Goal: Task Accomplishment & Management: Use online tool/utility

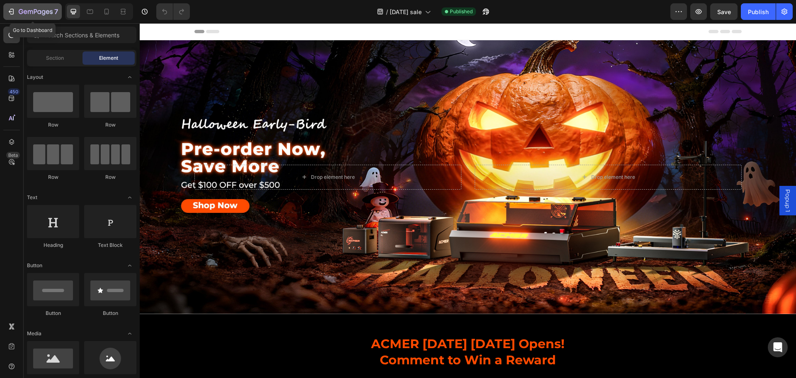
click at [17, 7] on div "7" at bounding box center [32, 12] width 51 height 10
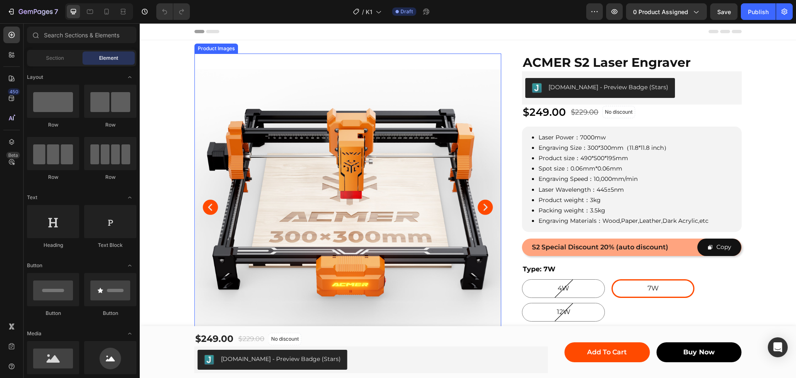
click at [458, 110] on img at bounding box center [347, 206] width 307 height 307
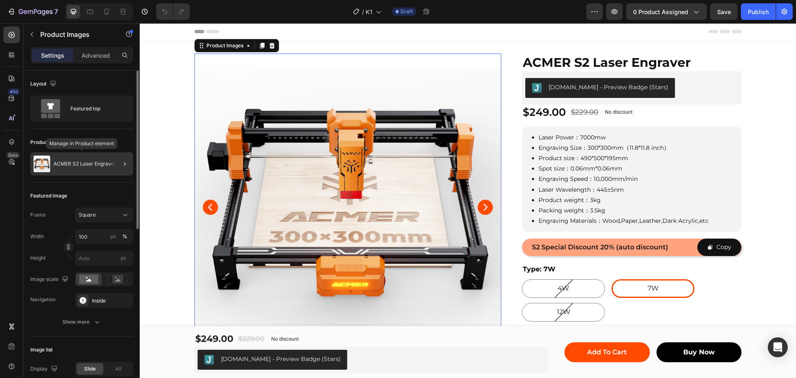
click at [70, 166] on p "ACMER S2 Laser Engraver" at bounding box center [84, 164] width 63 height 6
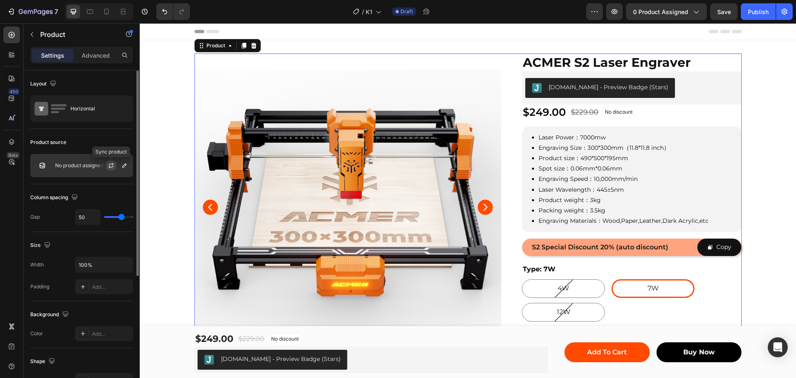
click at [111, 165] on icon "button" at bounding box center [111, 165] width 7 height 7
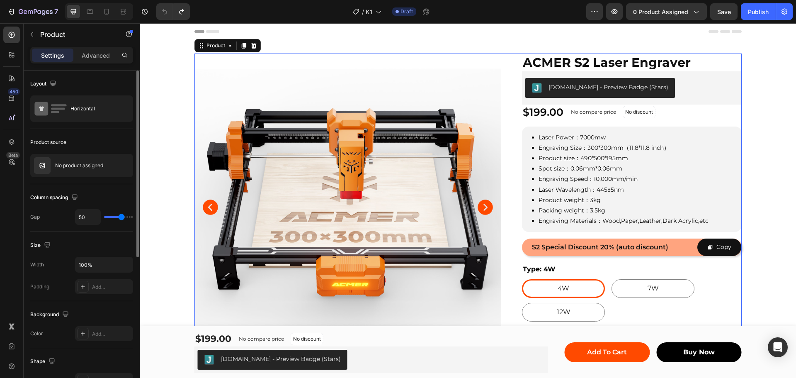
click at [111, 133] on div "Product source No product assigned" at bounding box center [81, 156] width 103 height 55
click at [126, 163] on icon "button" at bounding box center [124, 165] width 7 height 7
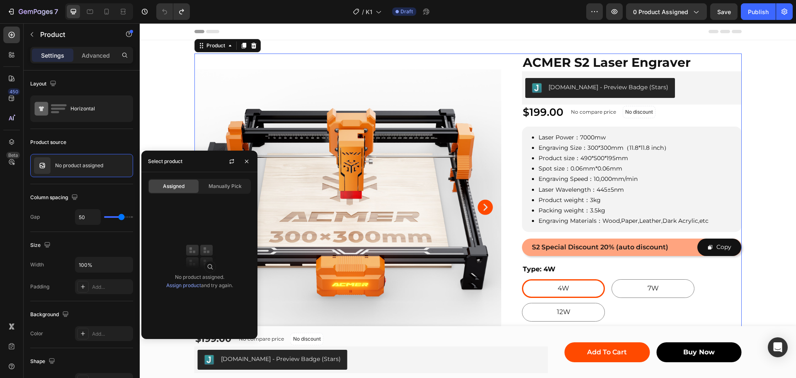
click at [176, 185] on span "Assigned" at bounding box center [174, 185] width 22 height 7
click at [117, 128] on div "Layout Horizontal" at bounding box center [81, 99] width 103 height 58
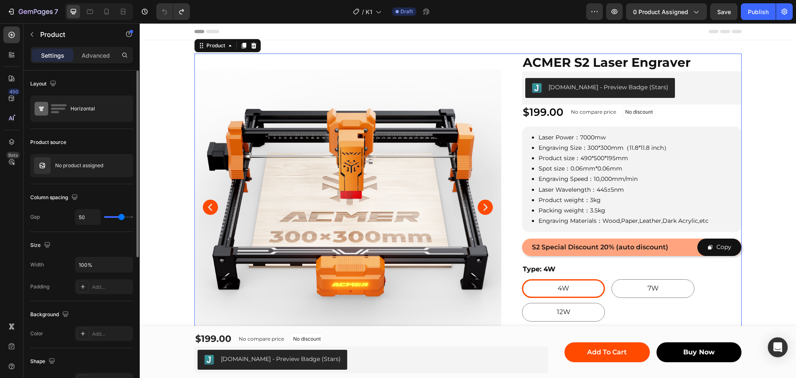
click at [53, 143] on div "Product source" at bounding box center [48, 141] width 36 height 7
click at [43, 165] on img at bounding box center [42, 165] width 17 height 17
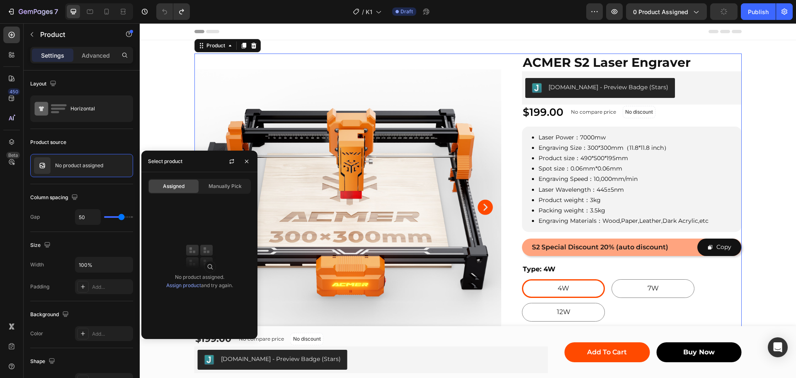
click at [211, 266] on img at bounding box center [199, 256] width 33 height 33
click at [231, 186] on span "Manually Pick" at bounding box center [224, 185] width 33 height 7
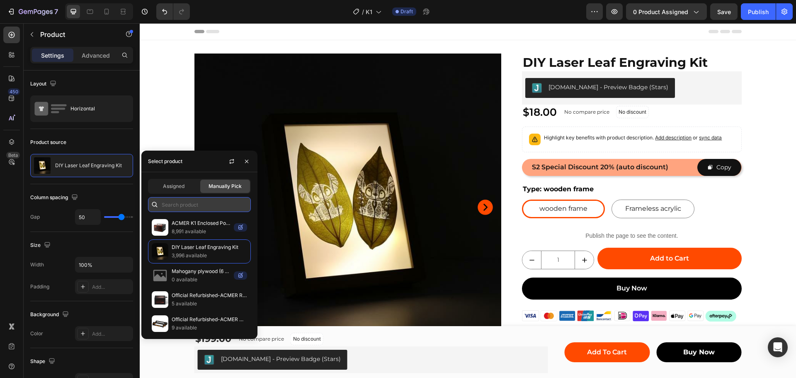
click at [200, 205] on input "text" at bounding box center [199, 204] width 103 height 15
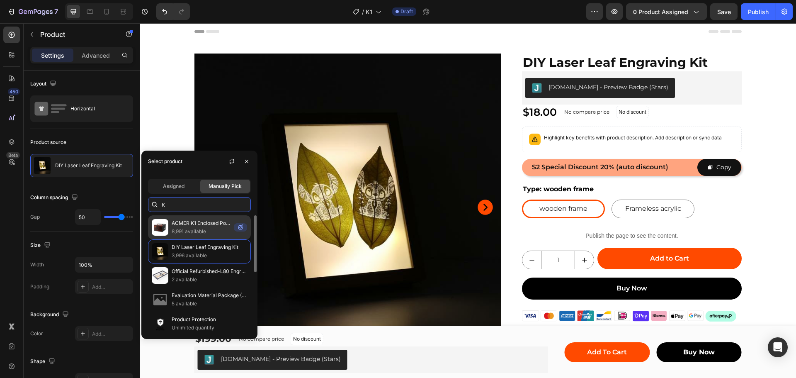
type input "K"
click at [202, 223] on p "ACMER K1 Enclosed Portable Laser Engraver（Pre-Sale）" at bounding box center [201, 223] width 59 height 8
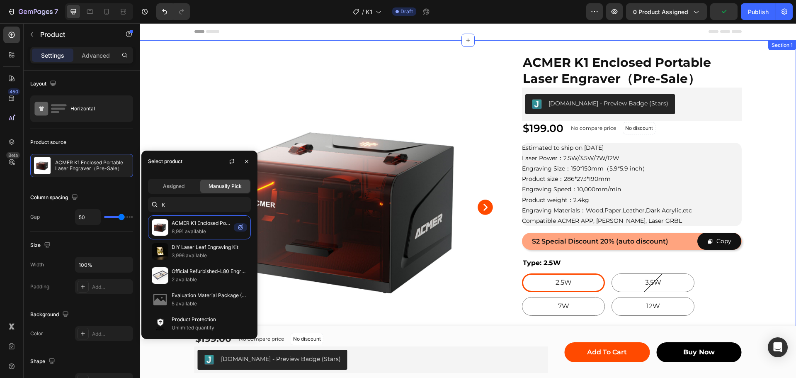
click at [768, 118] on div "Product Images Row ACMER K1 Enclosed Portable Laser Engraver（Pre-Sale） Product …" at bounding box center [468, 258] width 656 height 410
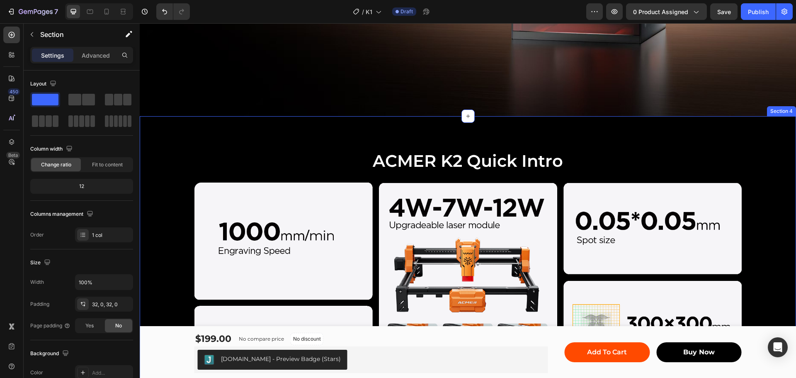
scroll to position [705, 0]
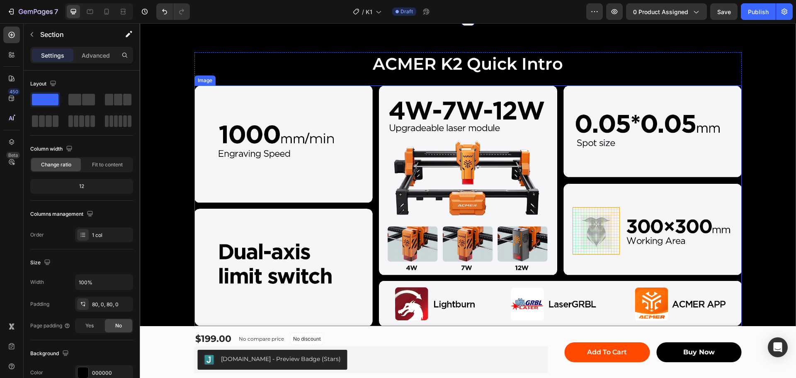
scroll to position [787, 0]
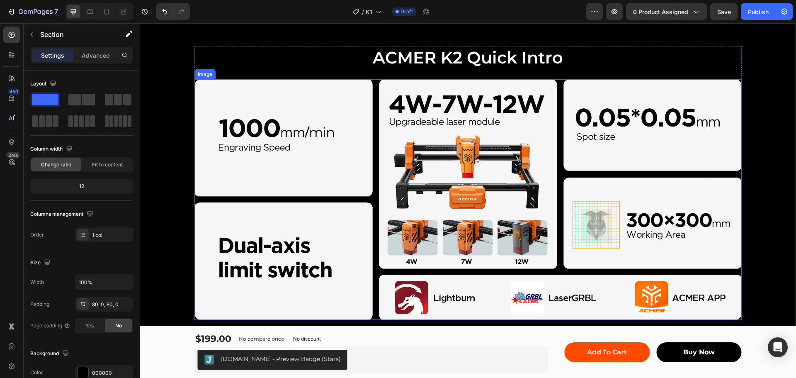
click at [243, 137] on img at bounding box center [467, 199] width 547 height 240
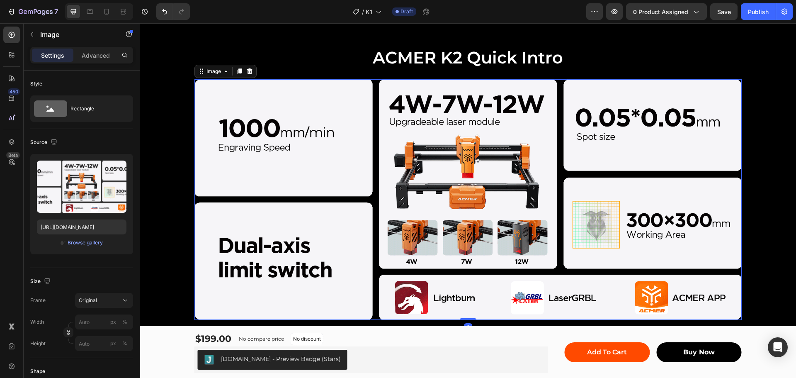
click at [476, 121] on img at bounding box center [467, 199] width 547 height 240
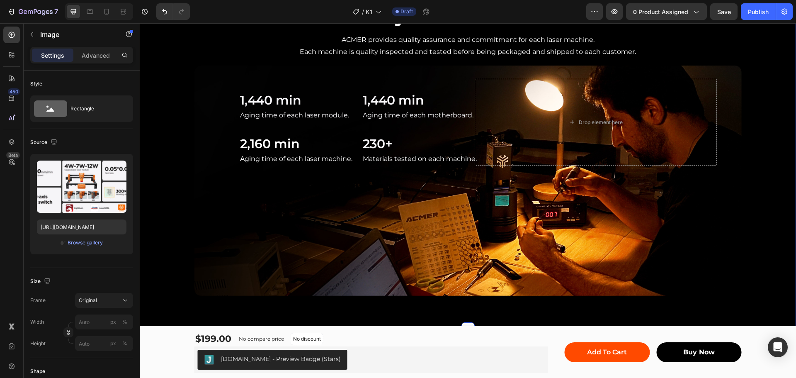
scroll to position [3217, 0]
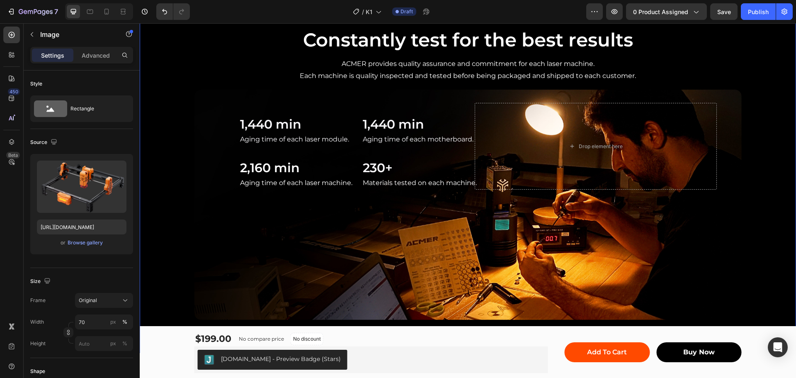
drag, startPoint x: 693, startPoint y: 42, endPoint x: 678, endPoint y: 42, distance: 15.8
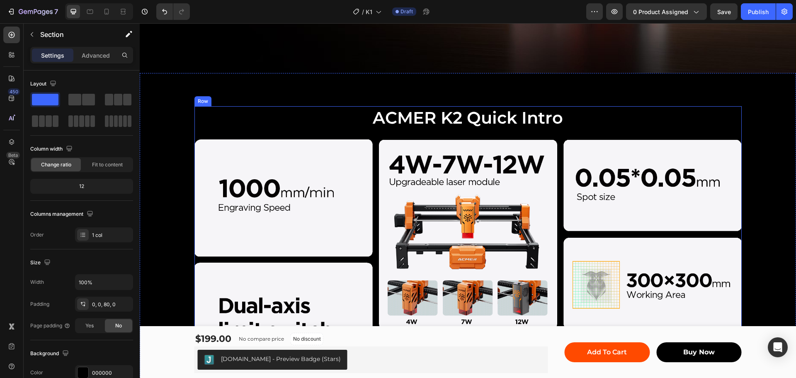
scroll to position [726, 0]
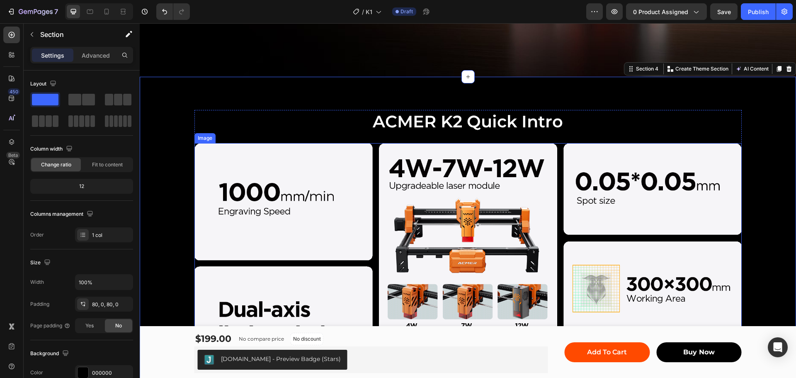
click at [521, 150] on img at bounding box center [467, 263] width 547 height 240
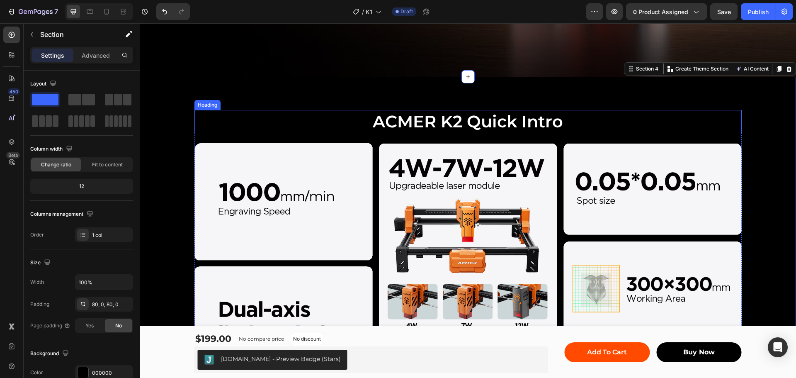
click at [231, 113] on h2 "ACMER K2 Quick Intro" at bounding box center [467, 121] width 547 height 23
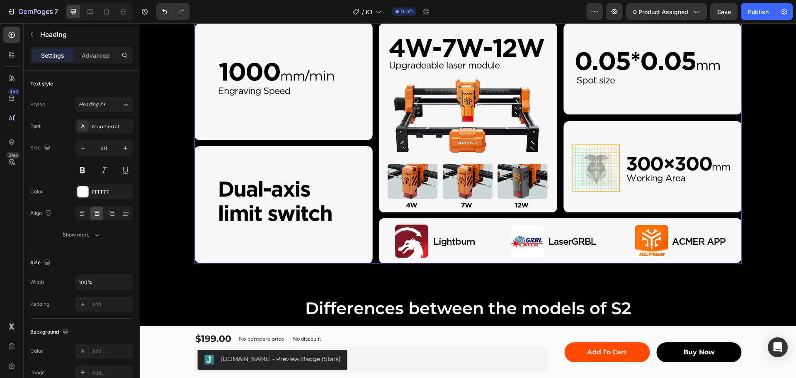
scroll to position [850, 0]
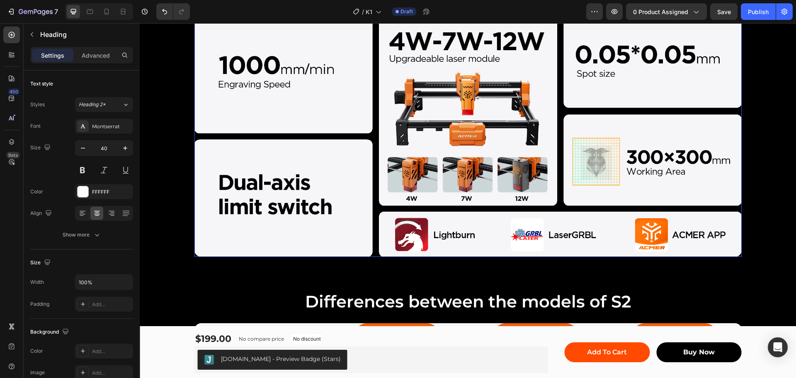
click at [515, 148] on img at bounding box center [467, 136] width 547 height 240
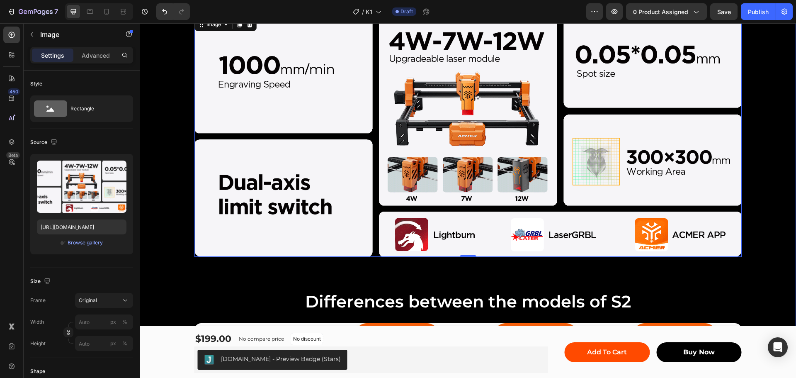
click at [221, 284] on div "ACMER K2 Quick Intro Heading Image 0 Row Differences between the models of S2 H…" at bounding box center [468, 364] width 656 height 763
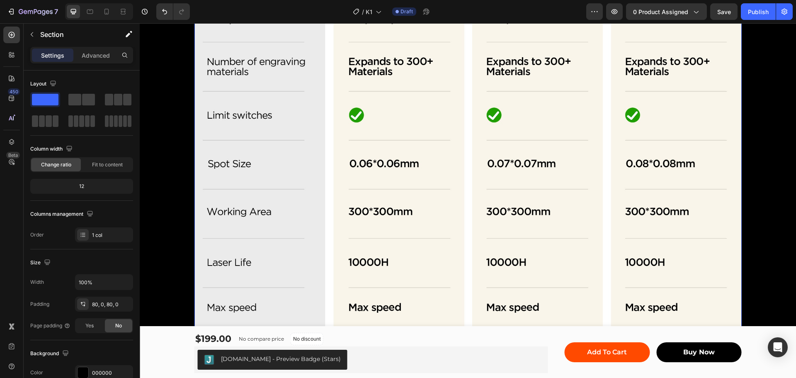
scroll to position [1243, 0]
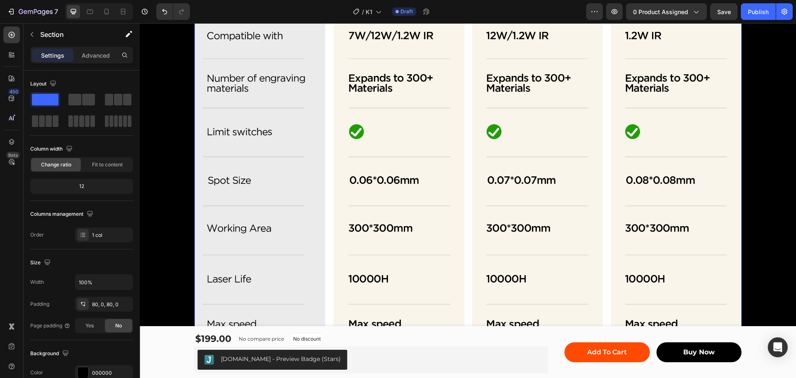
click at [275, 136] on img at bounding box center [467, 142] width 547 height 424
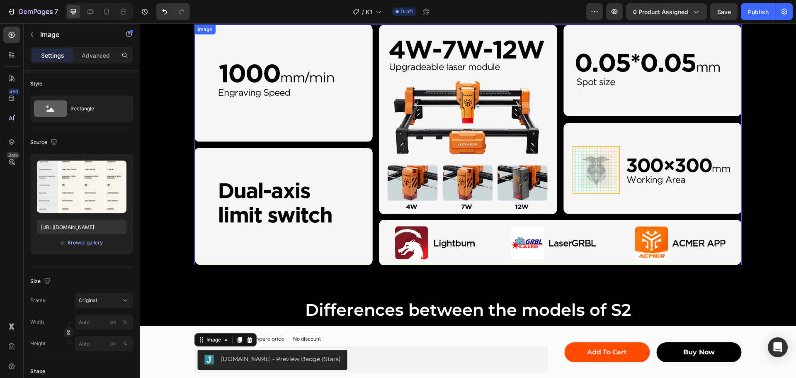
scroll to position [870, 0]
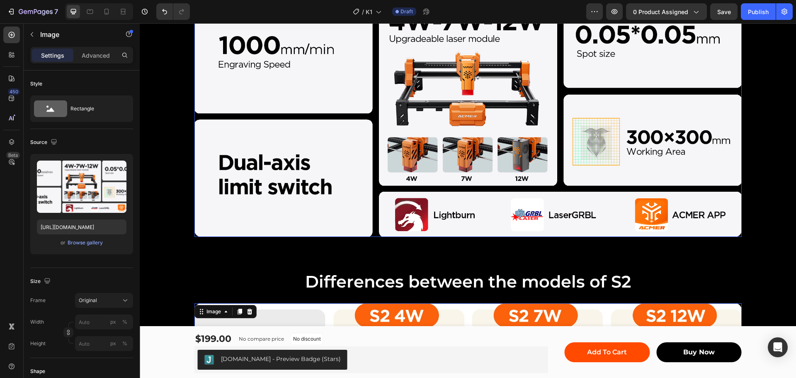
click at [292, 62] on img at bounding box center [467, 116] width 547 height 240
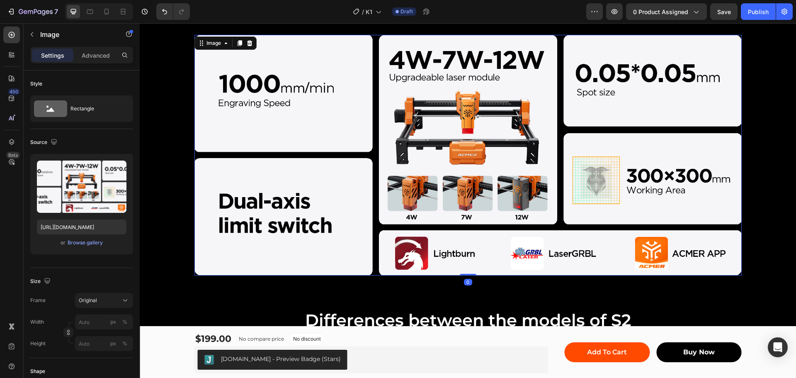
scroll to position [663, 0]
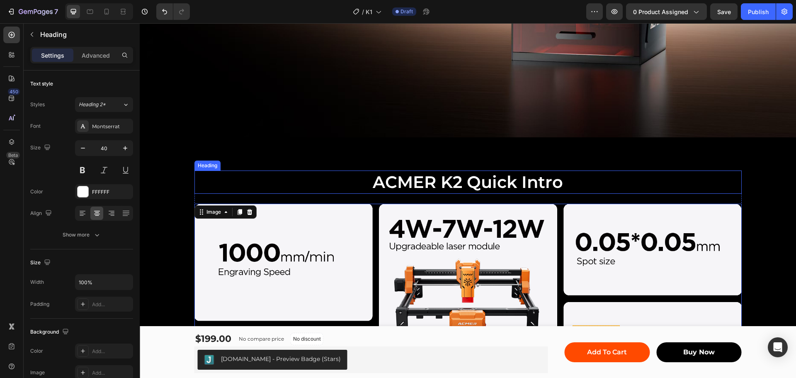
click at [454, 177] on h2 "ACMER K2 Quick Intro" at bounding box center [467, 181] width 547 height 23
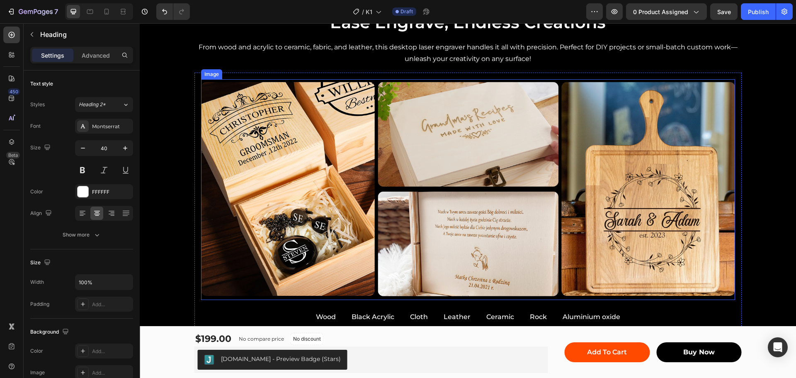
scroll to position [1699, 0]
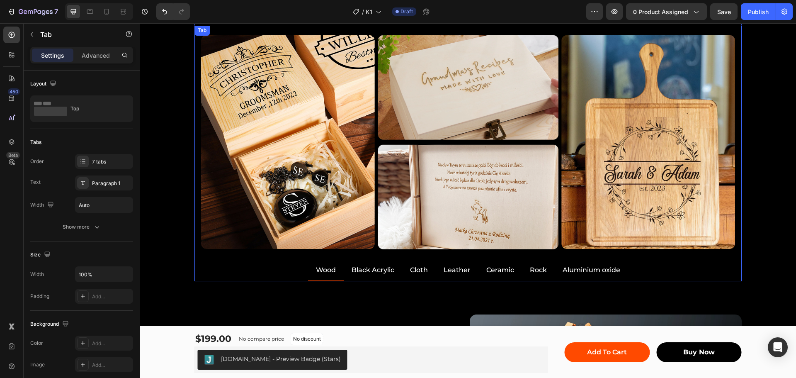
click at [375, 268] on p "Black Acrylic" at bounding box center [372, 270] width 43 height 12
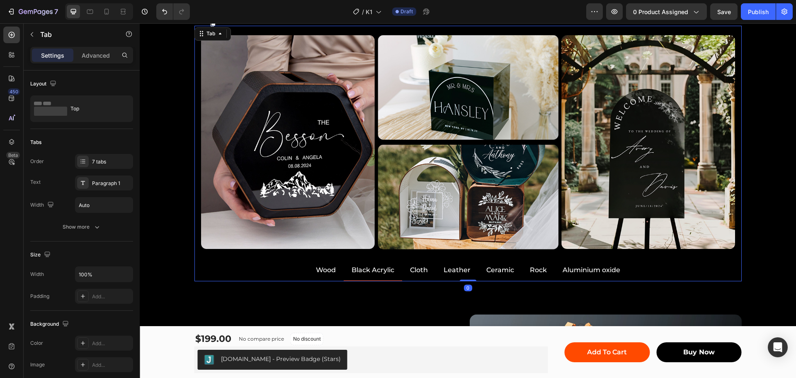
click at [416, 272] on p "Cloth" at bounding box center [419, 270] width 18 height 12
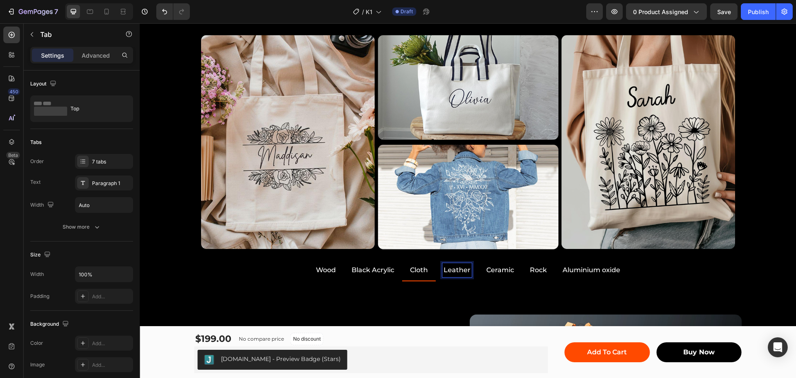
click at [450, 271] on p "Leather" at bounding box center [456, 270] width 27 height 12
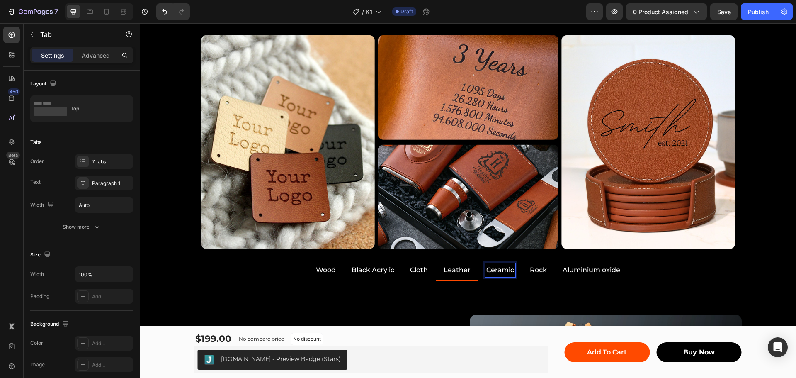
click at [499, 270] on p "Ceramic" at bounding box center [500, 270] width 28 height 12
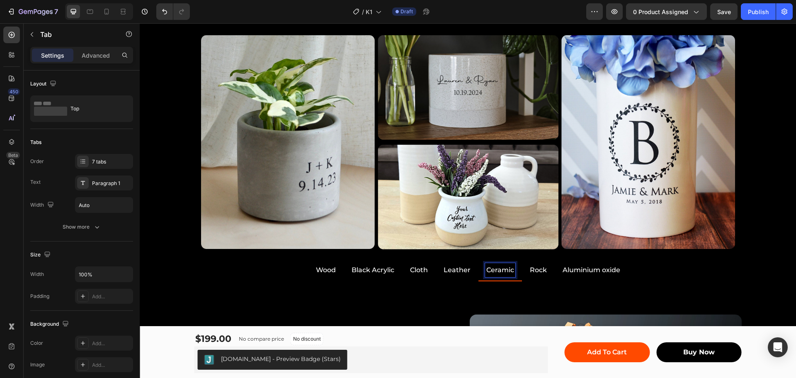
click at [540, 272] on p "Rock" at bounding box center [538, 270] width 17 height 12
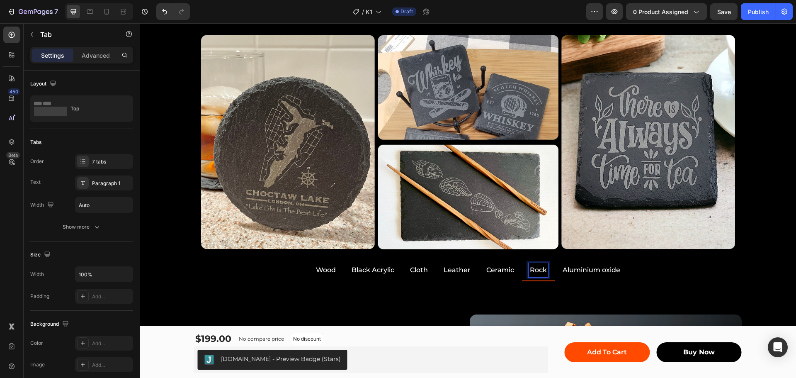
click at [583, 273] on p "Aluminium oxide" at bounding box center [591, 270] width 58 height 12
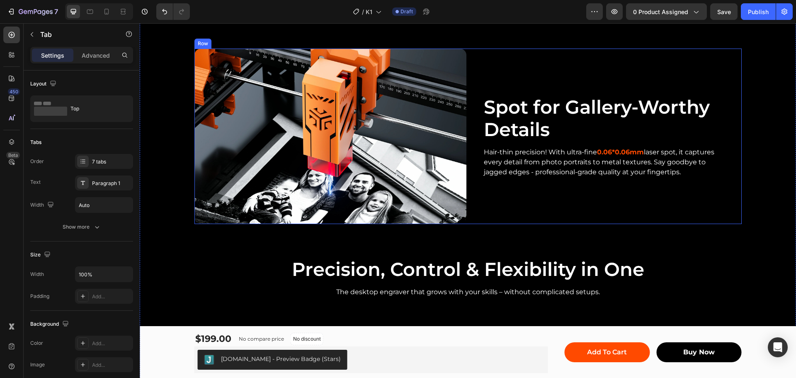
scroll to position [1948, 0]
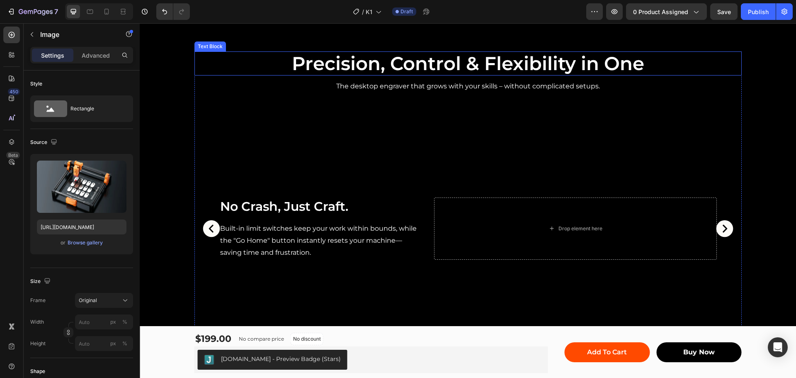
scroll to position [2114, 0]
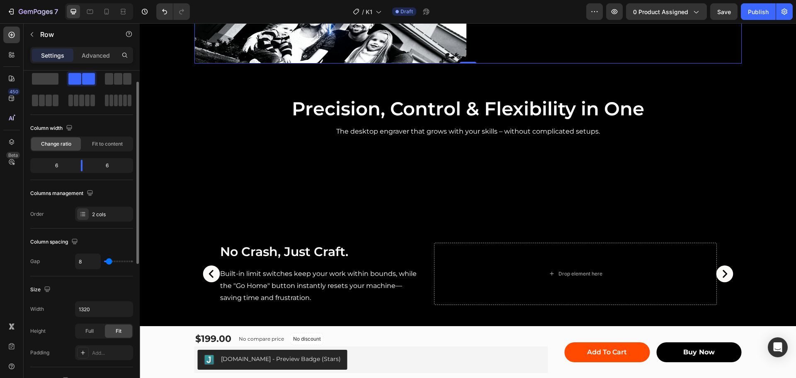
scroll to position [0, 0]
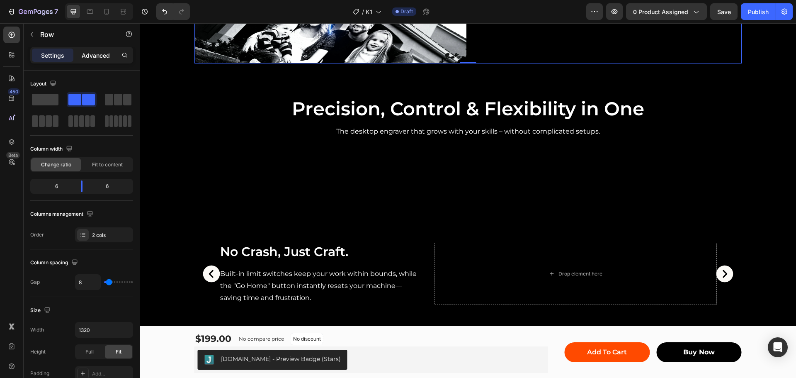
click at [94, 52] on p "Advanced" at bounding box center [96, 55] width 28 height 9
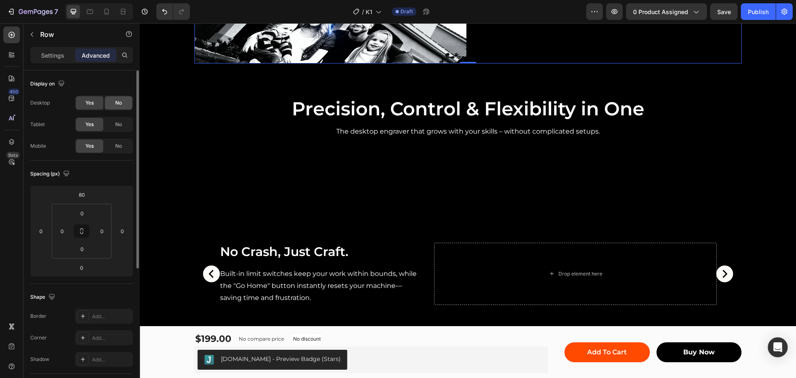
click at [124, 101] on div "No" at bounding box center [118, 102] width 27 height 13
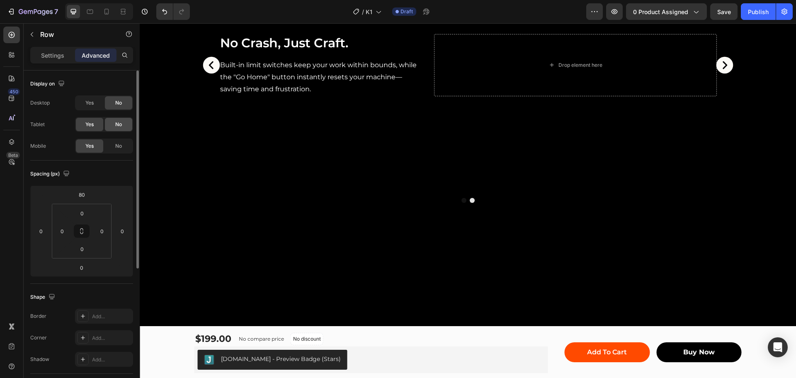
click at [119, 123] on span "No" at bounding box center [118, 124] width 7 height 7
click at [117, 143] on span "No" at bounding box center [118, 145] width 7 height 7
click at [120, 148] on span "No" at bounding box center [118, 145] width 7 height 7
click at [90, 125] on span "Yes" at bounding box center [89, 124] width 8 height 7
click at [91, 104] on span "Yes" at bounding box center [89, 102] width 8 height 7
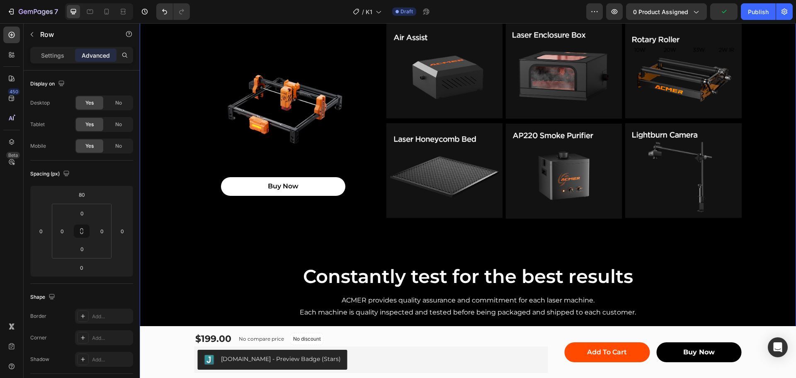
scroll to position [2984, 0]
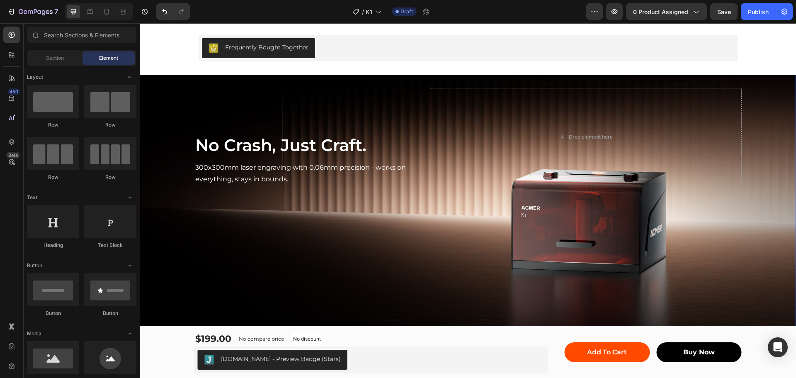
scroll to position [456, 0]
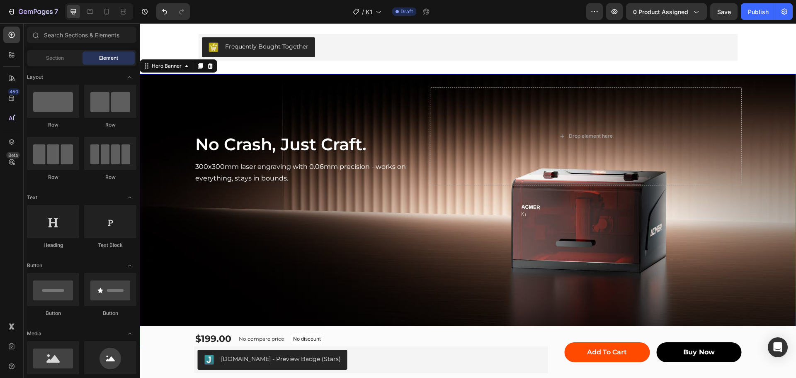
click at [394, 212] on div "Background Image" at bounding box center [468, 211] width 656 height 274
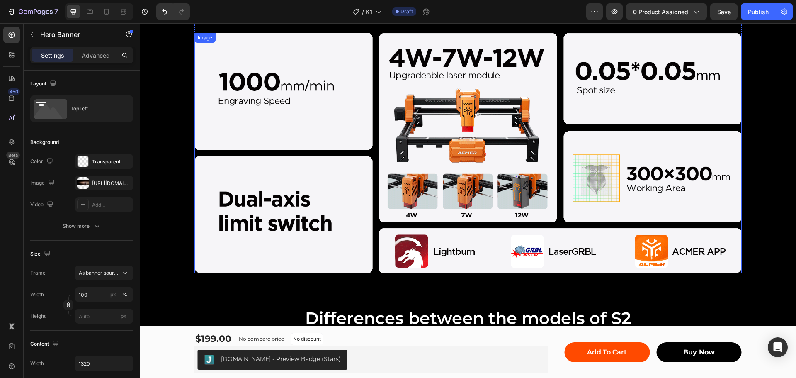
scroll to position [805, 0]
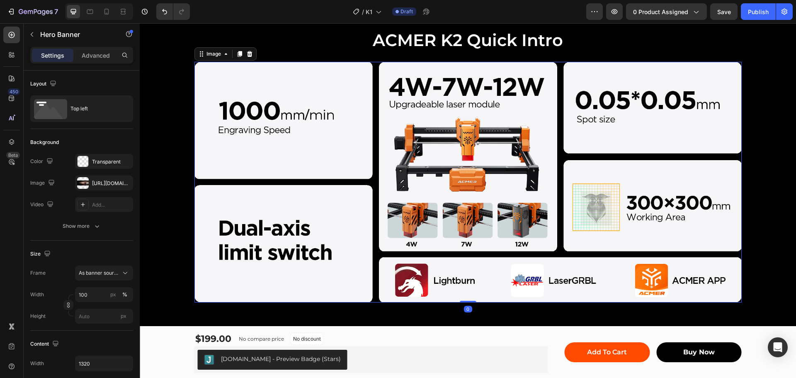
click at [540, 113] on img at bounding box center [467, 182] width 547 height 240
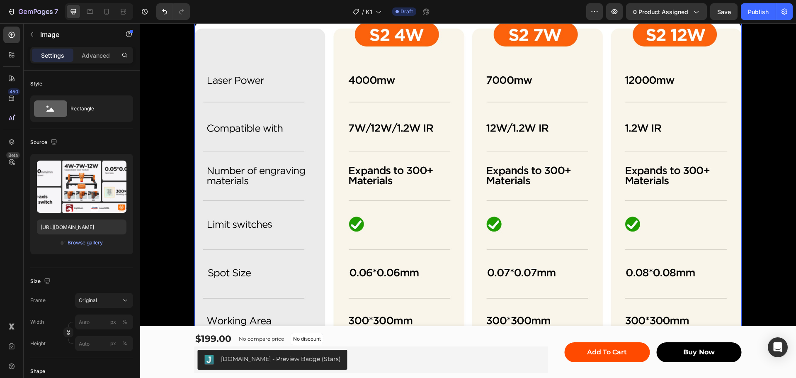
scroll to position [1012, 0]
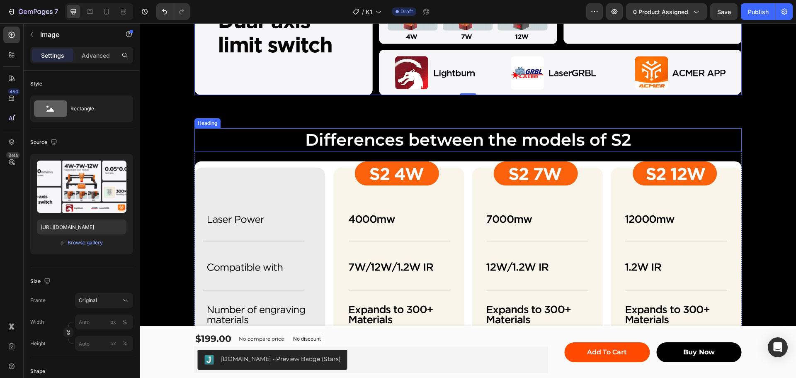
click at [619, 134] on h2 "Differences between the models of S2" at bounding box center [467, 139] width 547 height 23
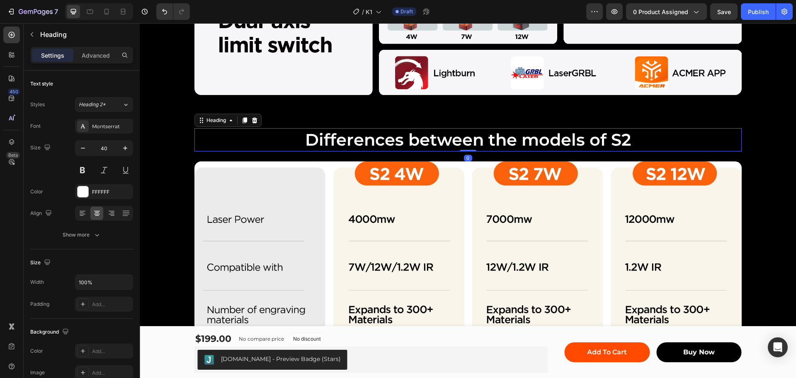
click at [619, 134] on h2 "Differences between the models of S2" at bounding box center [467, 139] width 547 height 23
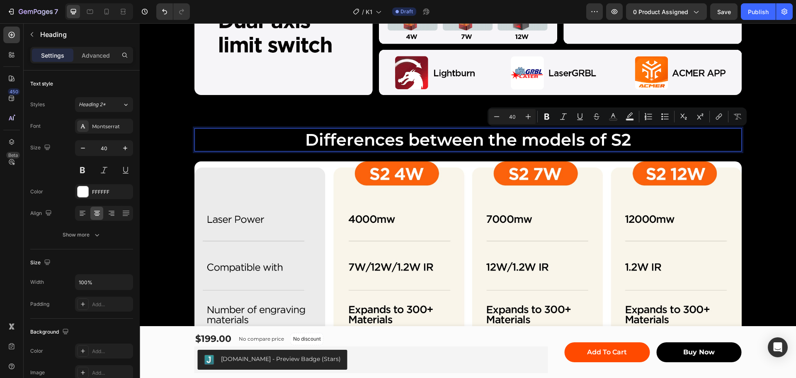
click at [617, 136] on p "Differences between the models of S2" at bounding box center [467, 140] width 545 height 22
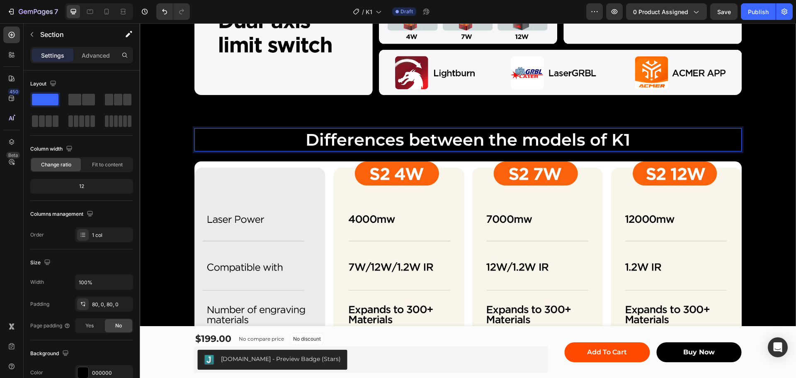
click at [662, 115] on div "ACMER K2 Quick Intro Heading Image Row Differences between the models of K1 Hea…" at bounding box center [468, 202] width 656 height 763
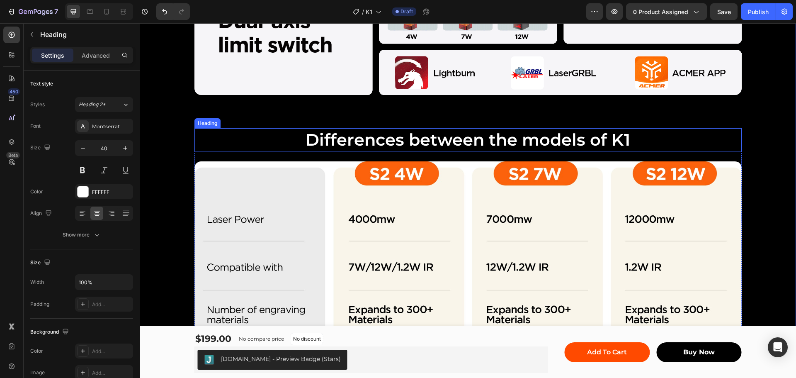
click at [562, 135] on p "Differences between the models of K1" at bounding box center [467, 140] width 545 height 22
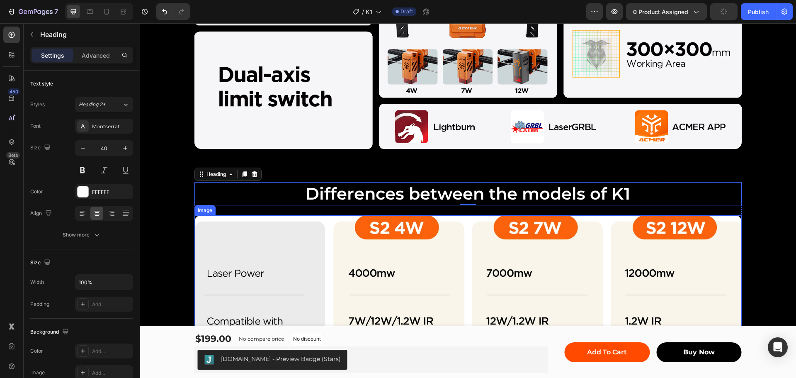
scroll to position [1095, 0]
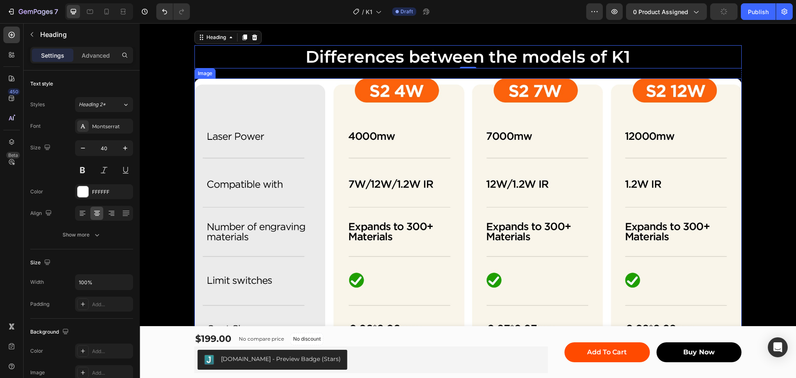
click at [277, 154] on img at bounding box center [467, 290] width 547 height 424
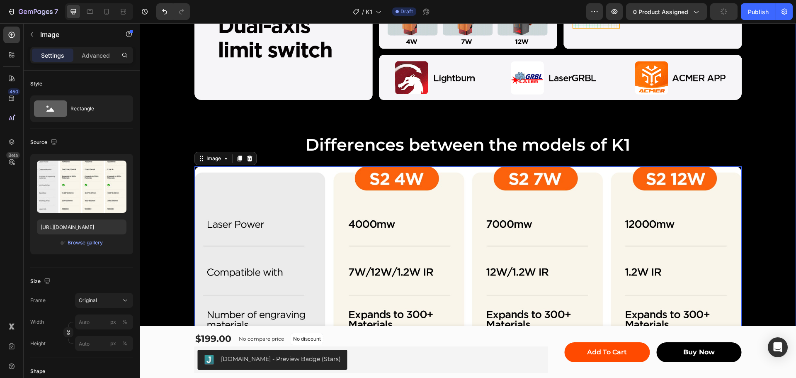
scroll to position [1012, 0]
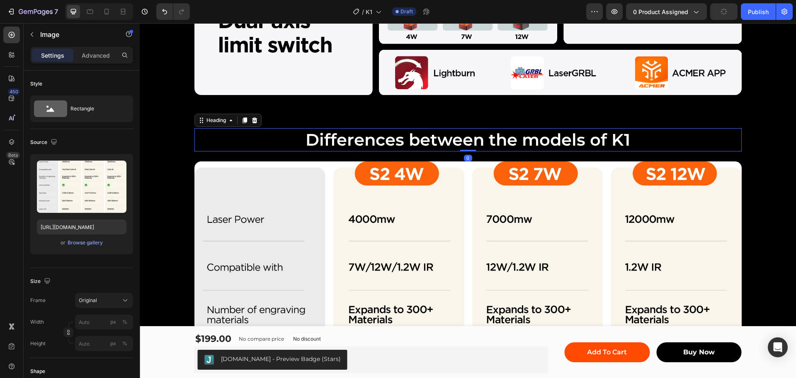
click at [275, 133] on p "Differences between the models of K1" at bounding box center [467, 140] width 545 height 22
click at [593, 175] on img at bounding box center [467, 373] width 547 height 424
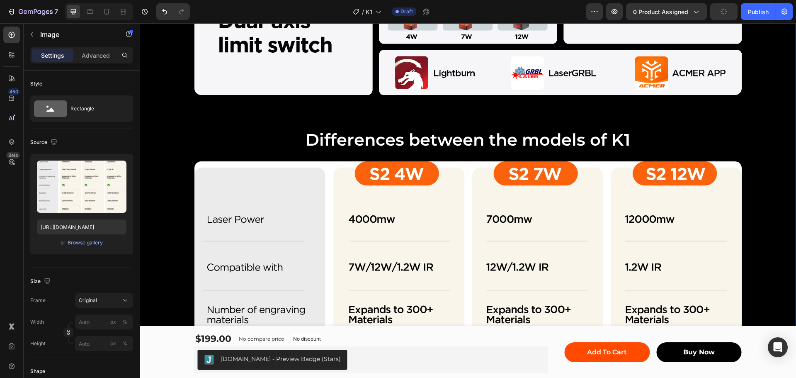
click at [716, 126] on div "ACMER K2 Quick Intro Heading Image Row Differences between the models of K1 Hea…" at bounding box center [468, 202] width 656 height 763
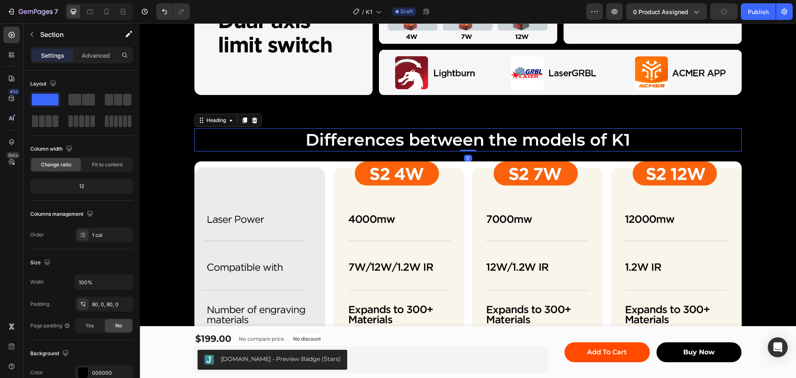
click at [684, 136] on p "Differences between the models of K1" at bounding box center [467, 140] width 545 height 22
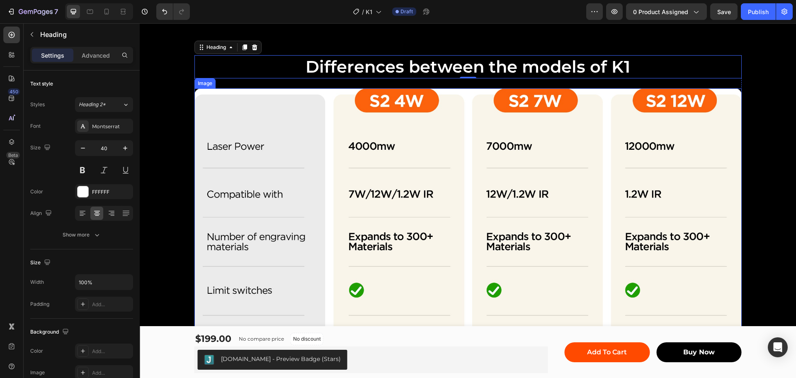
scroll to position [971, 0]
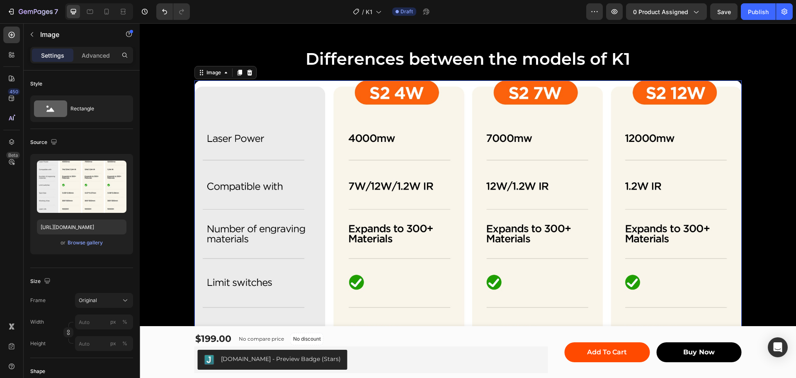
scroll to position [1095, 0]
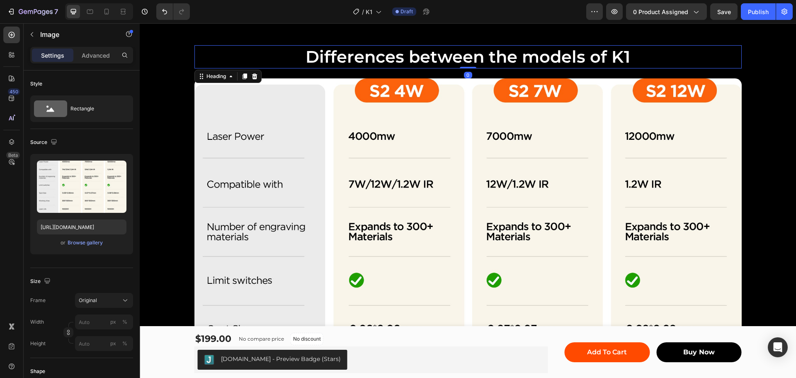
click at [677, 59] on p "Differences between the models of K1" at bounding box center [467, 57] width 545 height 22
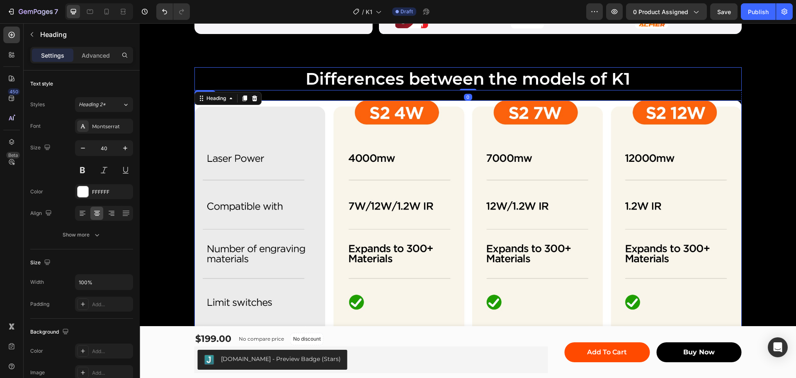
scroll to position [1053, 0]
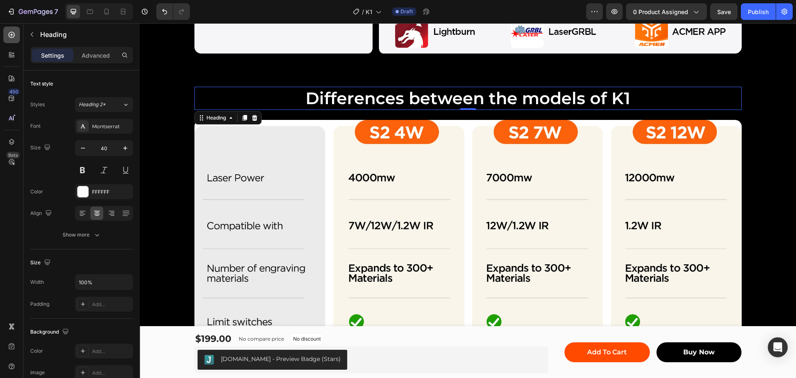
click at [12, 33] on icon at bounding box center [11, 35] width 8 height 8
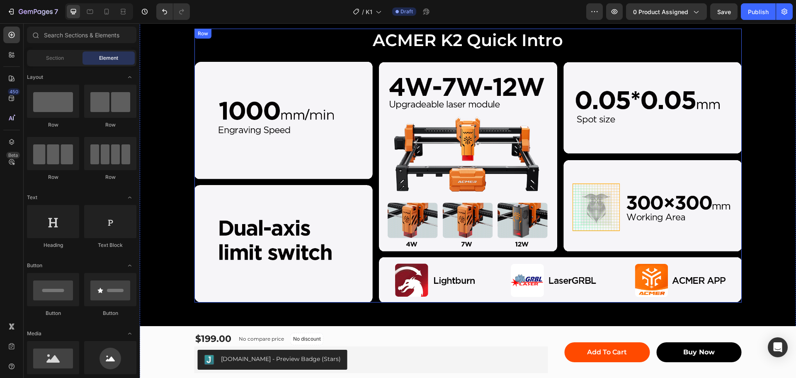
scroll to position [763, 0]
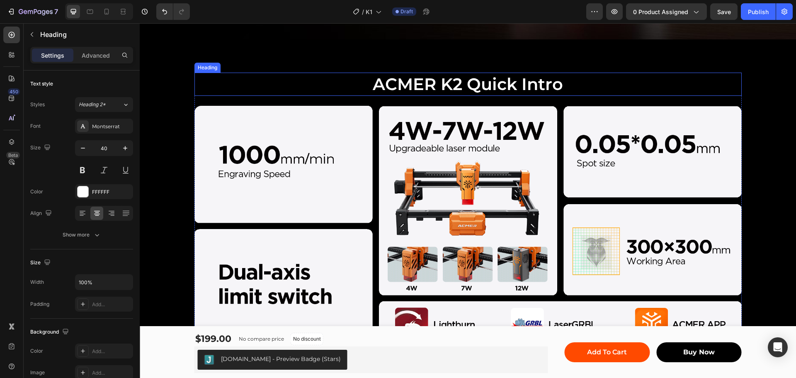
click at [250, 78] on h2 "ACMER K2 Quick Intro" at bounding box center [467, 84] width 547 height 23
click at [225, 68] on div "Heading" at bounding box center [227, 64] width 67 height 13
click at [228, 63] on icon at bounding box center [231, 64] width 7 height 7
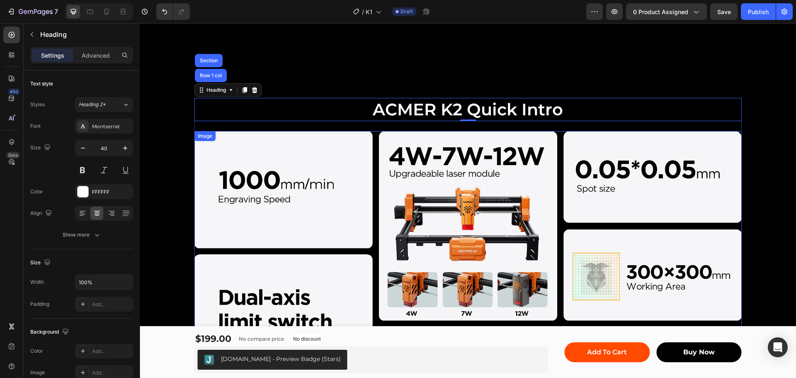
scroll to position [722, 0]
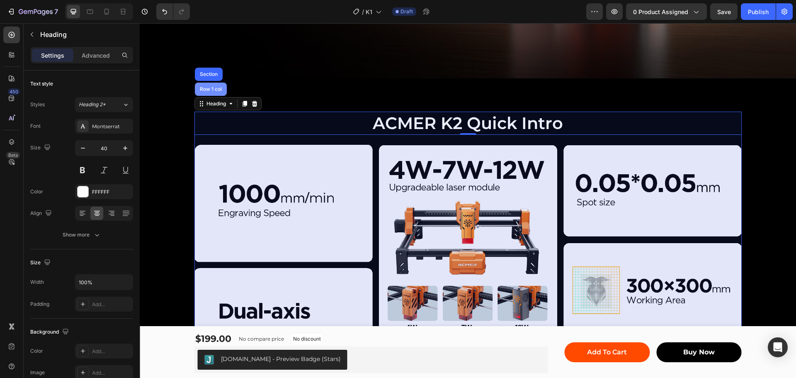
click at [213, 90] on div "Row 1 col" at bounding box center [210, 89] width 25 height 5
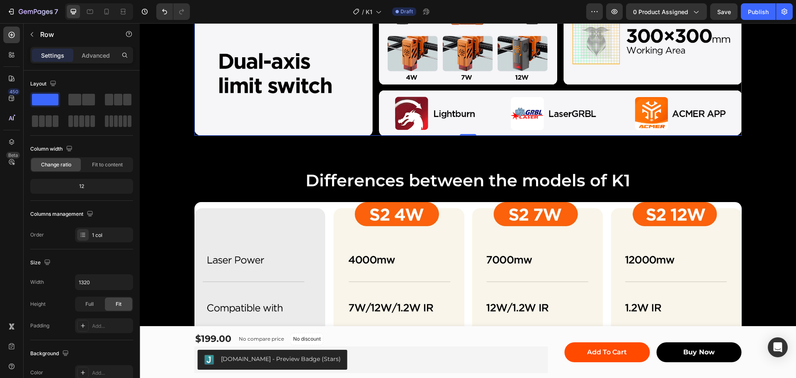
scroll to position [971, 0]
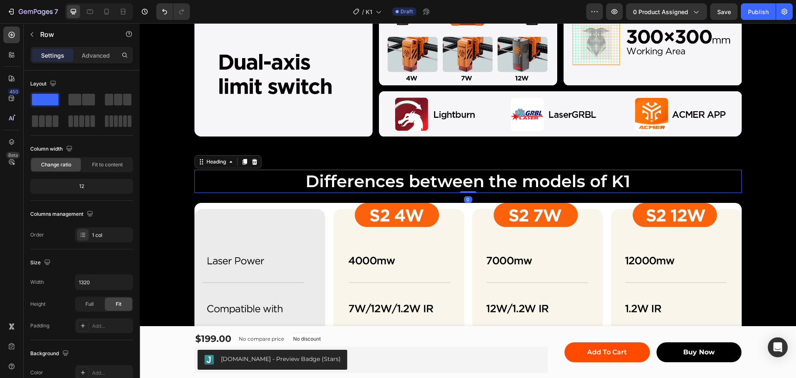
click at [222, 172] on p "Differences between the models of K1" at bounding box center [467, 181] width 545 height 22
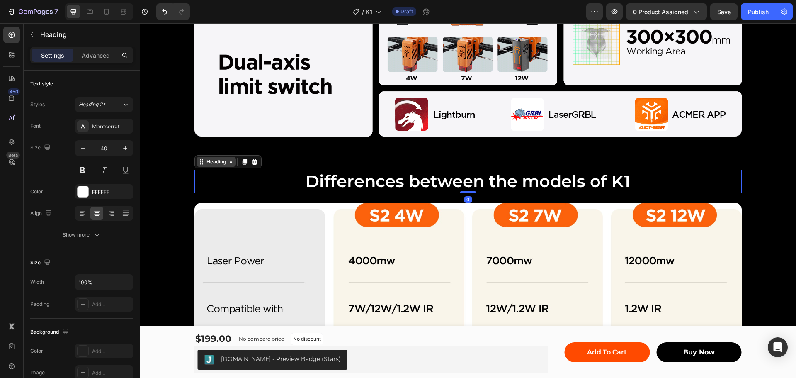
click at [228, 162] on icon at bounding box center [231, 161] width 7 height 7
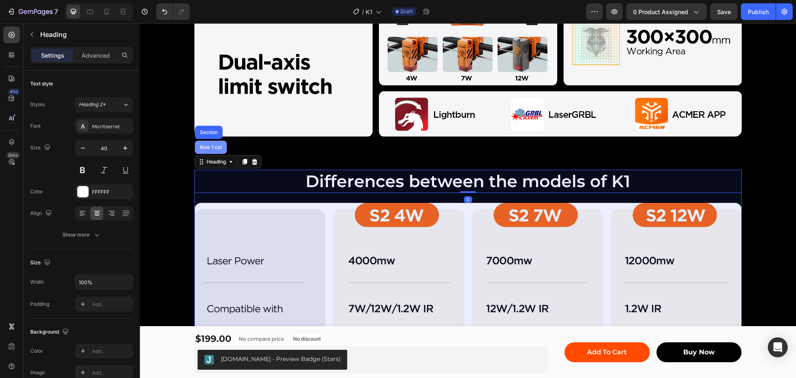
click at [212, 148] on div "Row 1 col" at bounding box center [210, 147] width 25 height 5
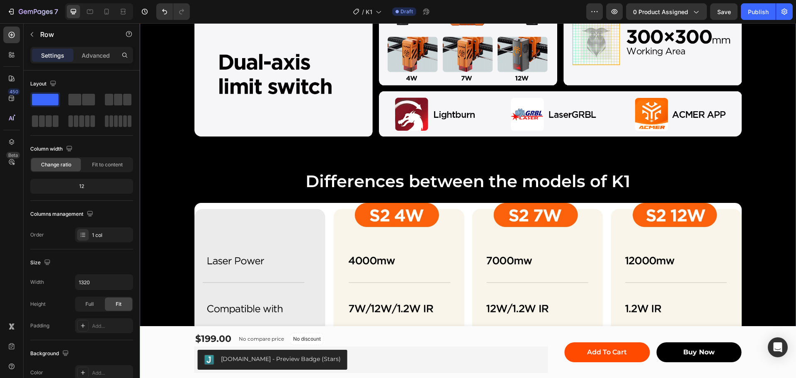
click at [305, 145] on div "ACMER K2 Quick Intro Heading Image Row Differences between the models of K1 Hea…" at bounding box center [468, 244] width 656 height 763
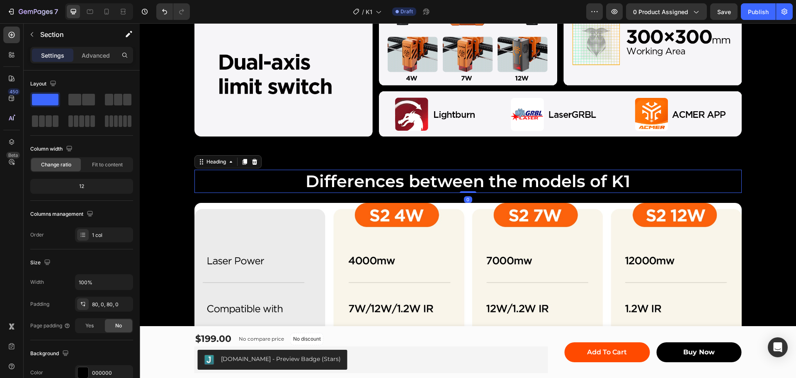
click at [256, 173] on p "Differences between the models of K1" at bounding box center [467, 181] width 545 height 22
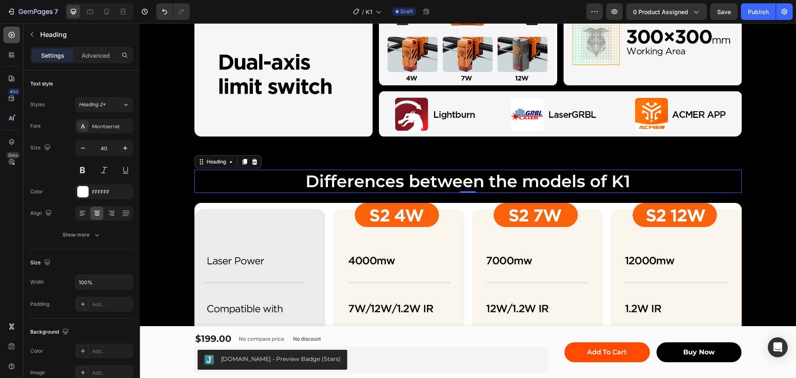
click at [14, 31] on icon at bounding box center [11, 35] width 8 height 8
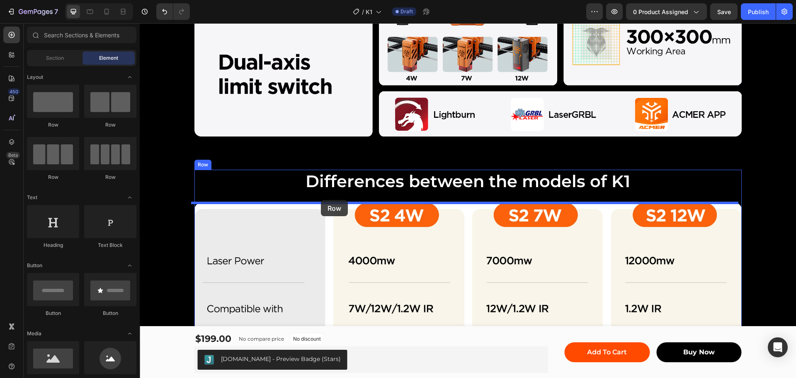
drag, startPoint x: 182, startPoint y: 128, endPoint x: 321, endPoint y: 200, distance: 155.9
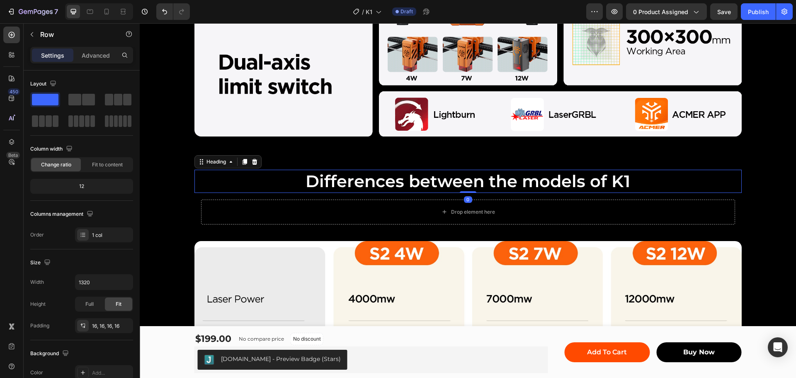
click at [334, 180] on p "Differences between the models of K1" at bounding box center [467, 181] width 545 height 22
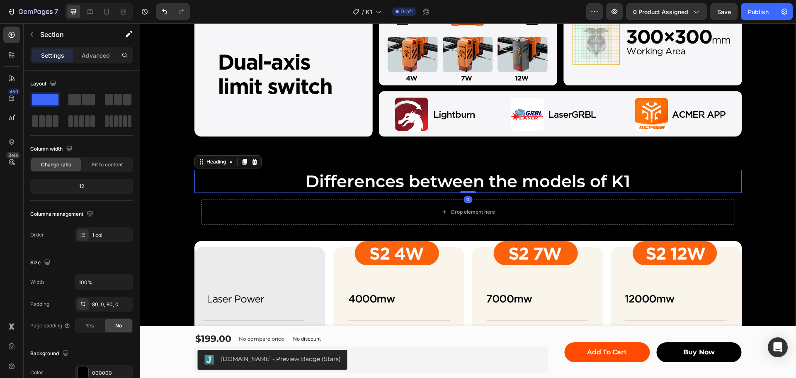
click at [348, 142] on div "ACMER K2 Quick Intro Heading Image Row Differences between the models of K1 Hea…" at bounding box center [468, 263] width 656 height 801
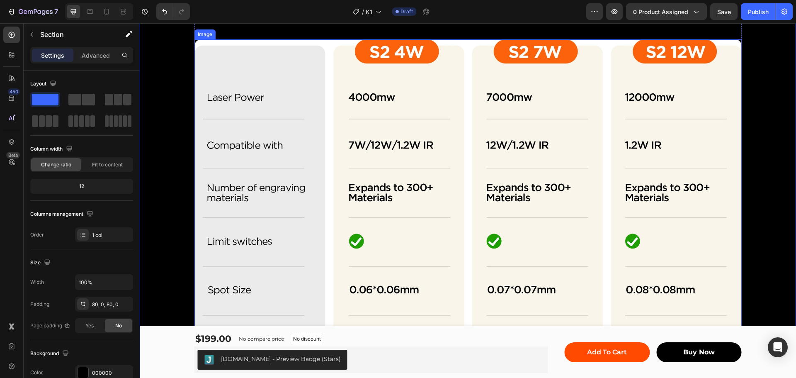
scroll to position [1012, 0]
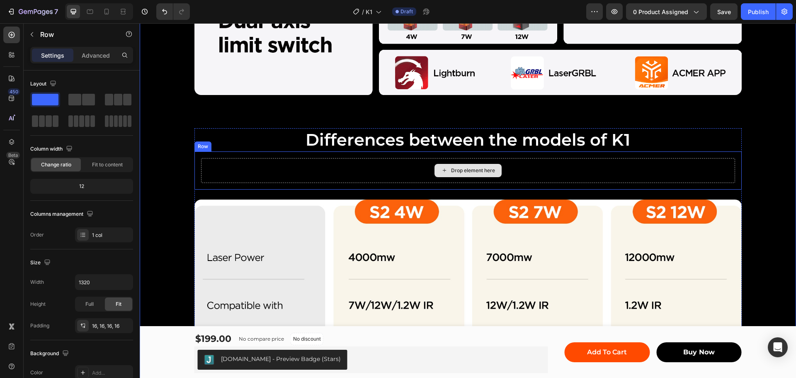
click at [282, 165] on div "Drop element here" at bounding box center [468, 170] width 534 height 25
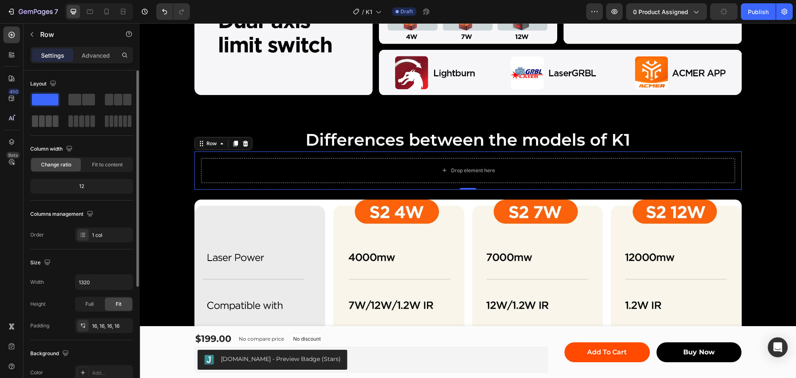
drag, startPoint x: 49, startPoint y: 120, endPoint x: 117, endPoint y: 119, distance: 68.0
click at [49, 120] on span at bounding box center [49, 121] width 6 height 12
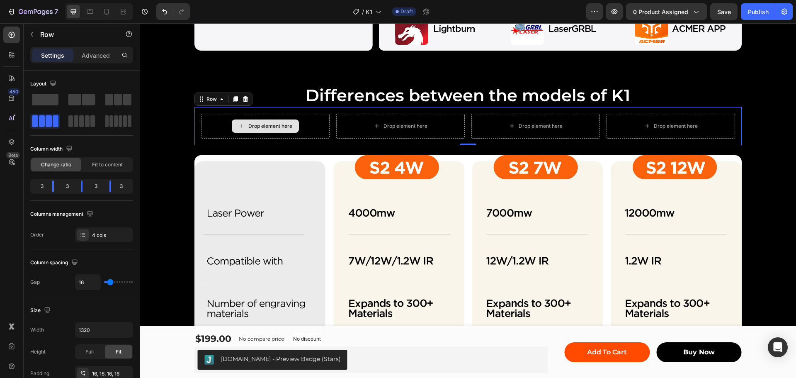
scroll to position [971, 0]
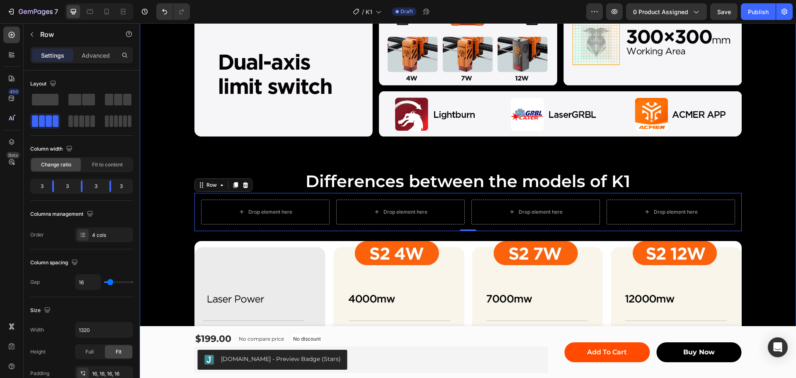
click at [315, 159] on div "ACMER K2 Quick Intro Heading Image Row Differences between the models of K1 Hea…" at bounding box center [468, 263] width 656 height 801
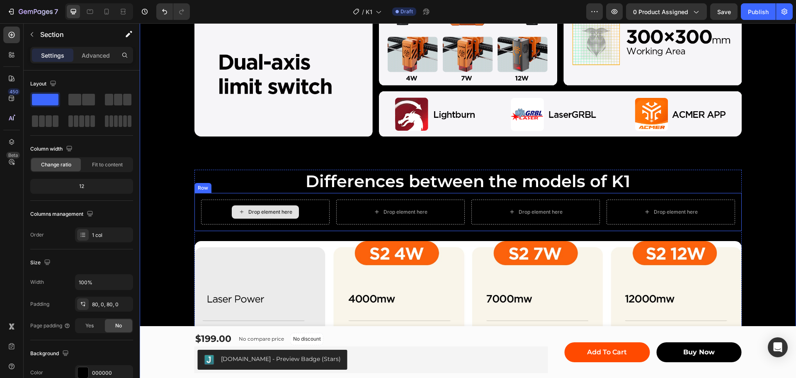
click at [313, 212] on div "Drop element here" at bounding box center [265, 211] width 128 height 25
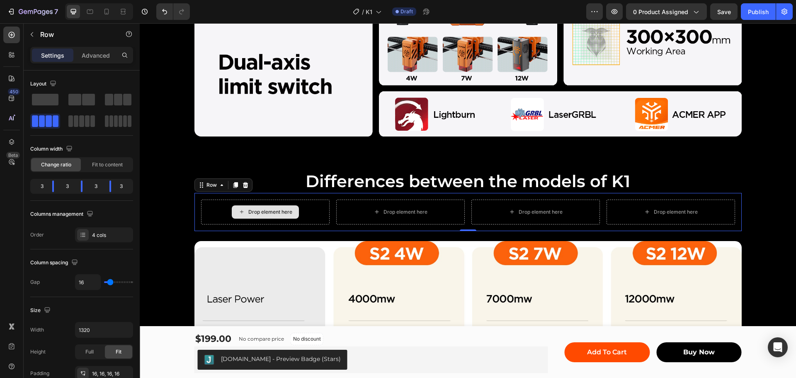
click at [219, 212] on div "Drop element here" at bounding box center [265, 211] width 128 height 25
click at [12, 35] on icon at bounding box center [11, 35] width 8 height 8
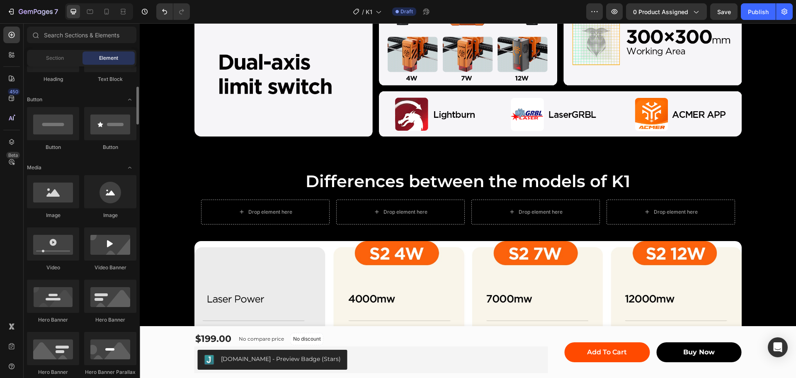
scroll to position [0, 0]
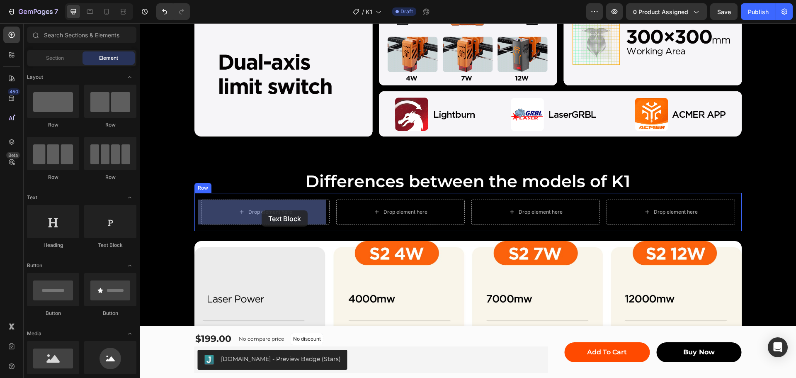
drag, startPoint x: 267, startPoint y: 249, endPoint x: 261, endPoint y: 210, distance: 38.9
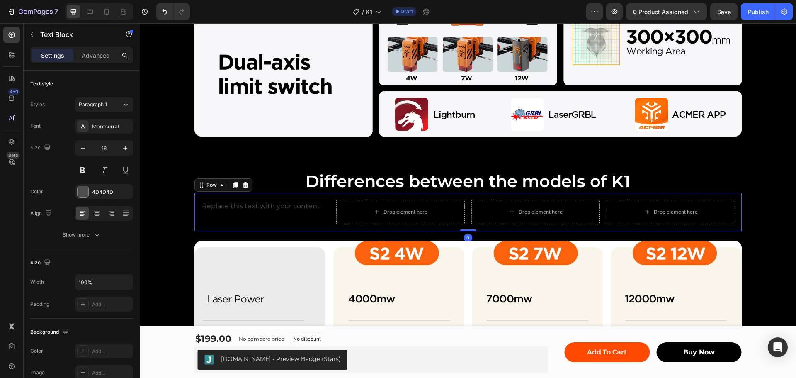
click at [305, 223] on div "Replace this text with your content Text Block" at bounding box center [265, 211] width 128 height 25
click at [300, 209] on div "Replace this text with your content" at bounding box center [265, 206] width 128 height 14
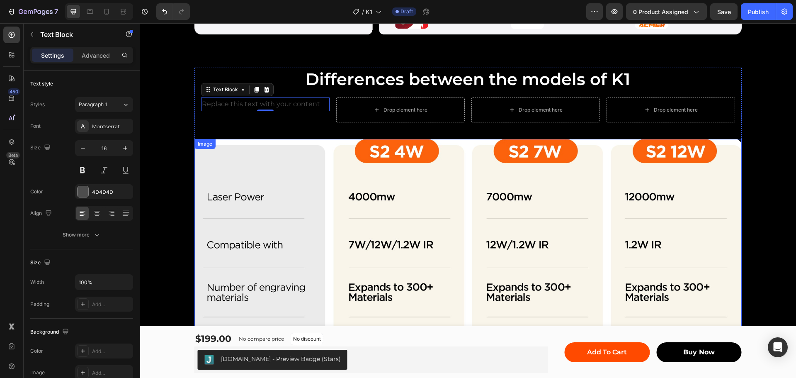
scroll to position [1053, 0]
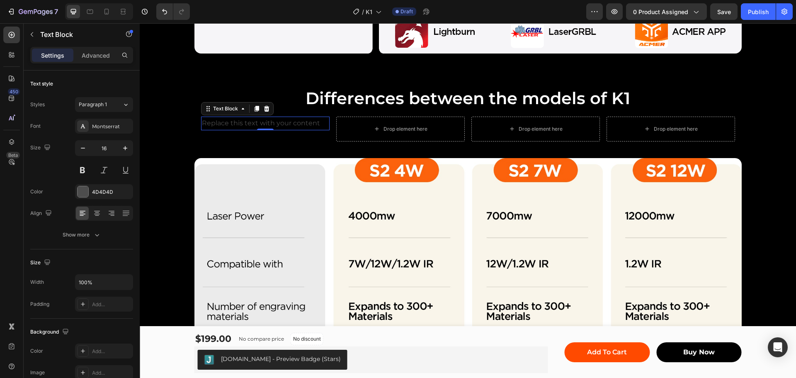
click at [270, 121] on div "Replace this text with your content" at bounding box center [265, 123] width 128 height 14
click at [270, 121] on p "Replace this text with your content" at bounding box center [265, 123] width 127 height 12
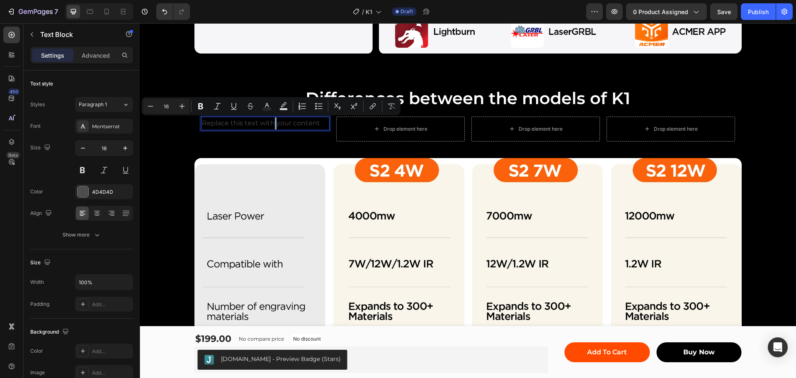
click at [270, 121] on p "Replace this text with your content" at bounding box center [265, 123] width 127 height 12
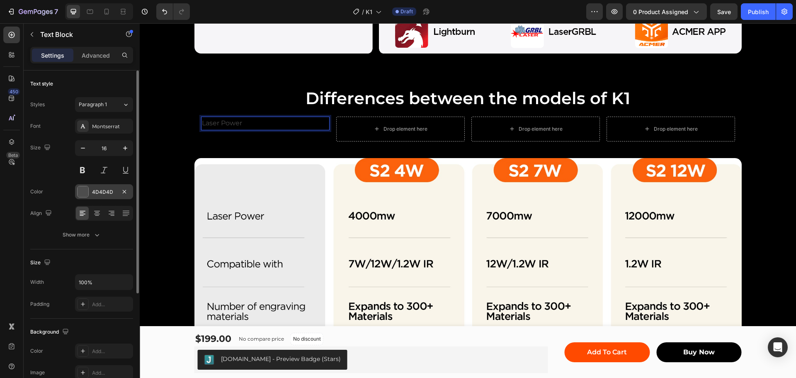
click at [82, 190] on div at bounding box center [82, 191] width 11 height 11
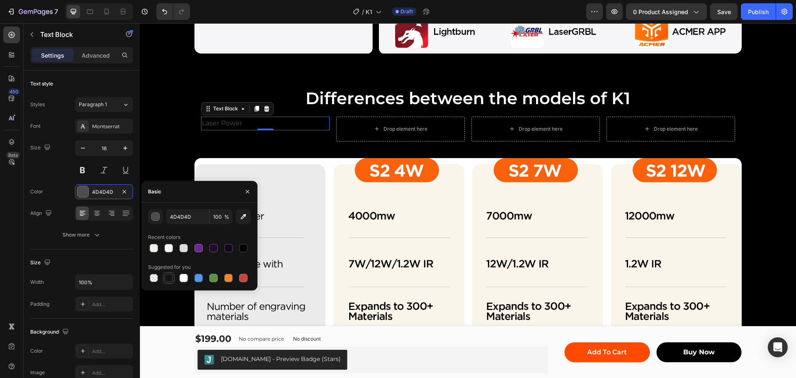
click at [168, 276] on div at bounding box center [169, 278] width 8 height 8
type input "151515"
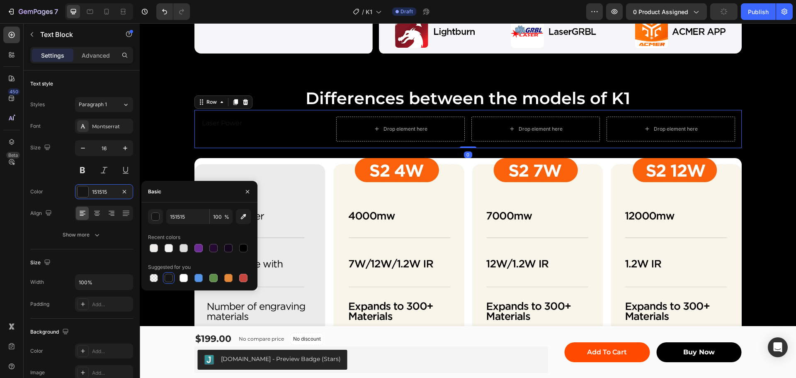
click at [317, 138] on div "Laser Power Text Block" at bounding box center [265, 128] width 128 height 25
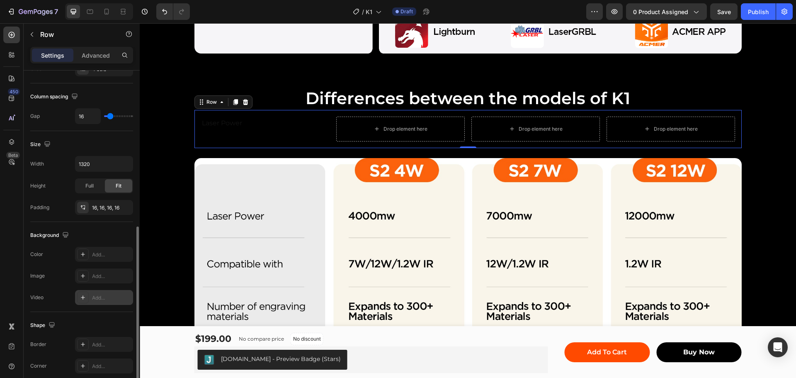
scroll to position [207, 0]
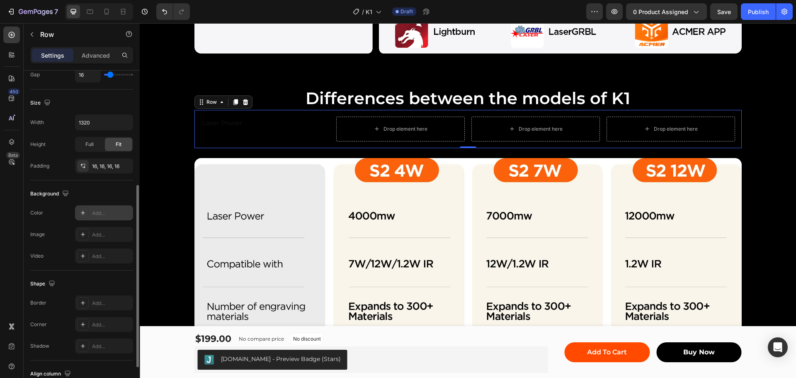
click at [97, 216] on div "Add..." at bounding box center [111, 212] width 39 height 7
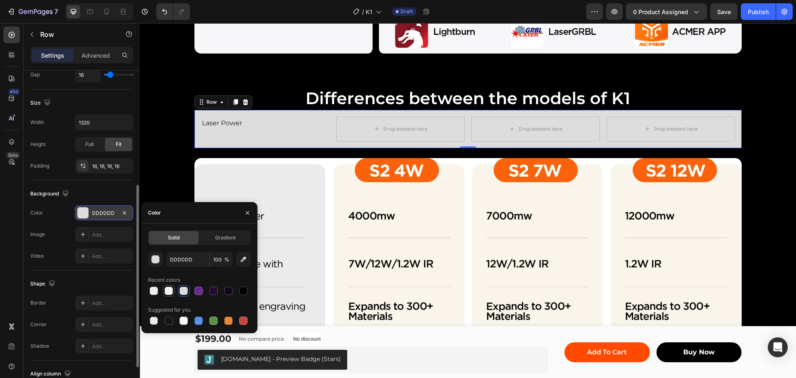
click at [169, 290] on div at bounding box center [169, 290] width 8 height 8
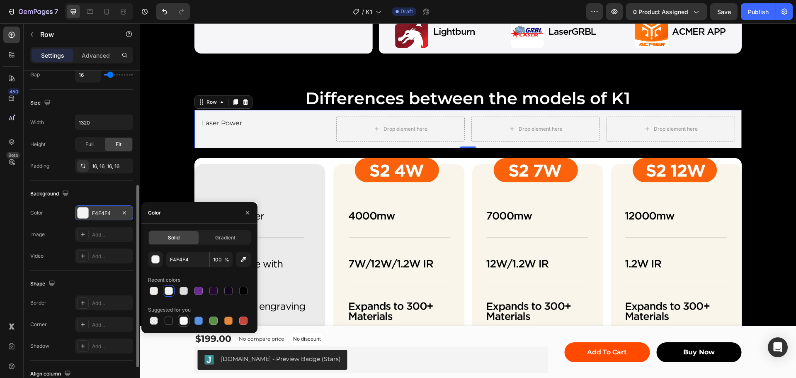
click at [184, 322] on div at bounding box center [183, 320] width 8 height 8
type input "FFFFFF"
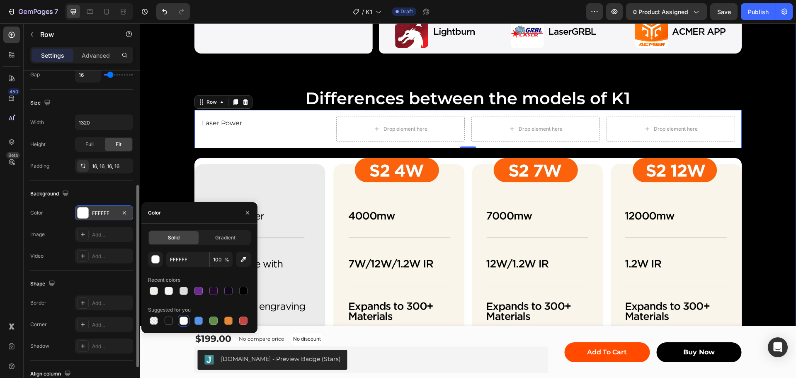
click at [714, 77] on div "ACMER K2 Quick Intro Heading Image Row Differences between the models of K1 Hea…" at bounding box center [468, 180] width 656 height 801
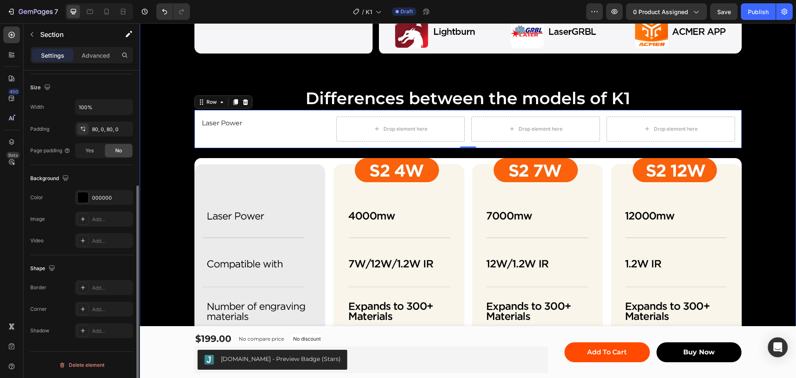
scroll to position [0, 0]
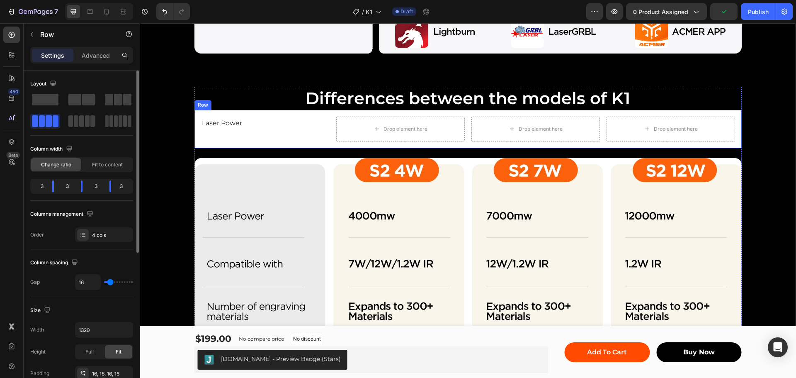
click at [215, 111] on div "Laser Power Text Block Drop element here Drop element here Drop element here Row" at bounding box center [467, 129] width 547 height 38
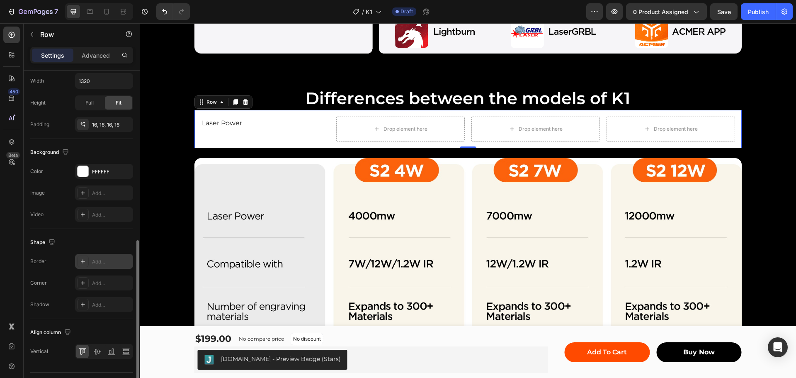
scroll to position [269, 0]
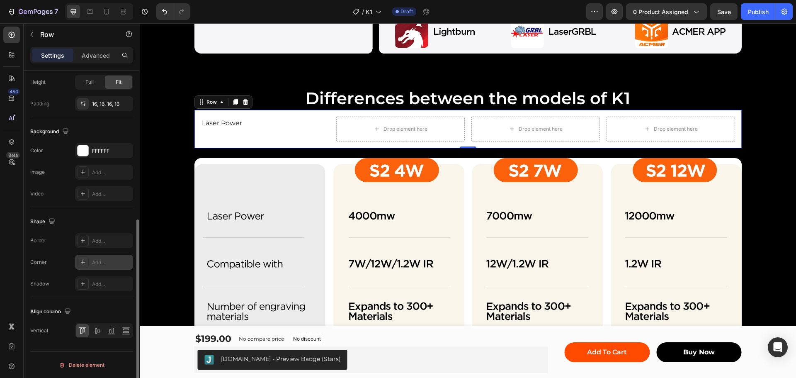
click at [80, 264] on icon at bounding box center [83, 262] width 7 height 7
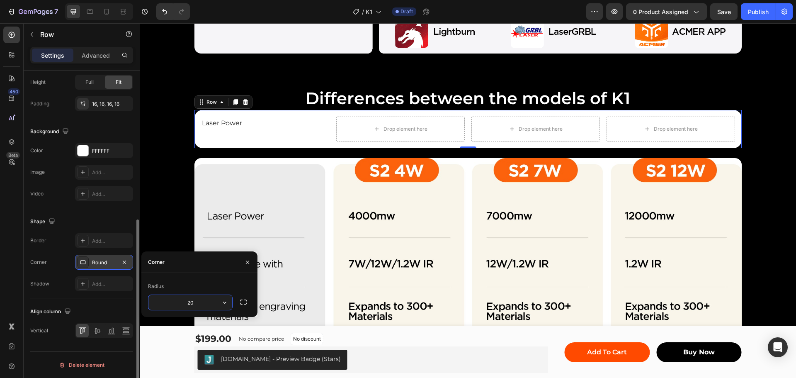
type input "2"
type input "15"
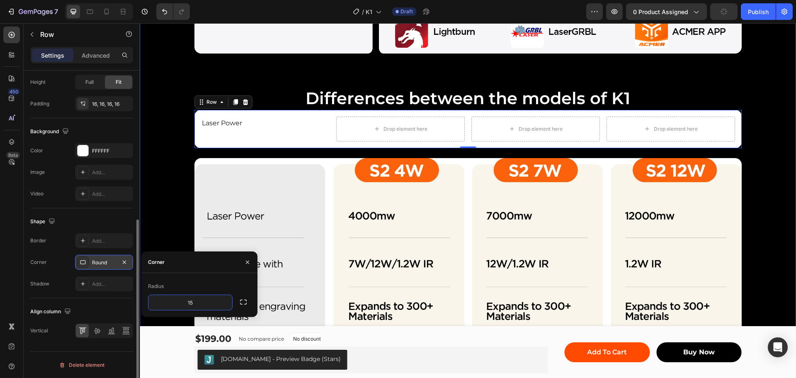
click at [718, 73] on div "ACMER K2 Quick Intro Heading Image Row Differences between the models of K1 Hea…" at bounding box center [468, 180] width 656 height 801
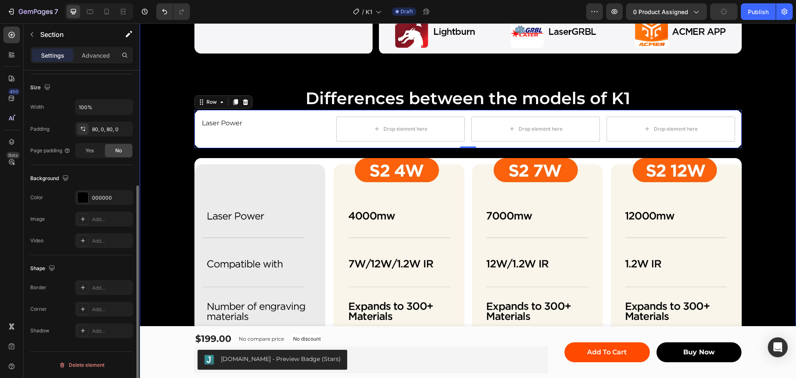
scroll to position [0, 0]
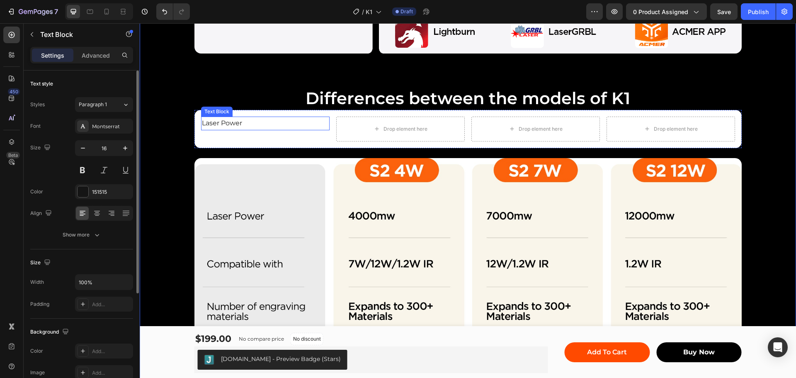
click at [244, 128] on p "Laser Power" at bounding box center [265, 123] width 127 height 12
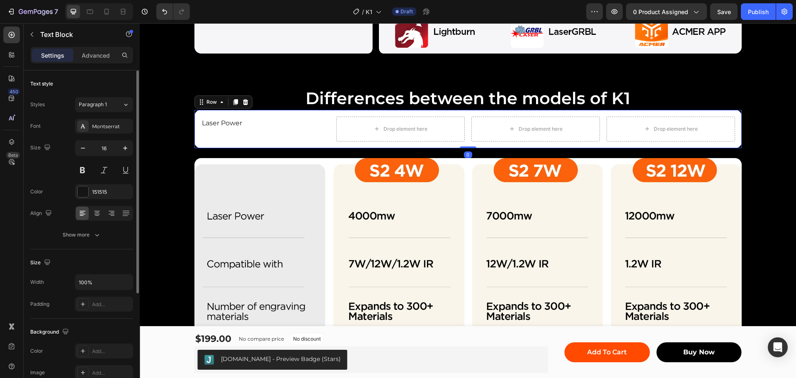
click at [331, 113] on div "Laser Power Text Block Drop element here Drop element here Drop element here Ro…" at bounding box center [467, 129] width 547 height 38
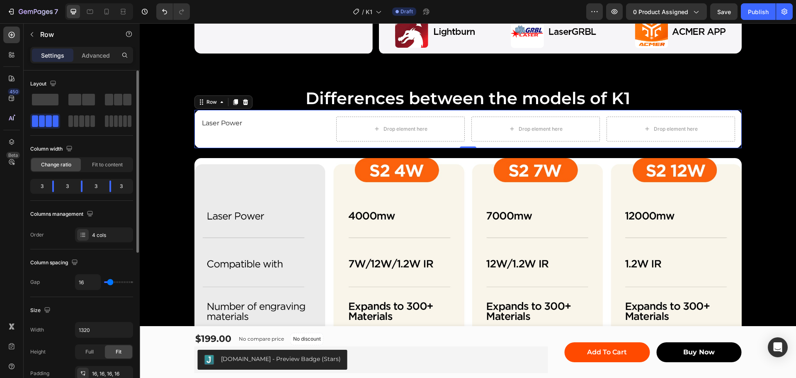
click at [307, 147] on div "Laser Power Text Block Drop element here Drop element here Drop element here Ro…" at bounding box center [467, 129] width 547 height 38
click at [245, 120] on p "Laser Power" at bounding box center [265, 123] width 127 height 12
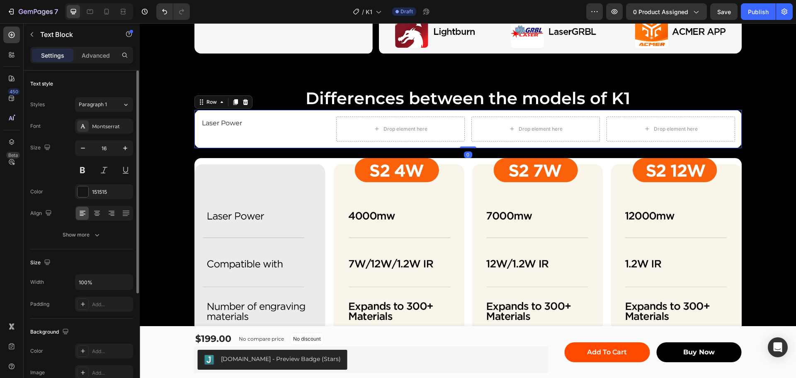
click at [303, 111] on div "Laser Power Text Block Drop element here Drop element here Drop element here Ro…" at bounding box center [467, 129] width 547 height 38
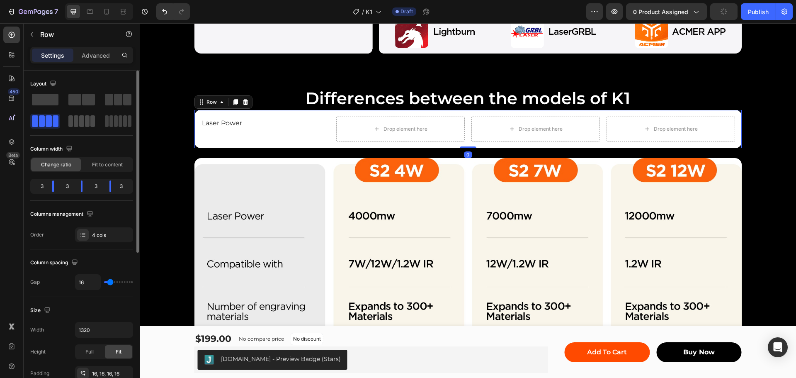
click at [85, 121] on span at bounding box center [87, 121] width 5 height 12
click at [44, 184] on div "2.4" at bounding box center [41, 186] width 19 height 12
click at [39, 185] on div "2.4" at bounding box center [41, 186] width 19 height 12
click at [81, 184] on div "2.4" at bounding box center [82, 186] width 19 height 12
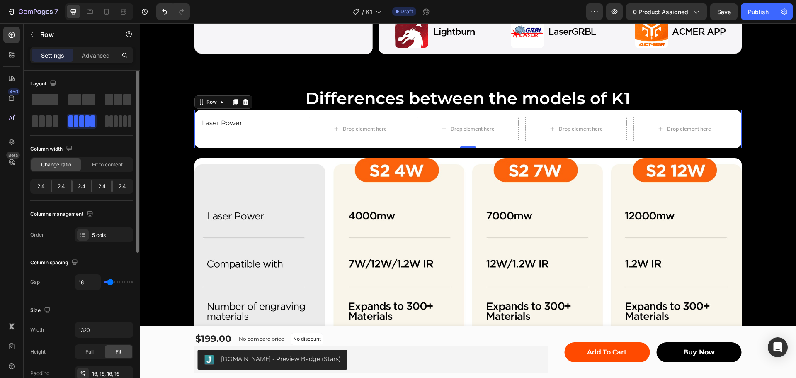
drag, startPoint x: 47, startPoint y: 184, endPoint x: 37, endPoint y: 184, distance: 10.0
click at [37, 184] on div "2.4" at bounding box center [41, 186] width 19 height 12
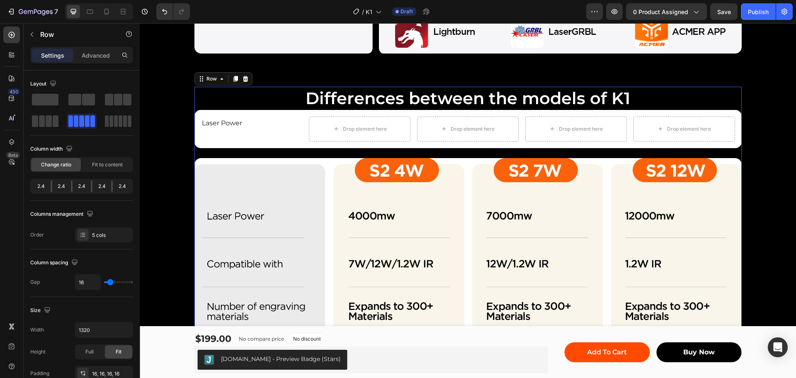
click at [241, 155] on div "Differences between the models of K1 Heading Laser Power Text Block Drop elemen…" at bounding box center [467, 334] width 547 height 495
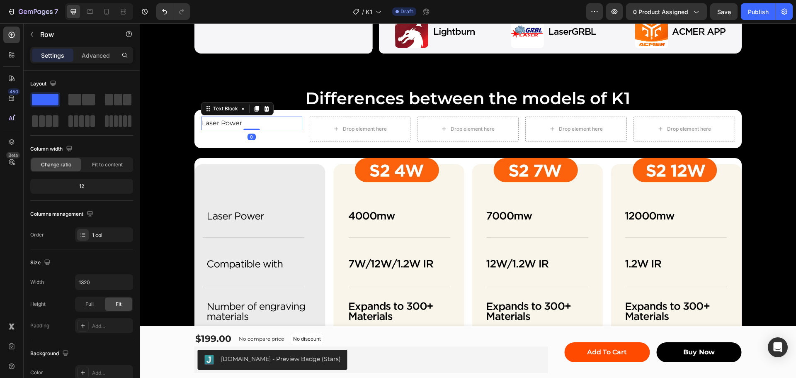
click at [232, 120] on p "Laser Power" at bounding box center [252, 123] width 100 height 12
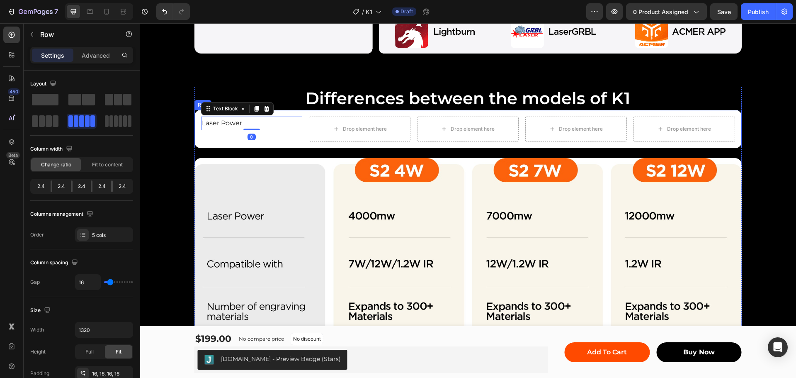
click at [294, 112] on div "Laser Power Text Block 0 Drop element here Drop element here Drop element here …" at bounding box center [467, 129] width 547 height 38
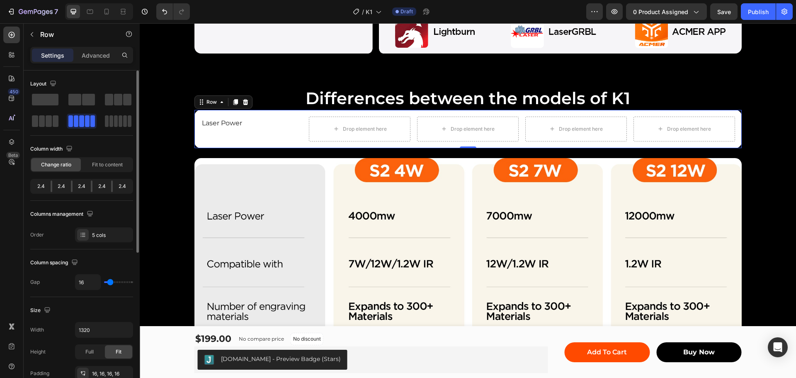
drag, startPoint x: 51, startPoint y: 184, endPoint x: 40, endPoint y: 184, distance: 10.4
click at [40, 184] on div "2.4 2.4 2.4 2.4 2.4" at bounding box center [81, 186] width 103 height 15
click at [40, 184] on div "2.4" at bounding box center [41, 186] width 19 height 12
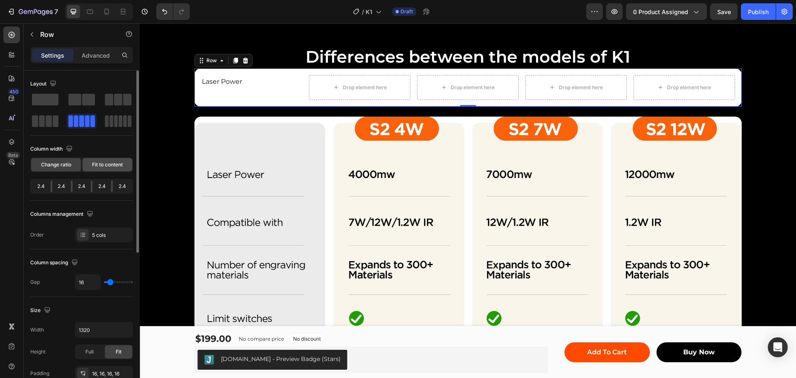
click at [99, 164] on span "Fit to content" at bounding box center [107, 164] width 31 height 7
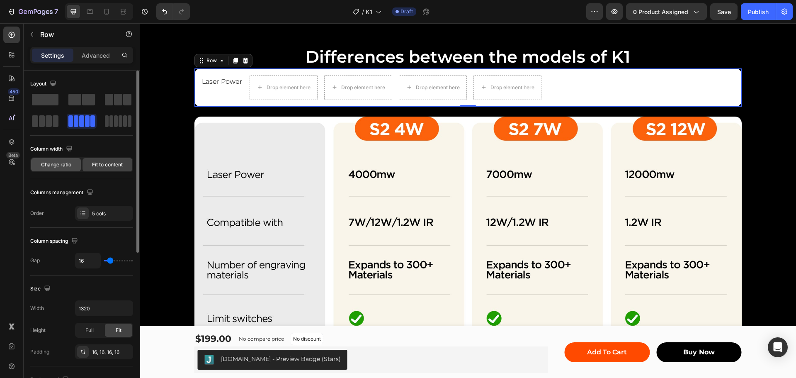
click at [50, 165] on span "Change ratio" at bounding box center [56, 164] width 30 height 7
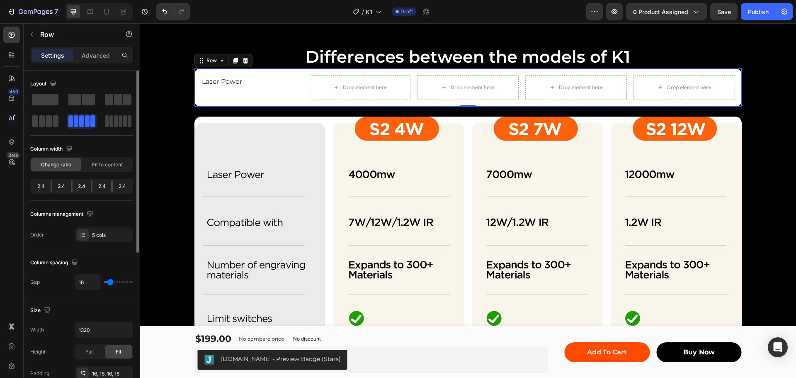
click at [41, 187] on div "2.4" at bounding box center [41, 186] width 19 height 12
click at [92, 54] on p "Advanced" at bounding box center [96, 55] width 28 height 9
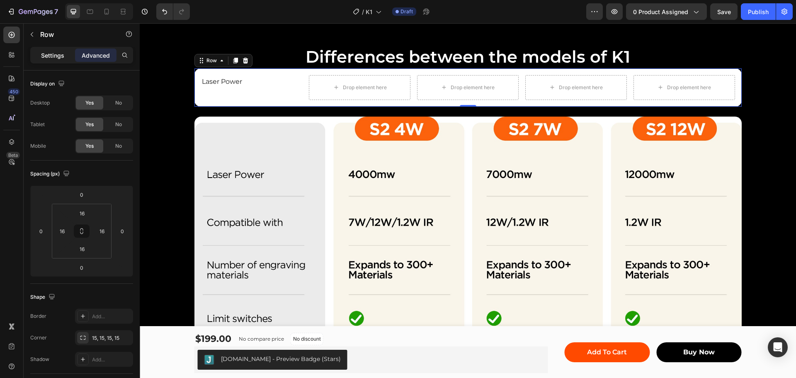
click at [53, 55] on p "Settings" at bounding box center [52, 55] width 23 height 9
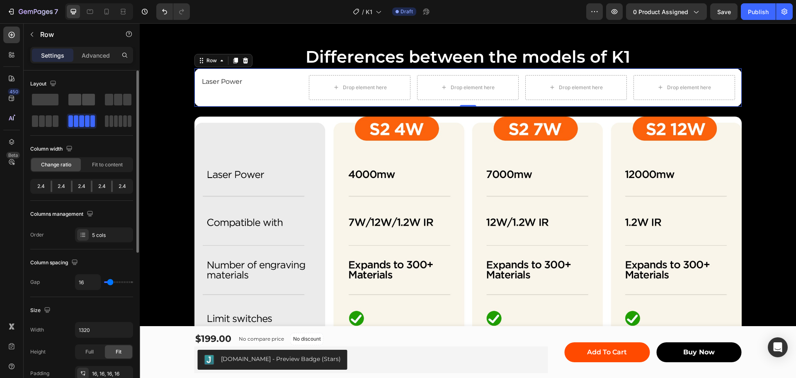
click at [81, 97] on span at bounding box center [74, 100] width 13 height 12
click at [41, 121] on span at bounding box center [42, 121] width 6 height 12
click at [85, 119] on span at bounding box center [87, 121] width 5 height 12
drag, startPoint x: 51, startPoint y: 185, endPoint x: 58, endPoint y: 185, distance: 6.6
click at [58, 185] on div "2.4 2.4 2.4 2.4 2.4" at bounding box center [81, 186] width 103 height 15
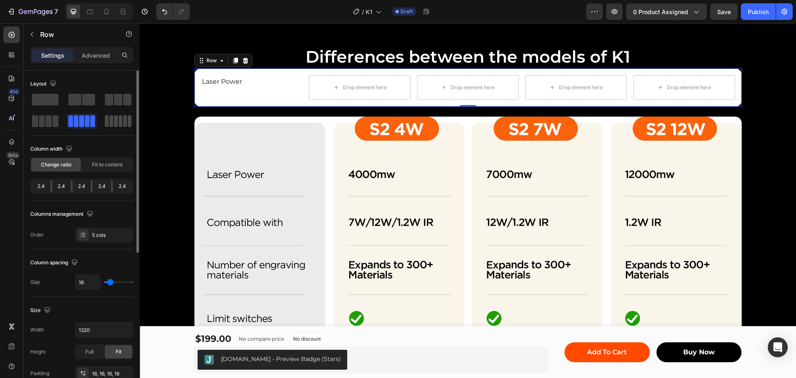
click at [119, 121] on span at bounding box center [121, 121] width 4 height 12
click at [81, 119] on span at bounding box center [81, 121] width 5 height 12
click at [48, 119] on span at bounding box center [49, 121] width 6 height 12
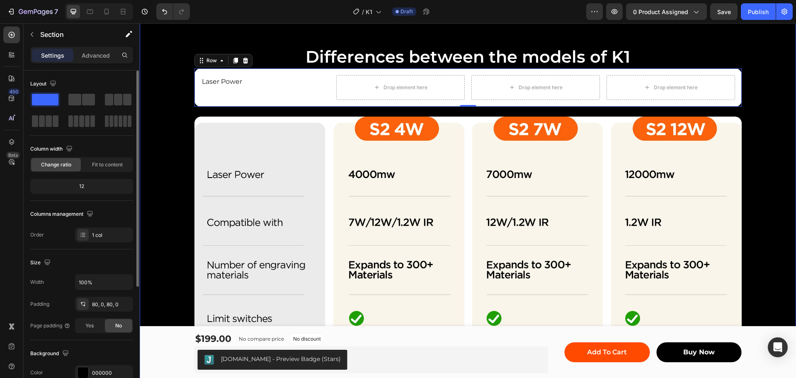
click at [748, 43] on div "ACMER K2 Quick Intro Heading Image Row Differences between the models of K1 Hea…" at bounding box center [468, 139] width 656 height 801
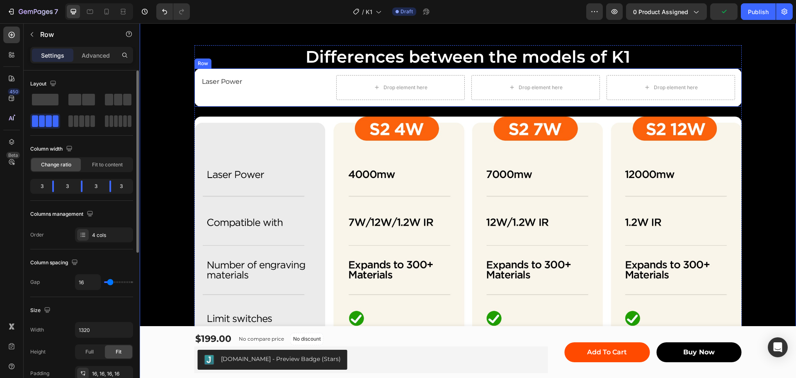
click at [269, 72] on div "Laser Power Text Block Drop element here Drop element here Drop element here Row" at bounding box center [467, 87] width 547 height 38
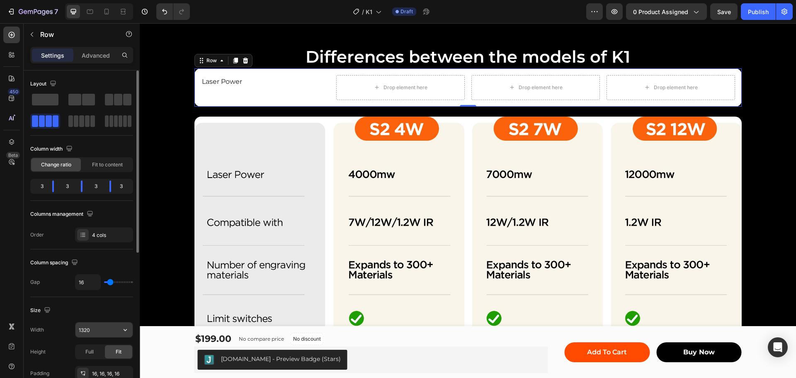
click at [85, 327] on input "1320" at bounding box center [103, 329] width 57 height 15
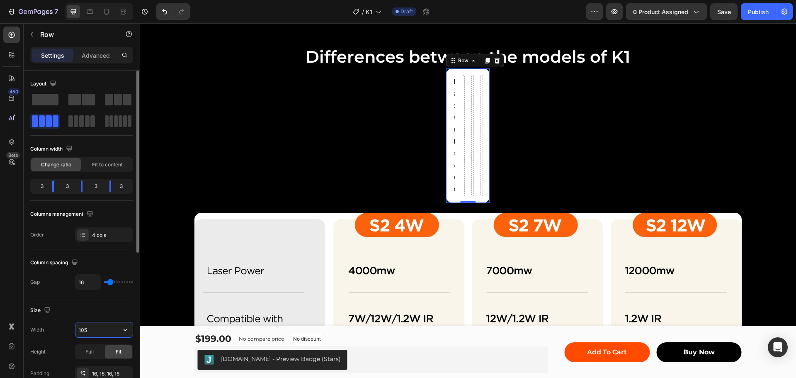
type input "1056"
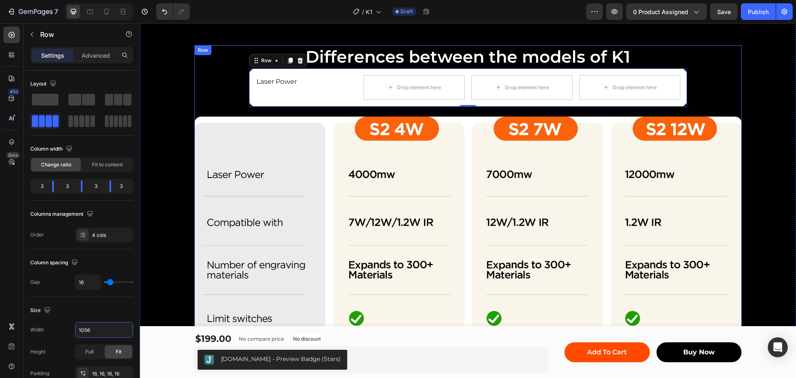
click at [220, 85] on div "Differences between the models of K1 Heading Laser Power Text Block Drop elemen…" at bounding box center [467, 292] width 547 height 495
click at [250, 87] on div "Laser Power Text Block Drop element here Drop element here Drop element here Row" at bounding box center [468, 87] width 438 height 38
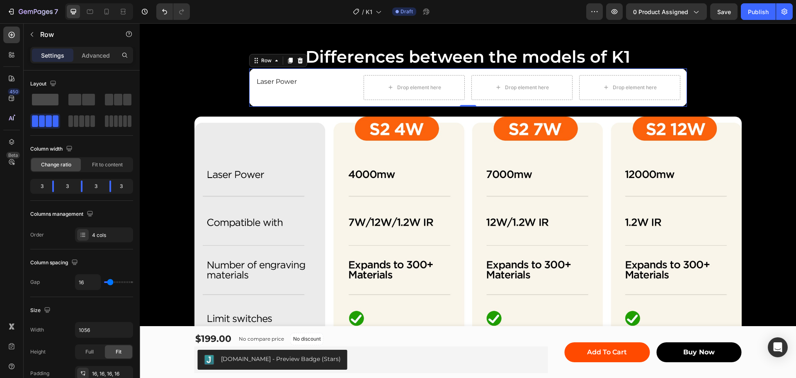
click at [47, 98] on span at bounding box center [45, 100] width 27 height 12
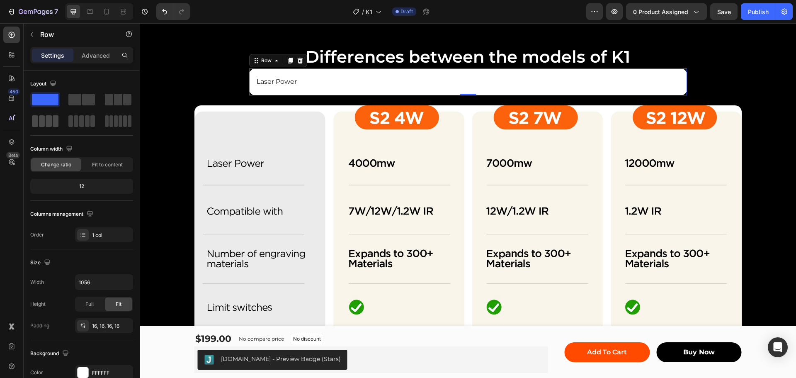
click at [41, 124] on span at bounding box center [42, 121] width 6 height 12
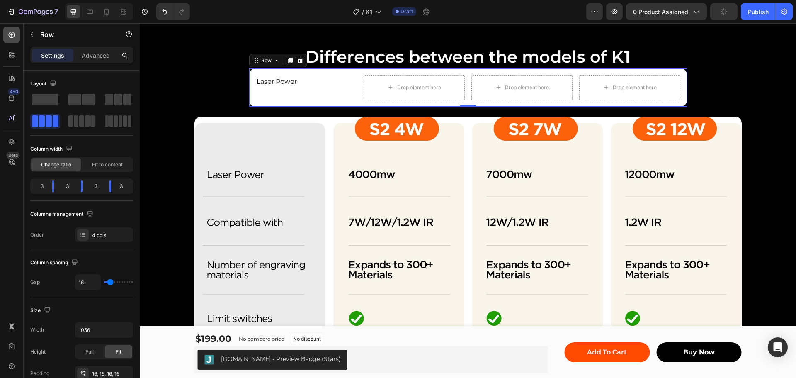
click at [12, 33] on icon at bounding box center [11, 35] width 8 height 8
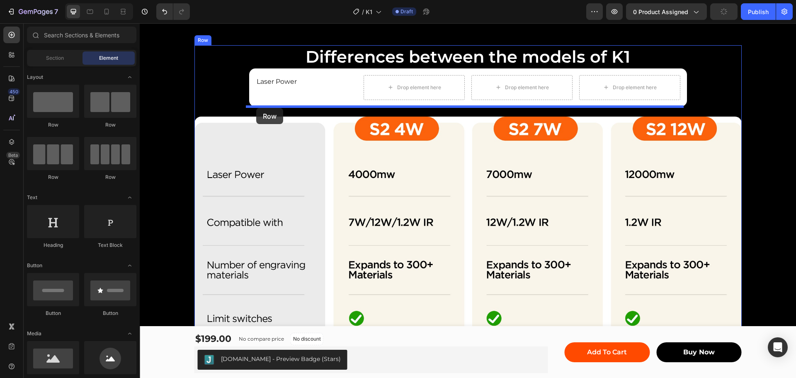
drag, startPoint x: 180, startPoint y: 132, endPoint x: 256, endPoint y: 108, distance: 79.7
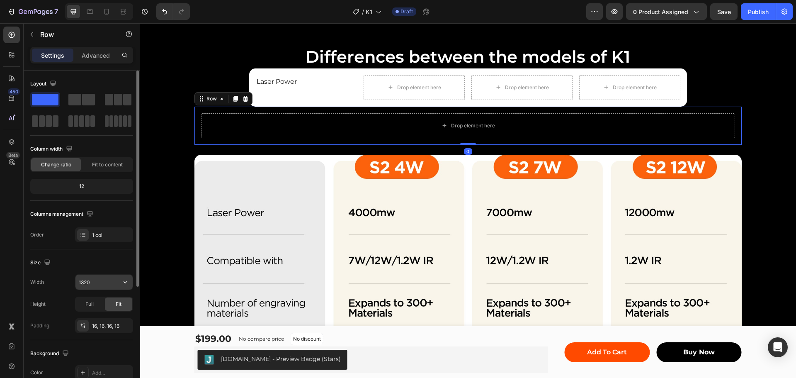
click at [90, 284] on input "1320" at bounding box center [103, 281] width 57 height 15
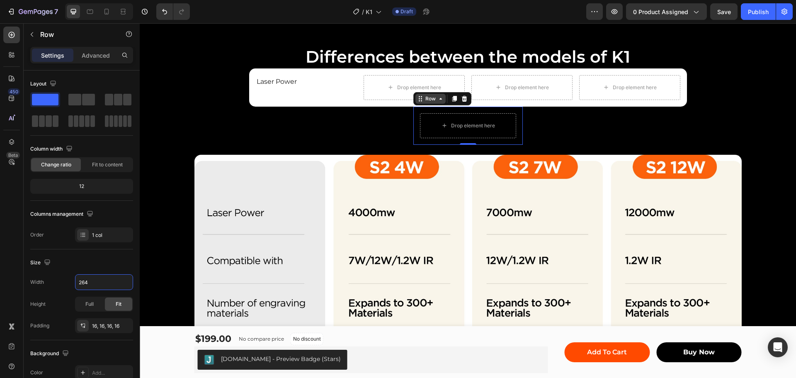
type input "264"
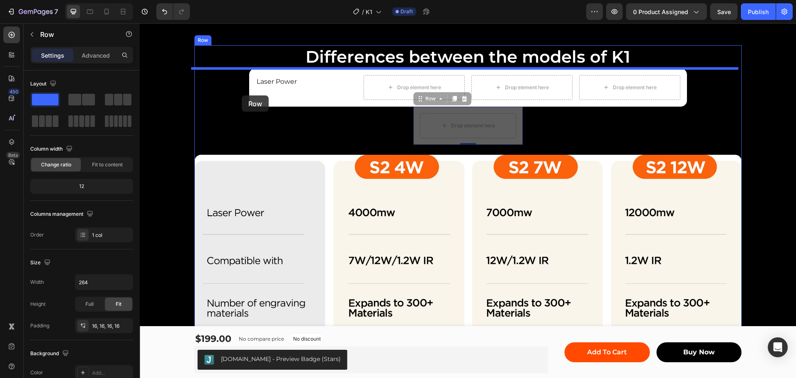
drag, startPoint x: 419, startPoint y: 99, endPoint x: 242, endPoint y: 95, distance: 177.0
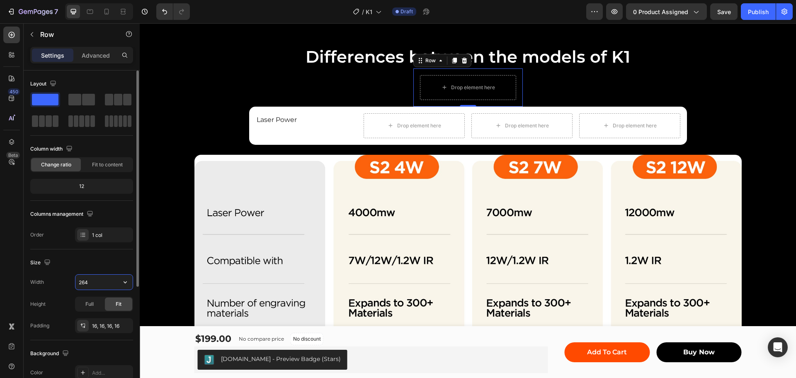
click at [102, 282] on input "264" at bounding box center [103, 281] width 57 height 15
type input "200"
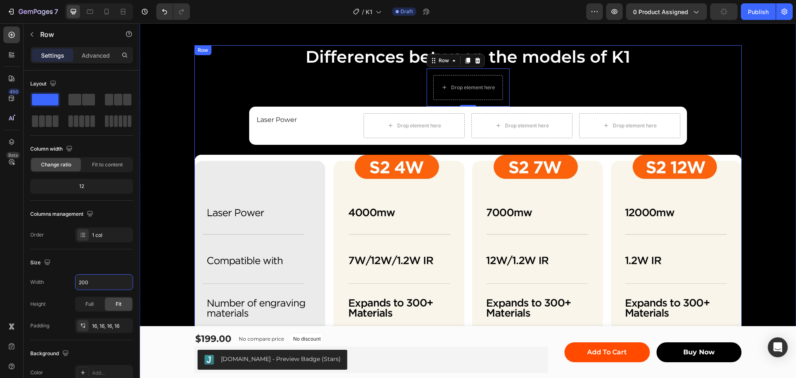
click at [282, 91] on div "Differences between the models of K1 Heading Drop element here Row 0 Laser Powe…" at bounding box center [467, 311] width 547 height 533
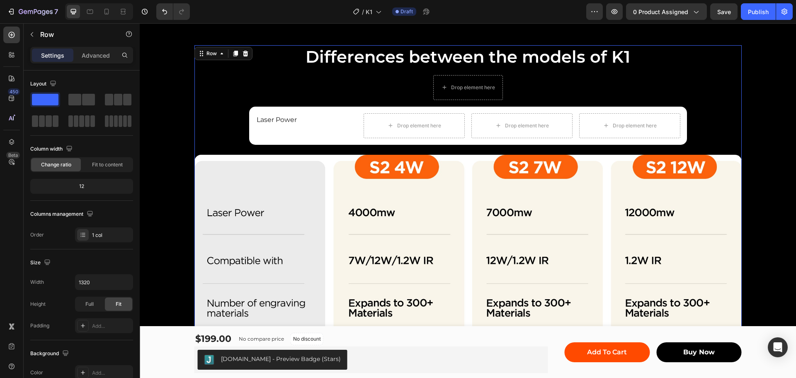
click at [236, 124] on div "Differences between the models of K1 Heading Drop element here Row Laser Power …" at bounding box center [467, 311] width 547 height 533
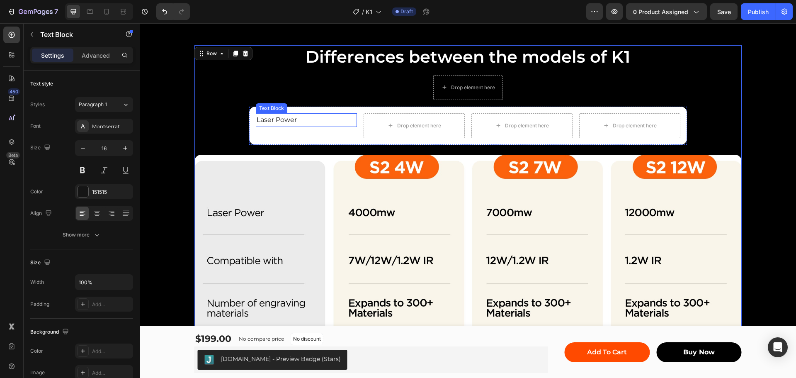
click at [257, 121] on p "Laser Power" at bounding box center [306, 120] width 99 height 12
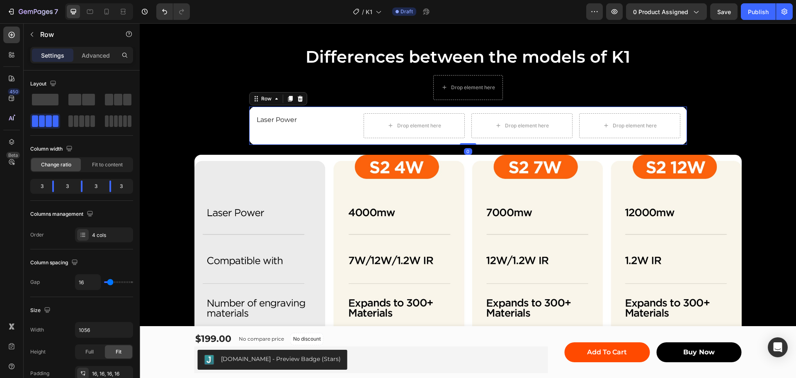
click at [249, 117] on div "Laser Power Text Block Drop element here Drop element here Drop element here Ro…" at bounding box center [468, 126] width 438 height 38
click at [449, 77] on div "Drop element here" at bounding box center [468, 87] width 70 height 25
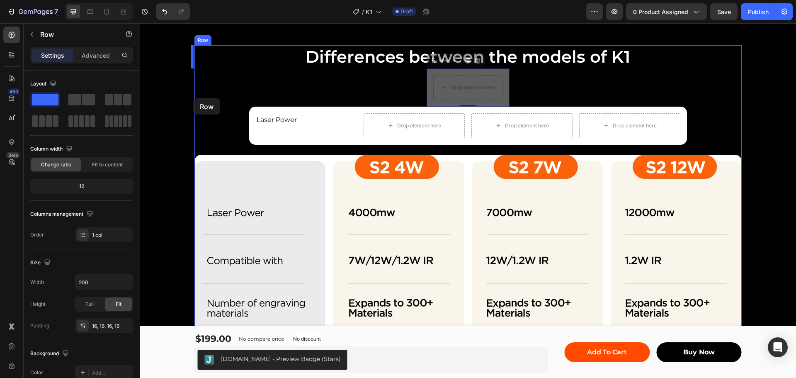
drag, startPoint x: 429, startPoint y: 63, endPoint x: 193, endPoint y: 97, distance: 239.1
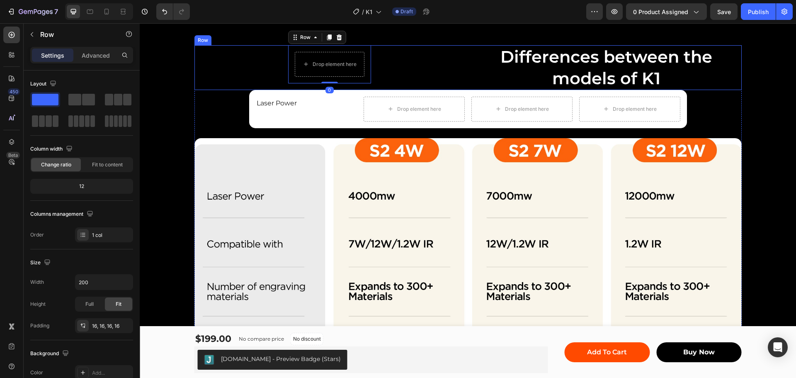
scroll to position [1078, 0]
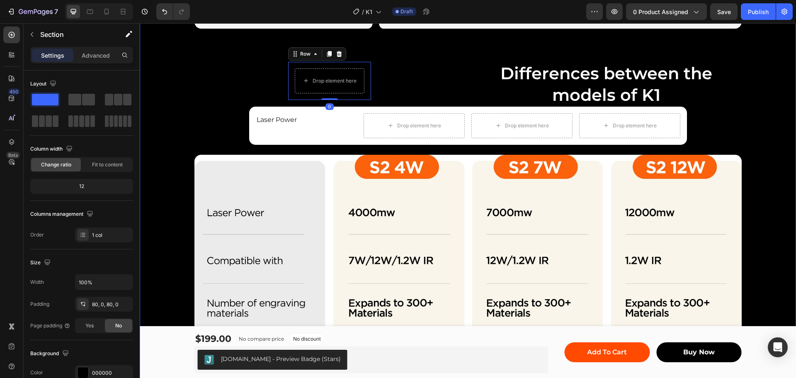
click at [426, 59] on div "ACMER K2 Quick Intro Heading Image Row Drop element here Row 0 Differences betw…" at bounding box center [468, 166] width 656 height 823
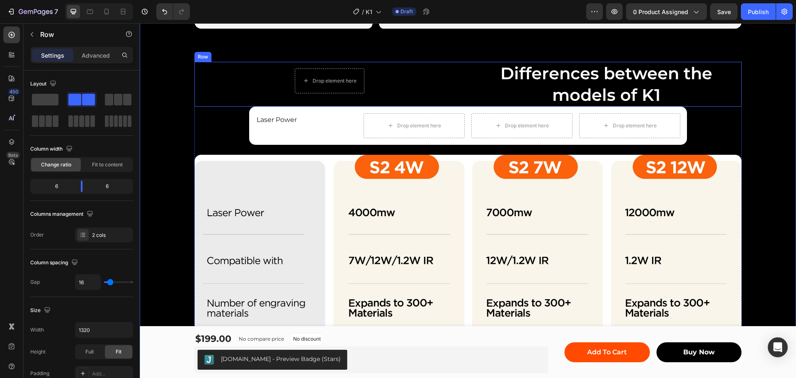
click at [429, 71] on div "Drop element here Row" at bounding box center [329, 84] width 270 height 45
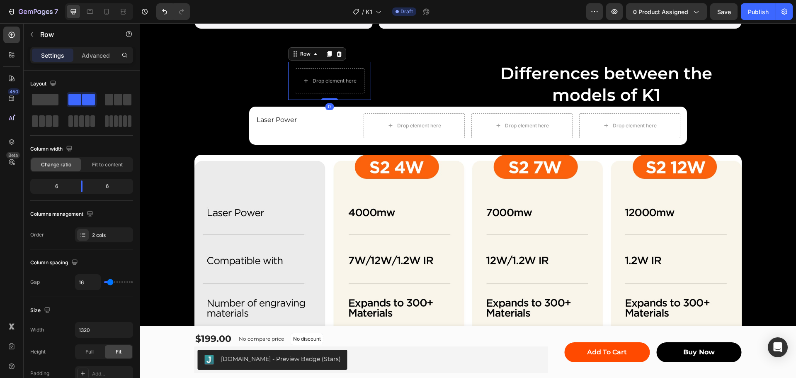
click at [288, 65] on div "Drop element here Row 0" at bounding box center [329, 81] width 83 height 38
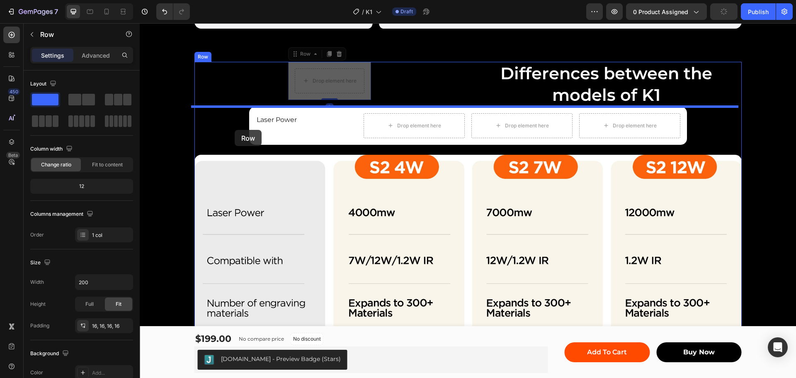
drag, startPoint x: 288, startPoint y: 58, endPoint x: 235, endPoint y: 130, distance: 89.5
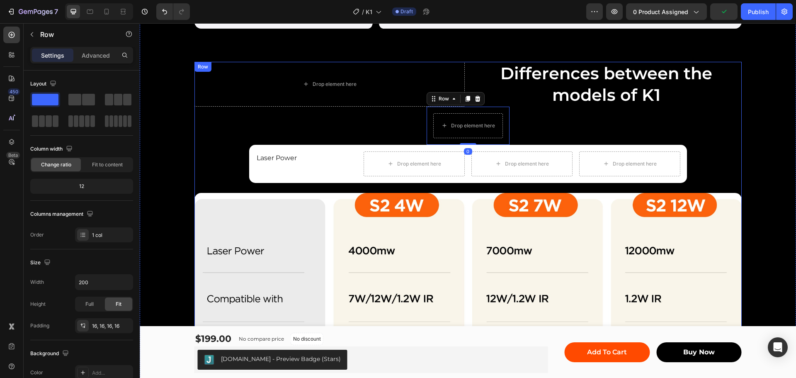
scroll to position [1116, 0]
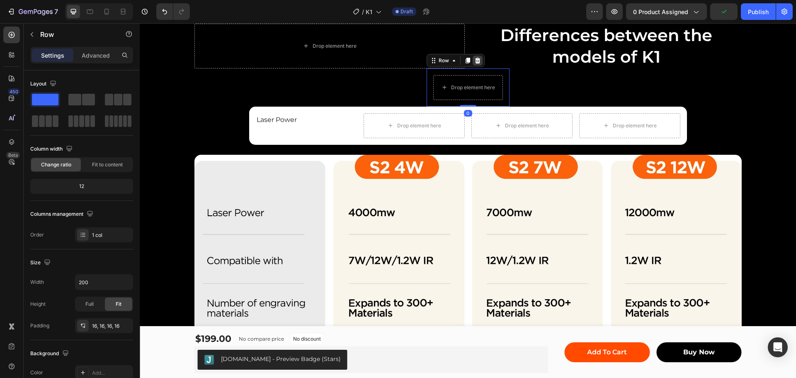
click at [475, 59] on icon at bounding box center [477, 61] width 5 height 6
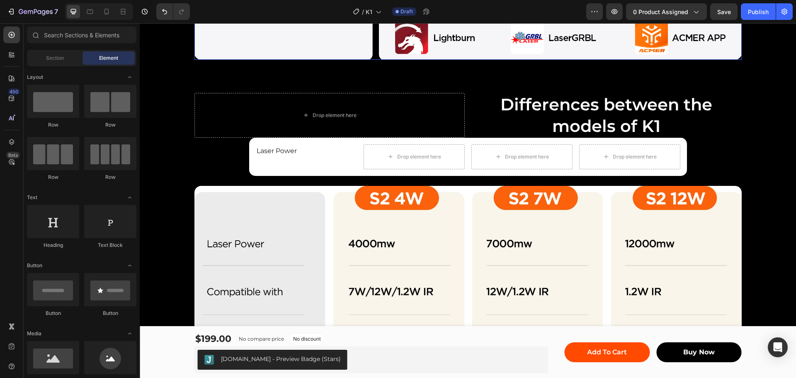
scroll to position [995, 0]
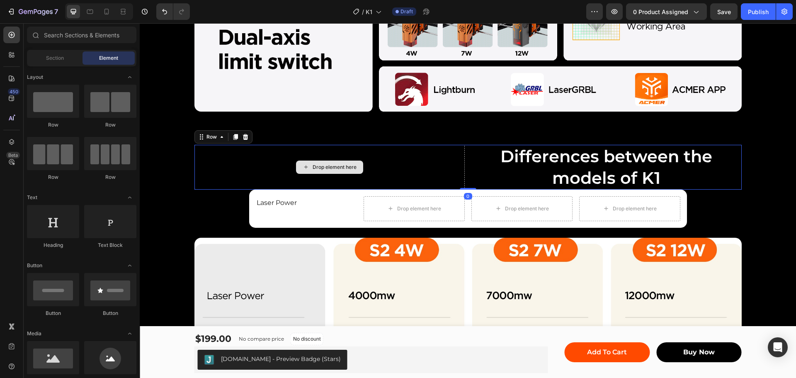
click at [398, 159] on div "Drop element here" at bounding box center [329, 167] width 270 height 45
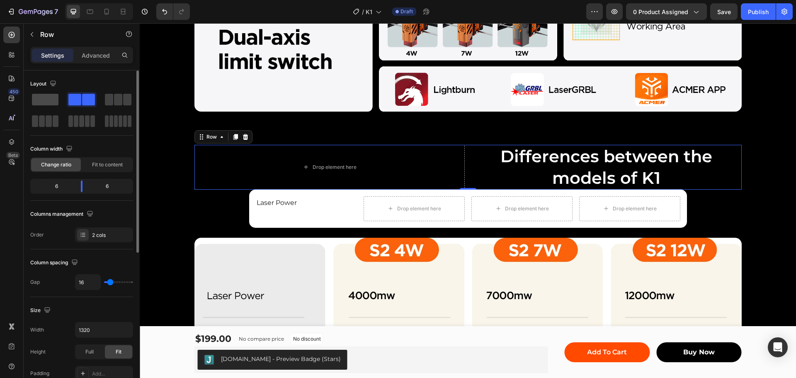
click at [34, 99] on span at bounding box center [45, 100] width 27 height 12
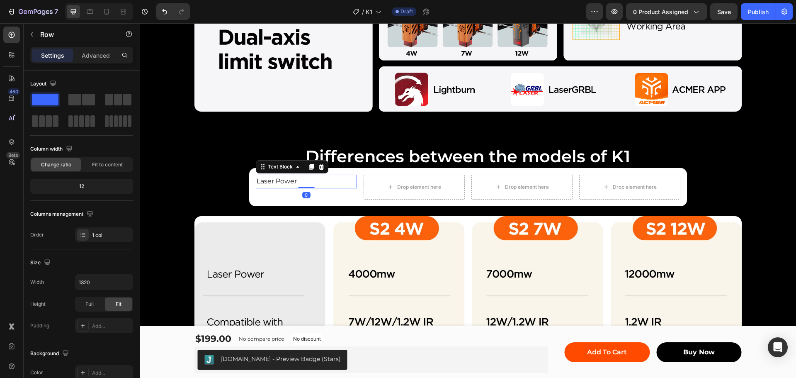
click at [259, 186] on p "Laser Power" at bounding box center [306, 181] width 99 height 12
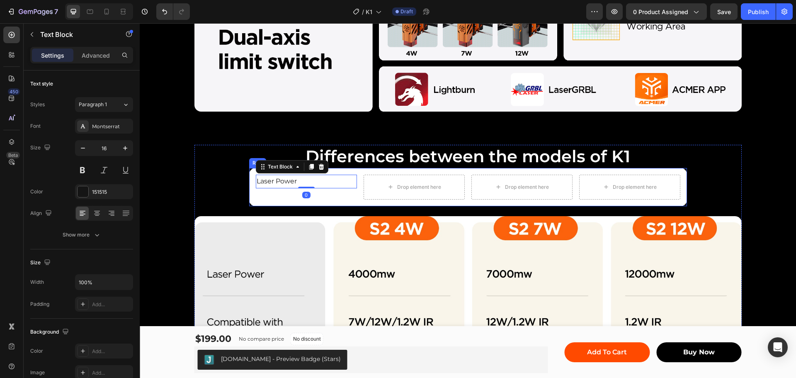
click at [678, 170] on div "Laser Power Text Block 0 Drop element here Drop element here Drop element here …" at bounding box center [468, 187] width 438 height 38
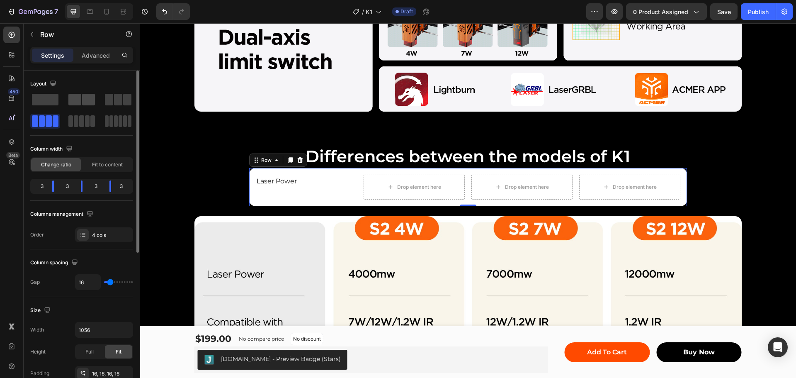
click at [78, 97] on span at bounding box center [74, 100] width 13 height 12
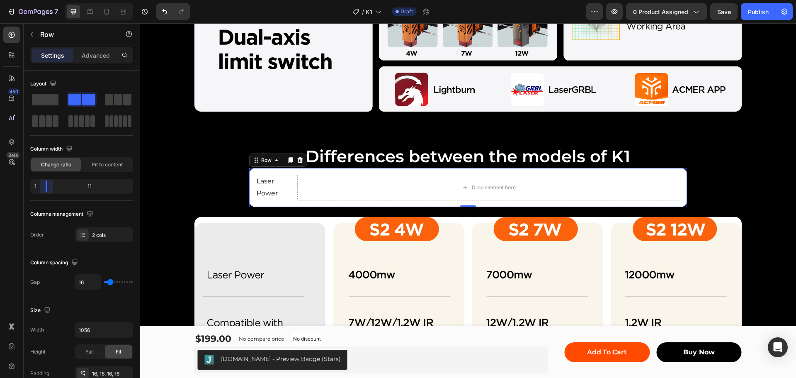
drag, startPoint x: 82, startPoint y: 187, endPoint x: 78, endPoint y: 150, distance: 37.5
click at [40, 0] on body "7 Version history / K1 Draft Preview 0 product assigned Save Publish 450 Beta S…" at bounding box center [398, 0] width 796 height 0
drag, startPoint x: 48, startPoint y: 185, endPoint x: 43, endPoint y: 186, distance: 5.0
click at [43, 0] on body "7 Version history / K1 Draft Preview 0 product assigned Save Publish 450 Beta S…" at bounding box center [398, 0] width 796 height 0
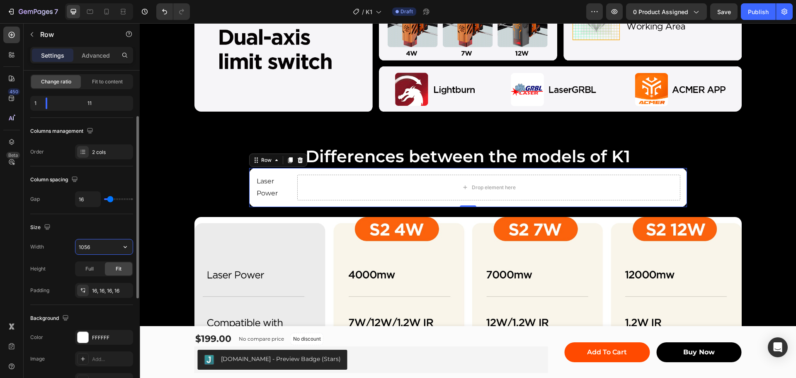
click at [86, 248] on input "1056" at bounding box center [103, 246] width 57 height 15
click at [87, 248] on input "1056" at bounding box center [103, 246] width 57 height 15
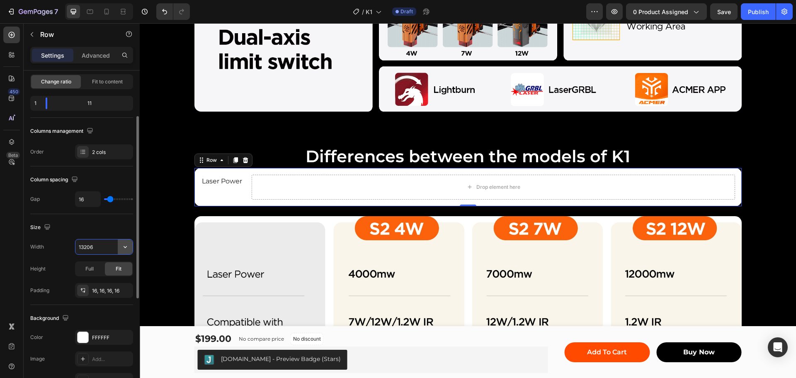
type input "1320"
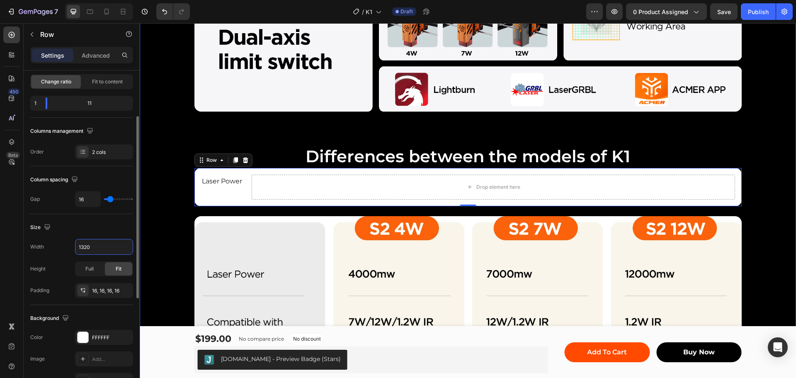
click at [542, 121] on div "ACMER K2 Quick Intro Heading Image Row Differences between the models of K1 Hea…" at bounding box center [468, 238] width 656 height 801
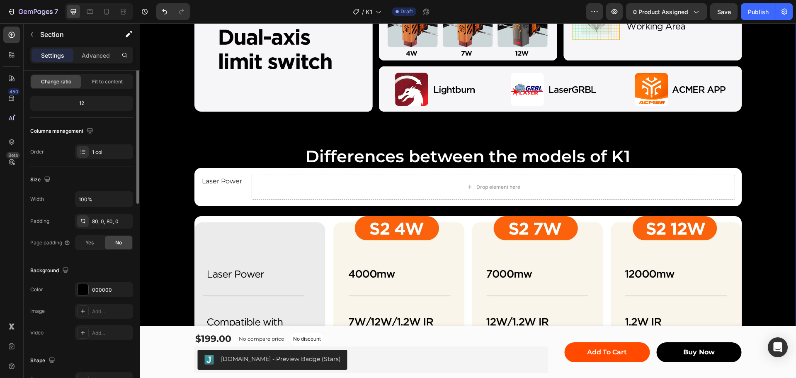
scroll to position [0, 0]
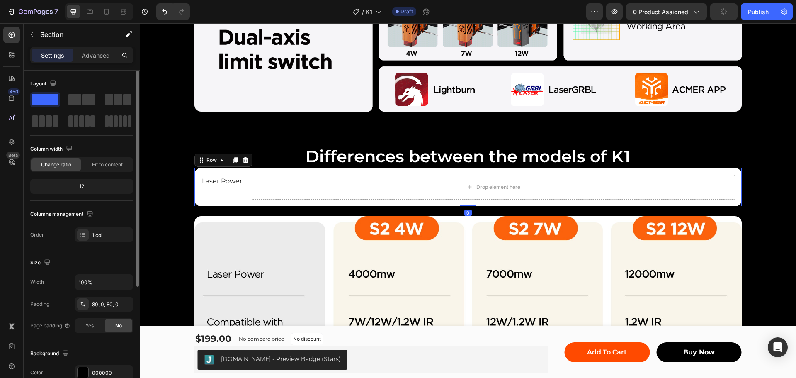
click at [220, 192] on div "Laser Power Text Block" at bounding box center [223, 186] width 44 height 25
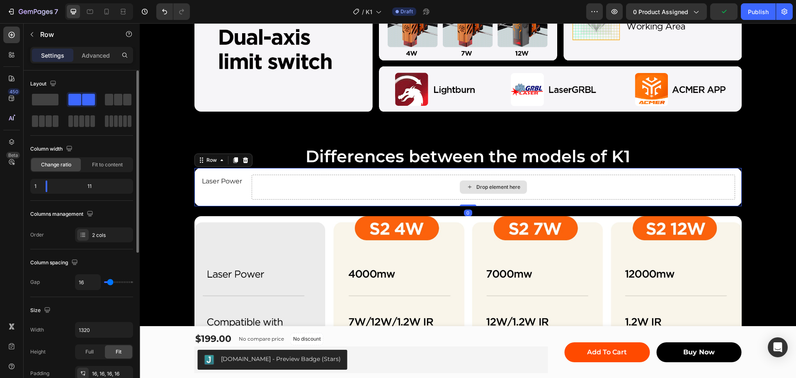
click at [360, 176] on div "Drop element here" at bounding box center [493, 186] width 483 height 25
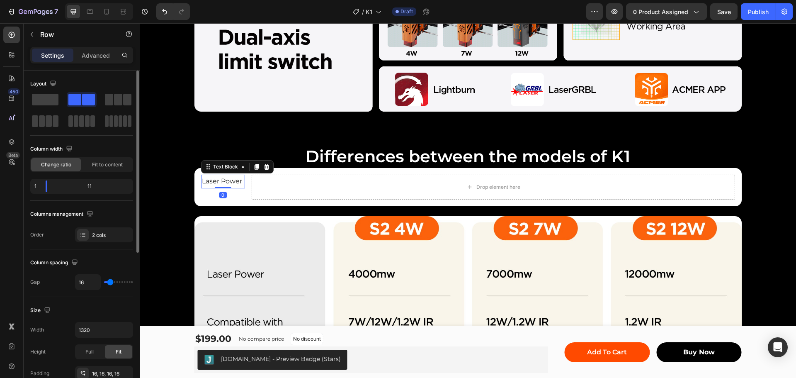
click at [228, 183] on p "Laser Power" at bounding box center [223, 181] width 42 height 12
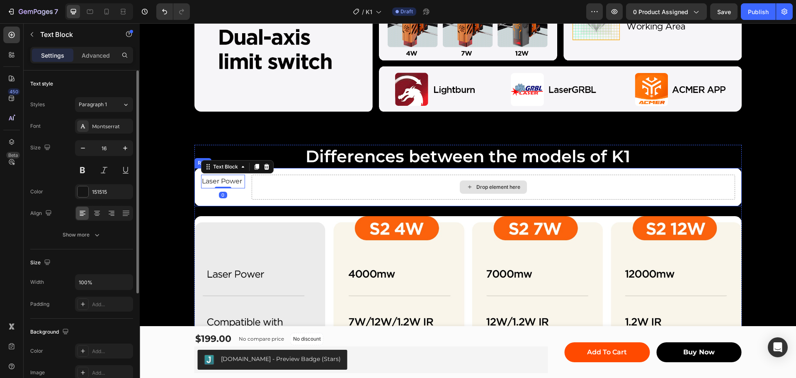
click at [303, 186] on div "Drop element here" at bounding box center [493, 186] width 483 height 25
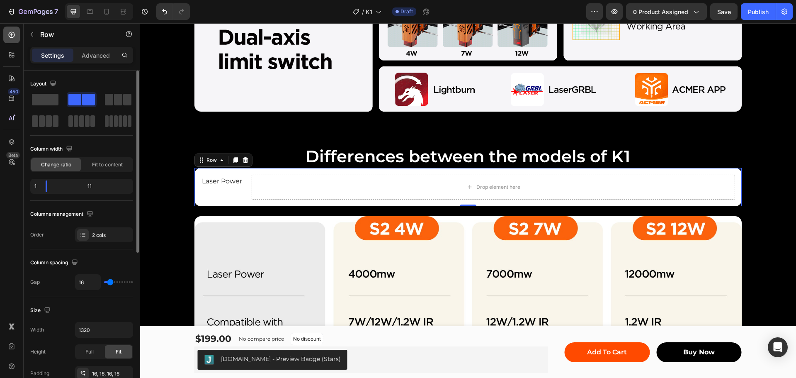
click at [12, 32] on icon at bounding box center [12, 35] width 6 height 6
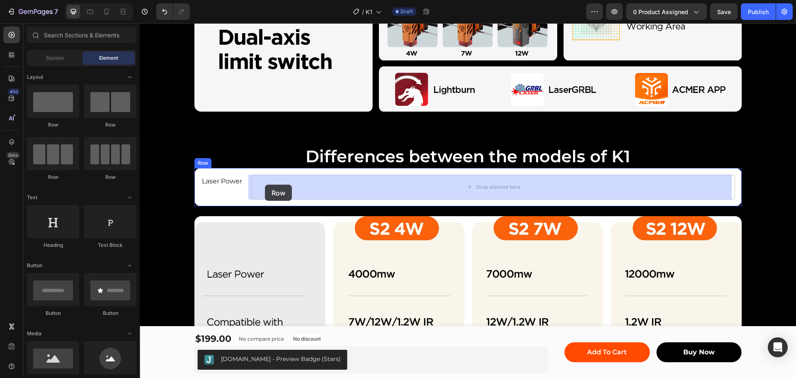
drag, startPoint x: 186, startPoint y: 125, endPoint x: 265, endPoint y: 184, distance: 98.9
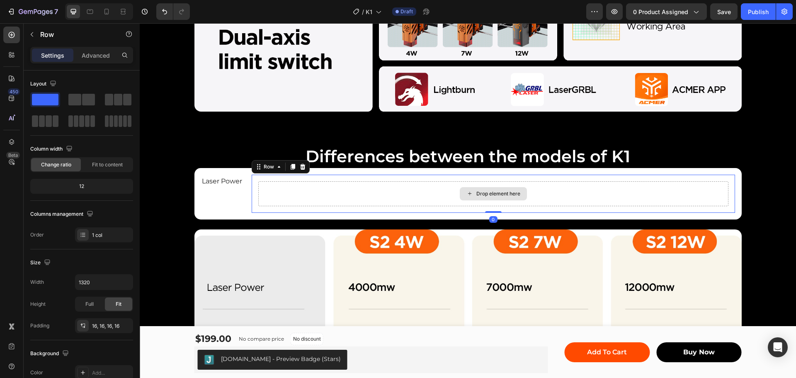
click at [406, 192] on div "Drop element here" at bounding box center [493, 193] width 470 height 25
click at [51, 116] on span at bounding box center [49, 121] width 6 height 12
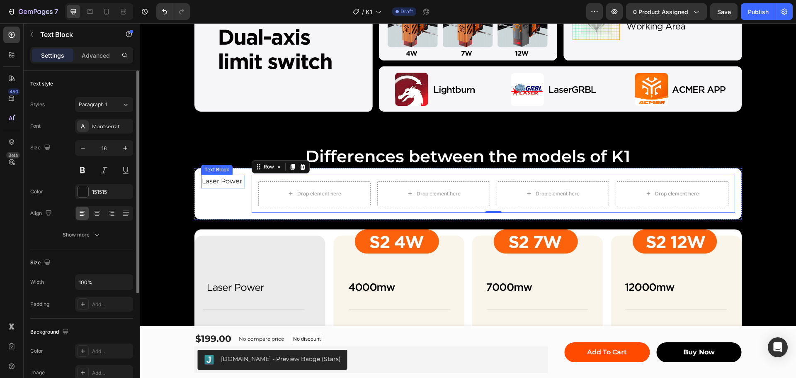
click at [226, 182] on p "Laser Power" at bounding box center [223, 181] width 42 height 12
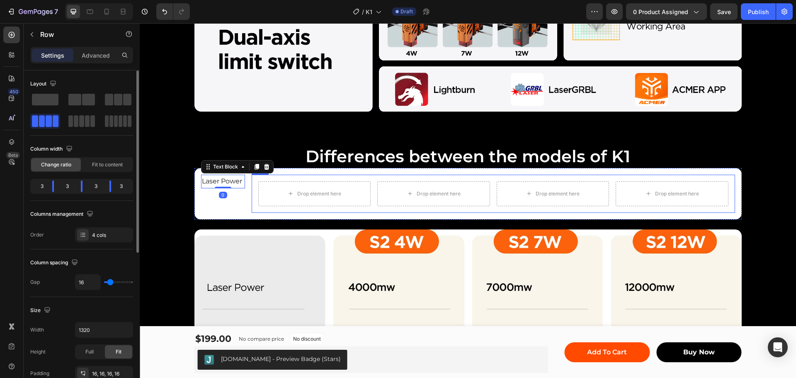
click at [311, 178] on div "Drop element here Drop element here Drop element here Drop element here Row" at bounding box center [493, 193] width 483 height 38
click at [95, 54] on p "Advanced" at bounding box center [96, 55] width 28 height 9
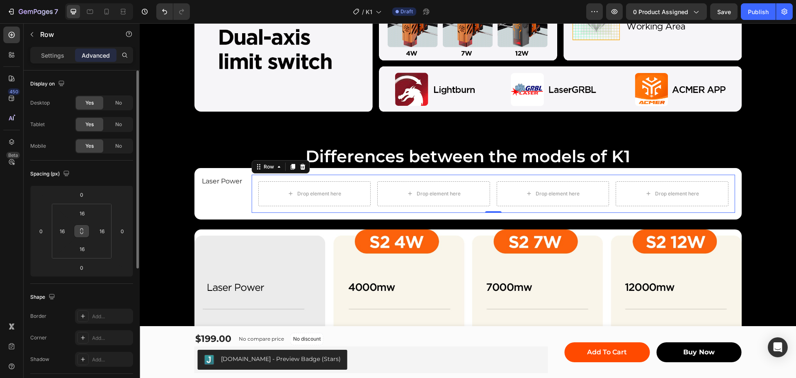
click at [82, 232] on icon at bounding box center [81, 231] width 7 height 7
click at [84, 211] on input "16" at bounding box center [82, 213] width 17 height 12
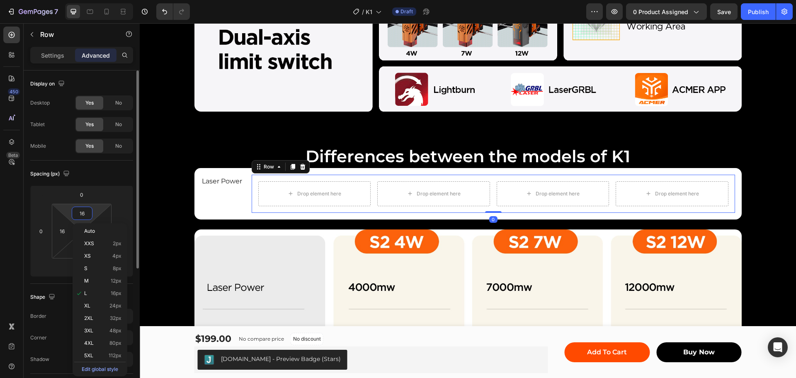
type input "0"
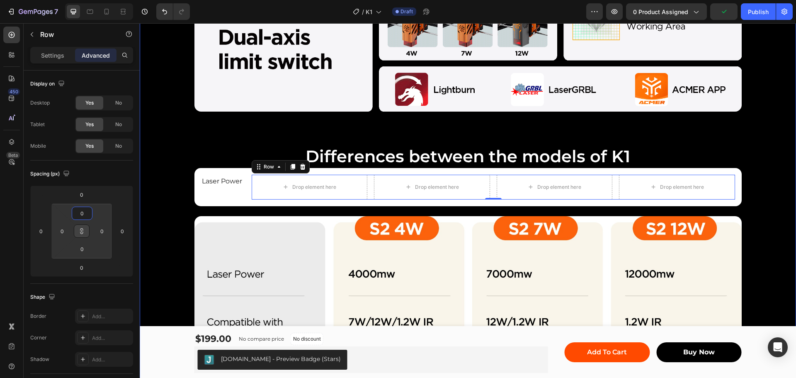
drag, startPoint x: 662, startPoint y: 131, endPoint x: 642, endPoint y: 136, distance: 20.8
click at [662, 131] on div "ACMER K2 Quick Intro Heading Image Row Differences between the models of K1 Hea…" at bounding box center [468, 238] width 656 height 801
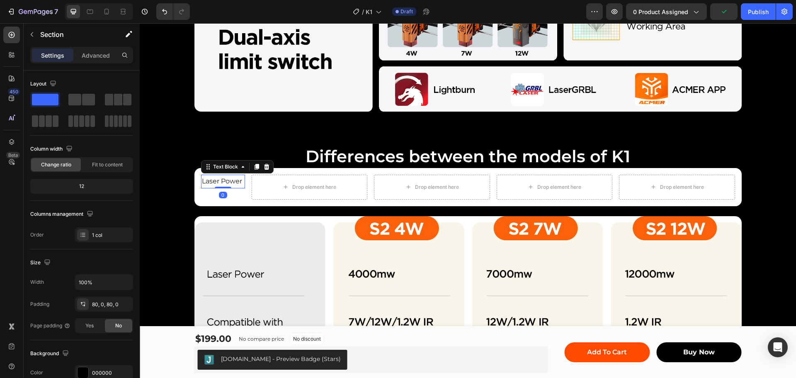
click at [232, 181] on p "Laser Power" at bounding box center [223, 181] width 42 height 12
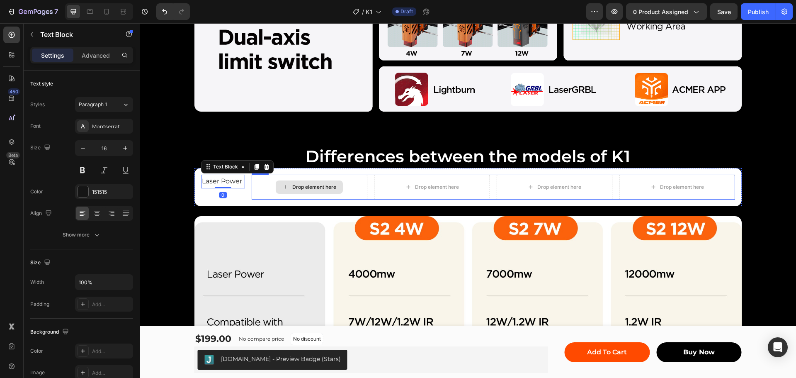
click at [281, 179] on div "Drop element here" at bounding box center [310, 186] width 116 height 25
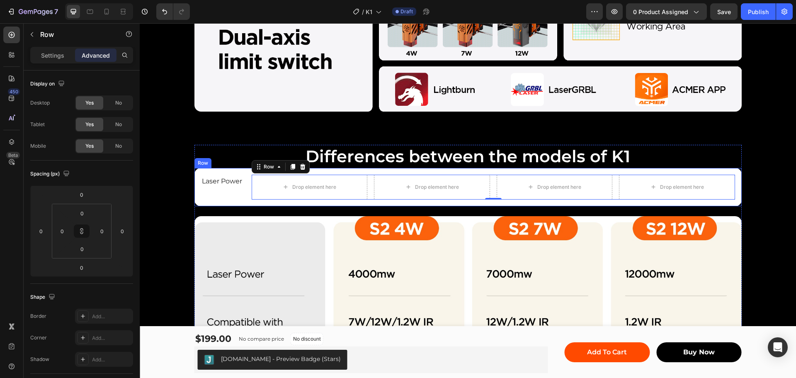
click at [219, 191] on div "Laser Power Text Block" at bounding box center [223, 186] width 44 height 25
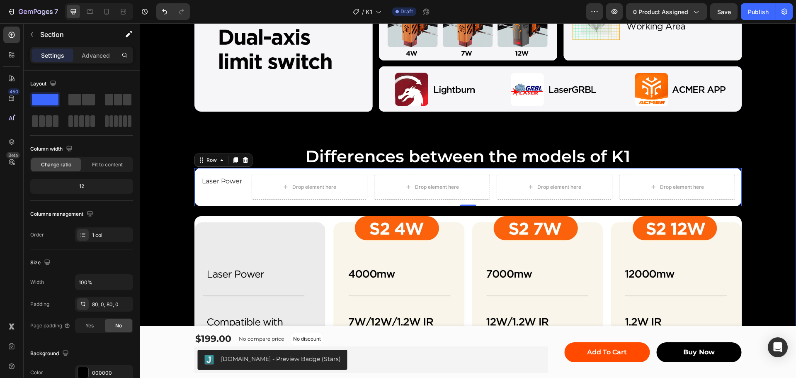
drag, startPoint x: 304, startPoint y: 127, endPoint x: 296, endPoint y: 131, distance: 8.7
click at [304, 127] on div "ACMER K2 Quick Intro Heading Image Row Differences between the models of K1 Hea…" at bounding box center [468, 238] width 656 height 801
click at [216, 181] on p "Laser Power" at bounding box center [223, 181] width 42 height 12
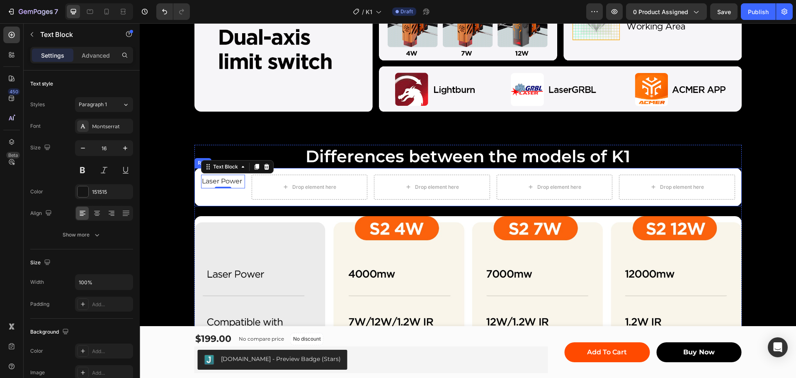
click at [283, 172] on div "Laser Power Text Block 0 Drop element here Drop element here Drop element here …" at bounding box center [467, 187] width 547 height 38
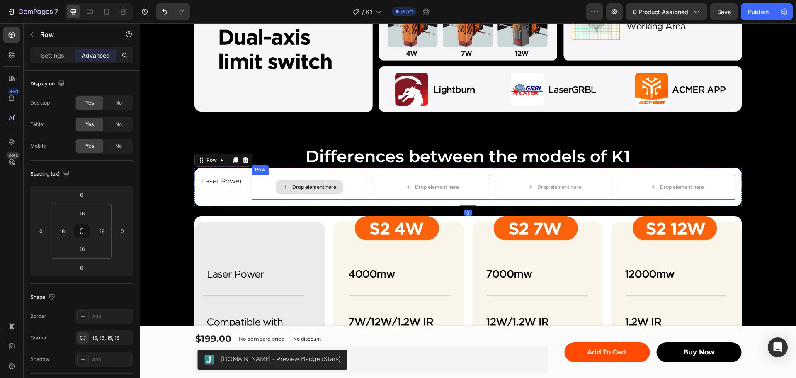
click at [274, 177] on div "Drop element here" at bounding box center [310, 186] width 116 height 25
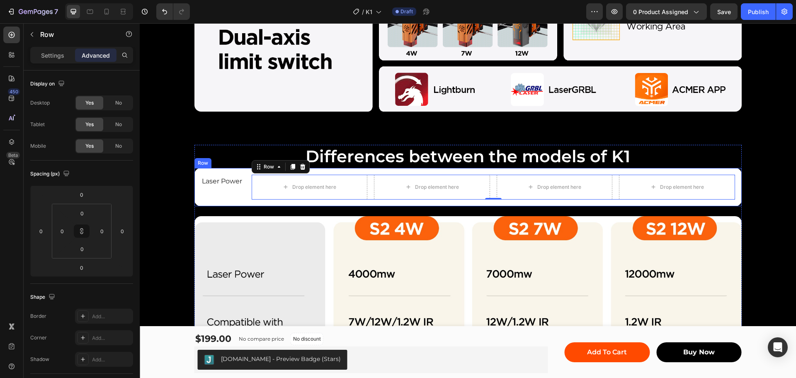
click at [233, 199] on div "Laser Power Text Block Drop element here Drop element here Drop element here Dr…" at bounding box center [467, 187] width 547 height 38
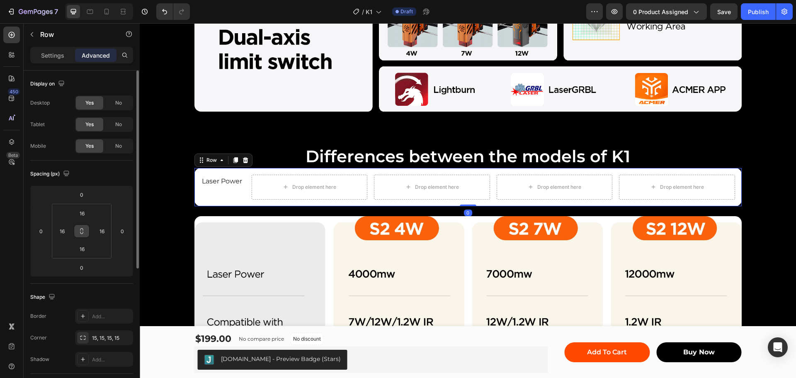
click at [80, 228] on icon at bounding box center [81, 231] width 7 height 7
click at [81, 214] on input "16" at bounding box center [82, 213] width 17 height 12
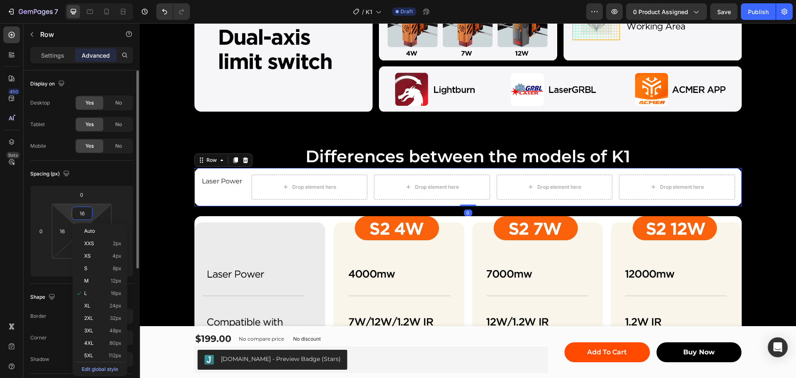
type input "0"
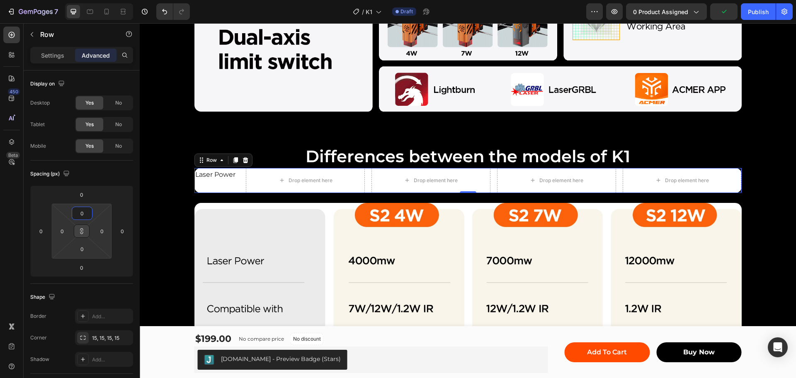
type input "0"
click at [82, 229] on icon at bounding box center [81, 231] width 7 height 7
click at [107, 0] on html "7 Version history / K1 Draft Preview 0 product assigned Save Publish 450 Beta S…" at bounding box center [398, 0] width 796 height 0
click at [62, 233] on input "0" at bounding box center [62, 231] width 12 height 12
click at [61, 233] on input "10" at bounding box center [62, 231] width 12 height 12
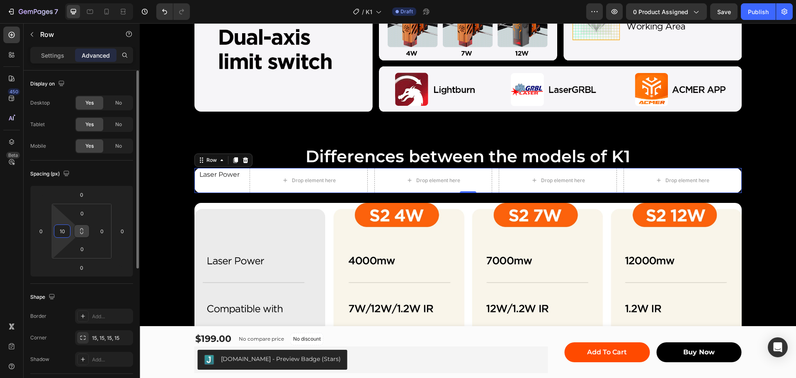
click at [64, 232] on input "10" at bounding box center [62, 231] width 12 height 12
click at [61, 232] on input "10" at bounding box center [62, 231] width 12 height 12
type input "5"
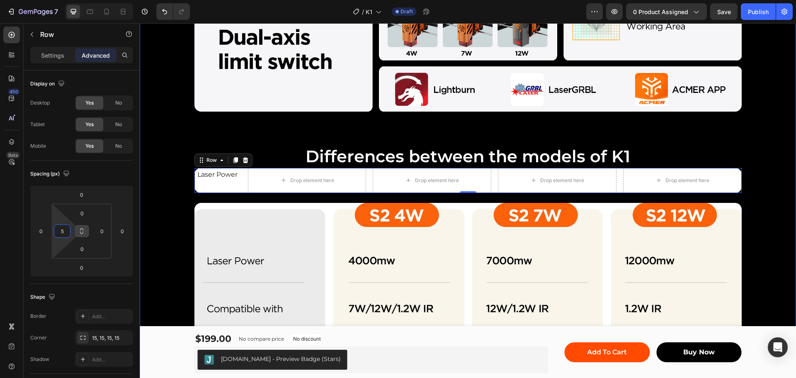
click at [395, 132] on div "ACMER K2 Quick Intro Heading Image Row Differences between the models of K1 Hea…" at bounding box center [468, 232] width 656 height 788
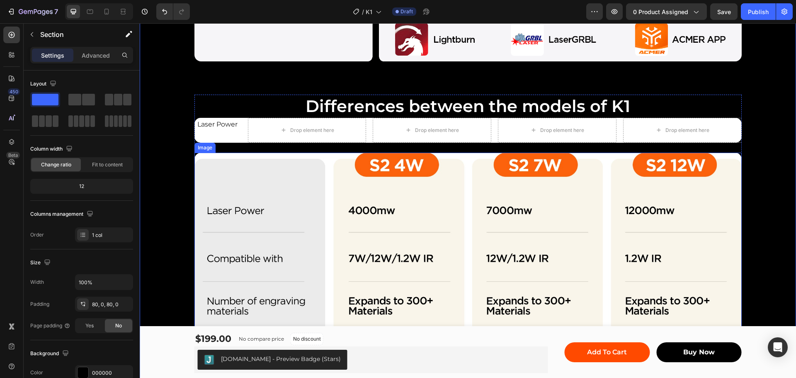
scroll to position [995, 0]
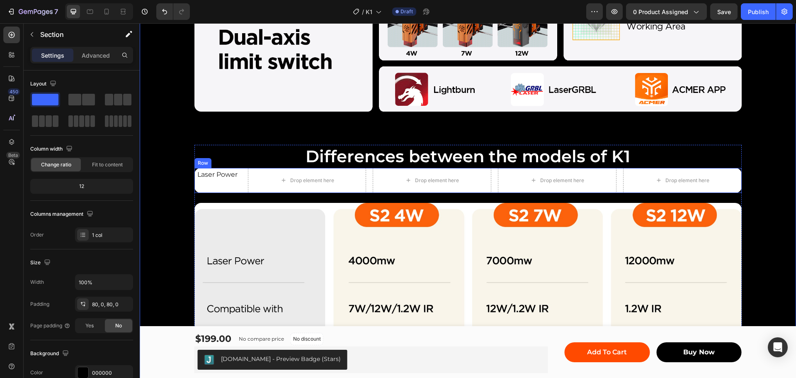
click at [215, 181] on div "Laser Power Text Block" at bounding box center [218, 175] width 45 height 14
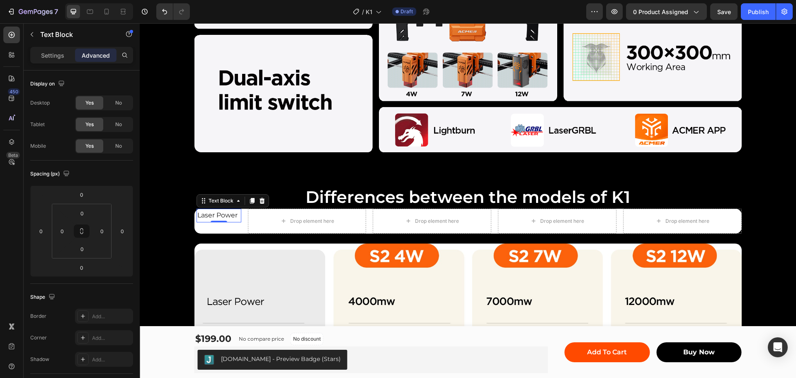
scroll to position [954, 0]
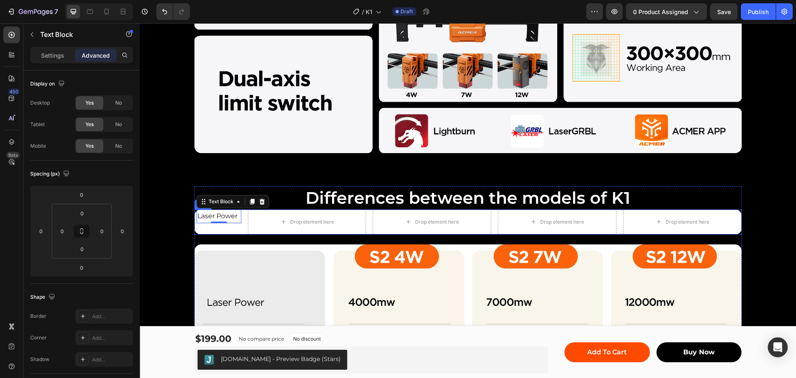
click at [232, 227] on div "Laser Power Text Block 0" at bounding box center [218, 221] width 45 height 25
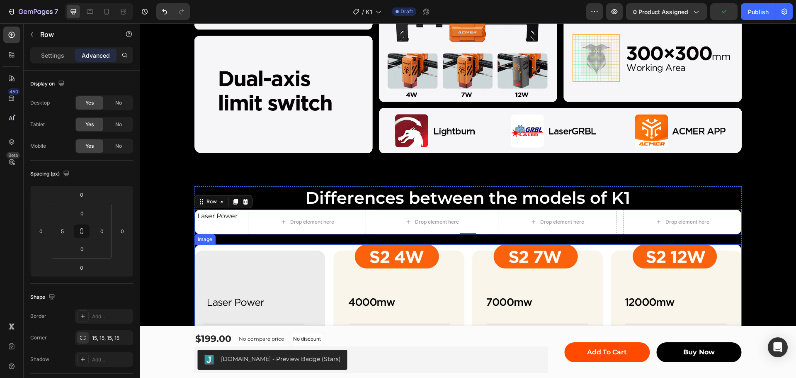
scroll to position [1037, 0]
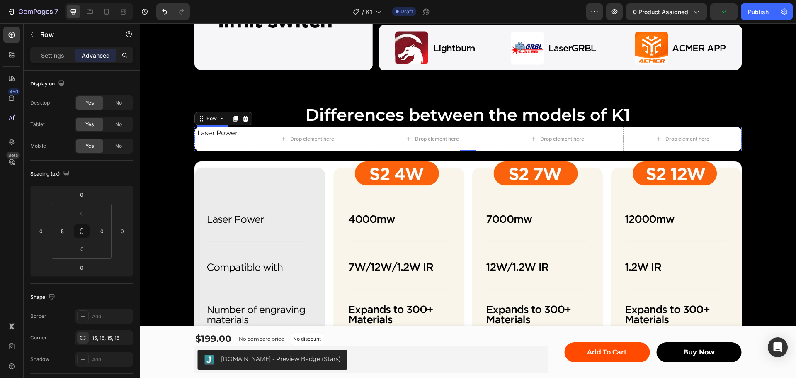
click at [212, 134] on p "Laser Power" at bounding box center [218, 133] width 43 height 12
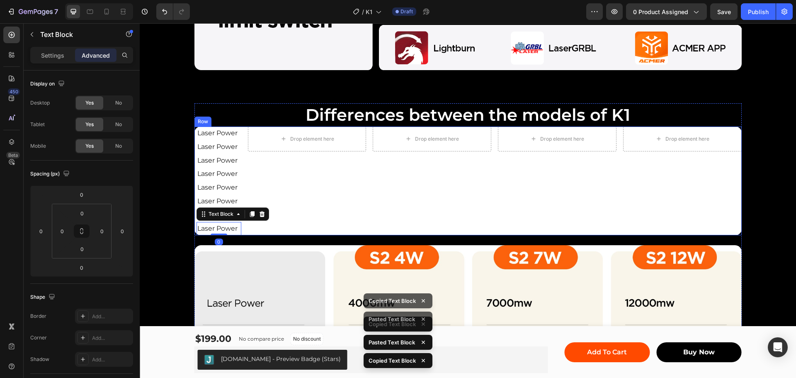
click at [287, 185] on div "Drop element here Drop element here Drop element here Drop element here Row" at bounding box center [495, 180] width 494 height 109
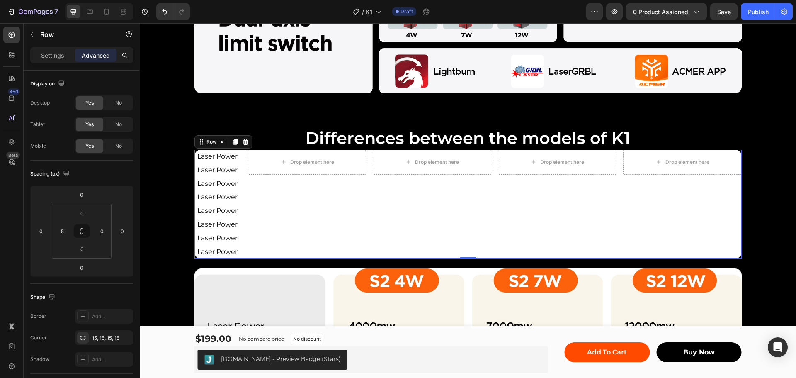
scroll to position [1078, 0]
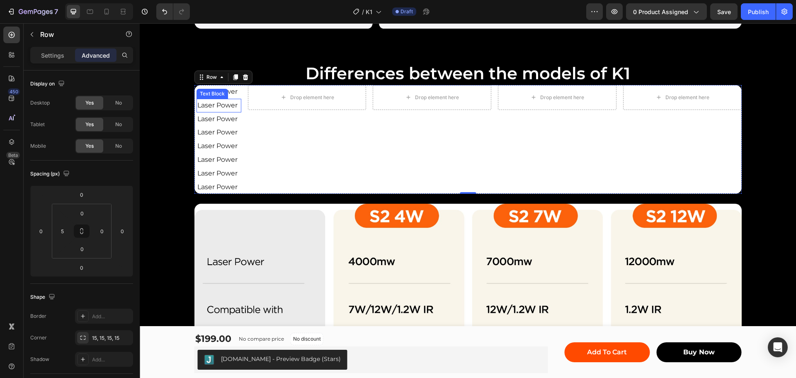
click at [217, 105] on p "Laser Power" at bounding box center [218, 105] width 43 height 12
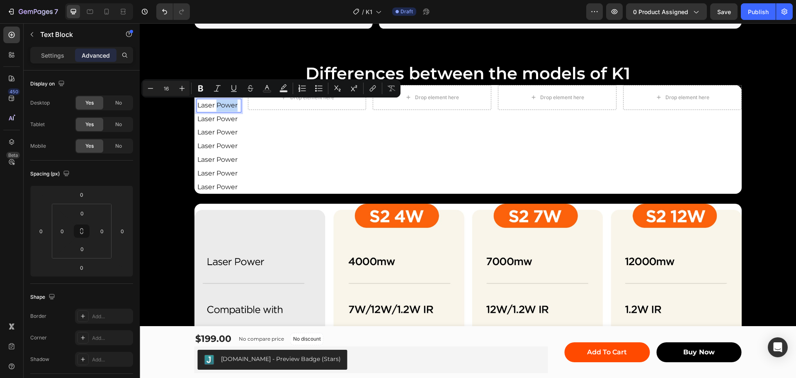
click at [217, 105] on p "Laser Power" at bounding box center [218, 105] width 43 height 12
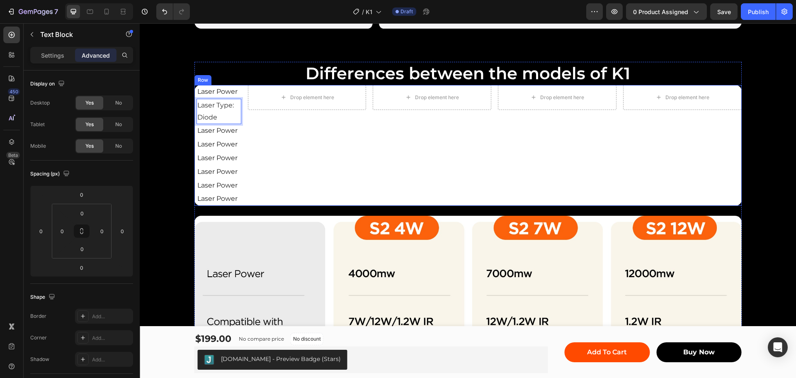
click at [276, 127] on div "Drop element here Drop element here Drop element here Drop element here Row" at bounding box center [495, 145] width 494 height 121
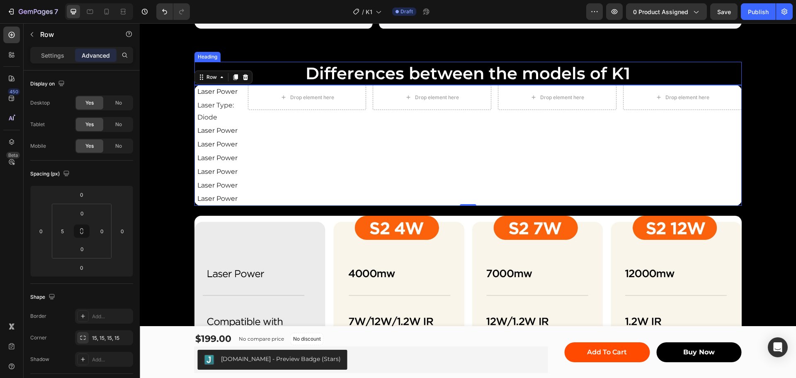
click at [282, 73] on h2 "Differences between the models of K1" at bounding box center [467, 73] width 547 height 23
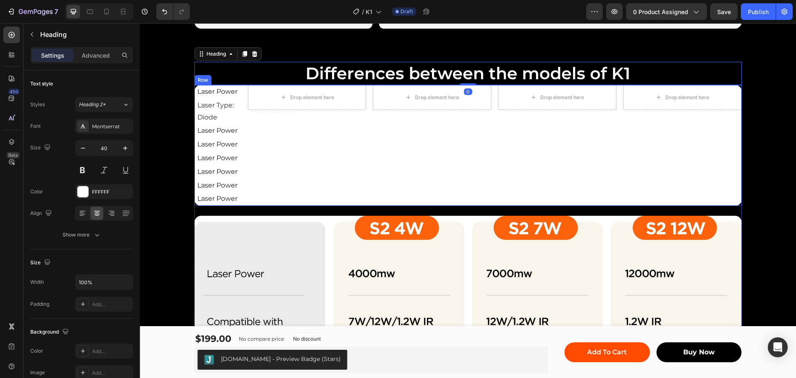
click at [269, 156] on div "Drop element here Drop element here Drop element here Drop element here Row" at bounding box center [495, 145] width 494 height 121
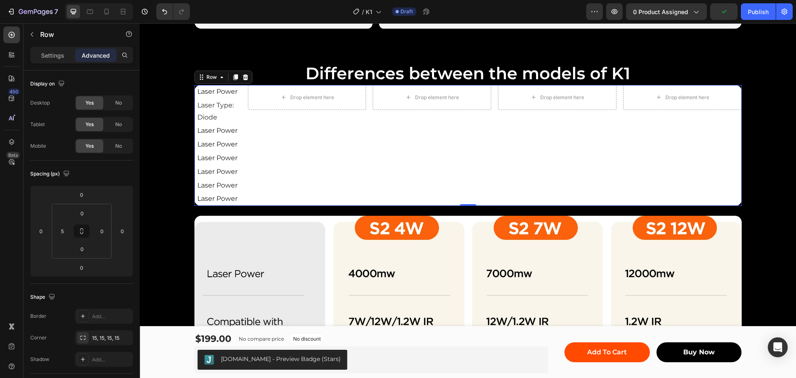
click at [239, 98] on div "Laser Power Text Block Laser Type: Diode Text Block Laser Power Text Block Lase…" at bounding box center [467, 145] width 547 height 121
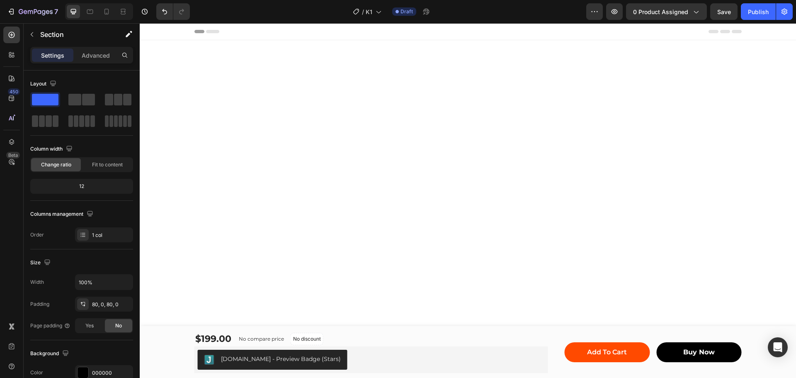
scroll to position [1078, 0]
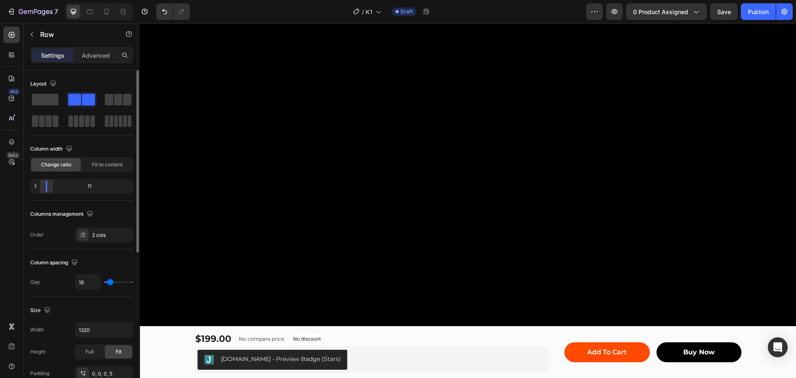
drag, startPoint x: 53, startPoint y: 188, endPoint x: 32, endPoint y: 120, distance: 71.2
click at [42, 189] on div at bounding box center [46, 186] width 15 height 12
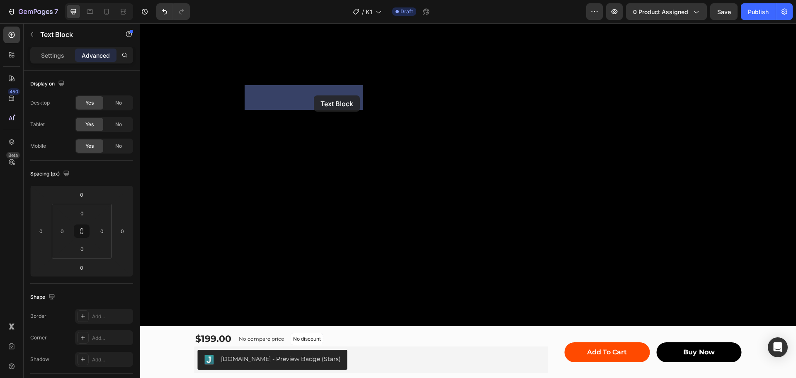
drag, startPoint x: 628, startPoint y: 79, endPoint x: 313, endPoint y: 95, distance: 315.0
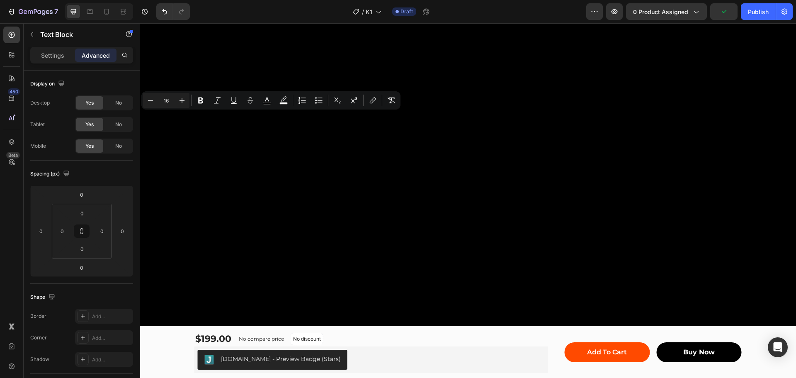
drag, startPoint x: 223, startPoint y: 115, endPoint x: 192, endPoint y: 116, distance: 31.5
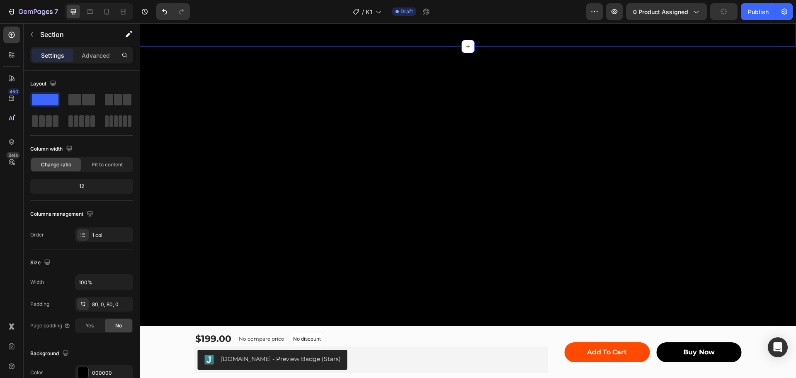
scroll to position [1037, 0]
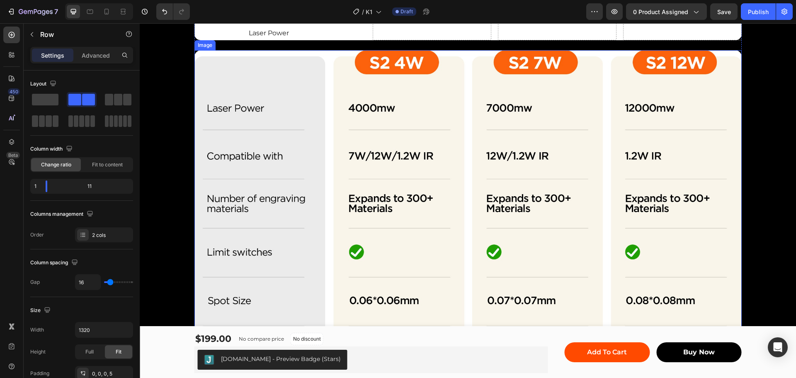
scroll to position [995, 0]
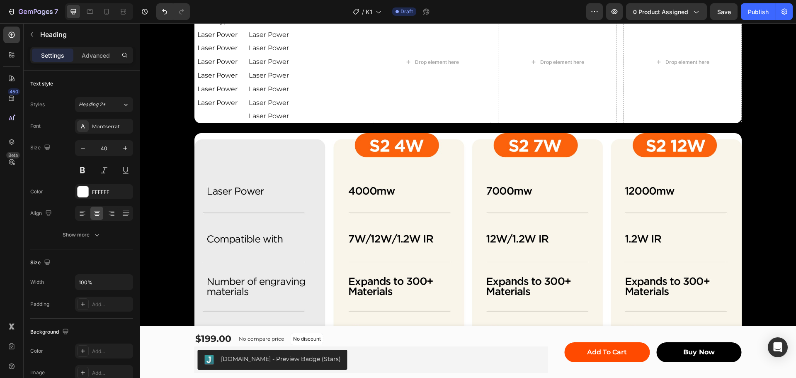
scroll to position [912, 0]
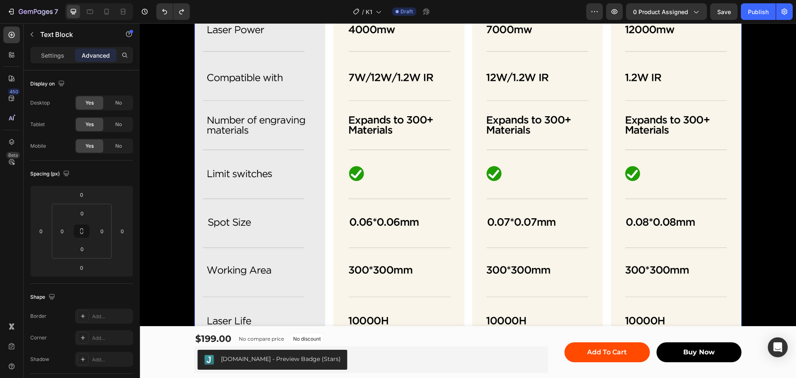
scroll to position [1119, 0]
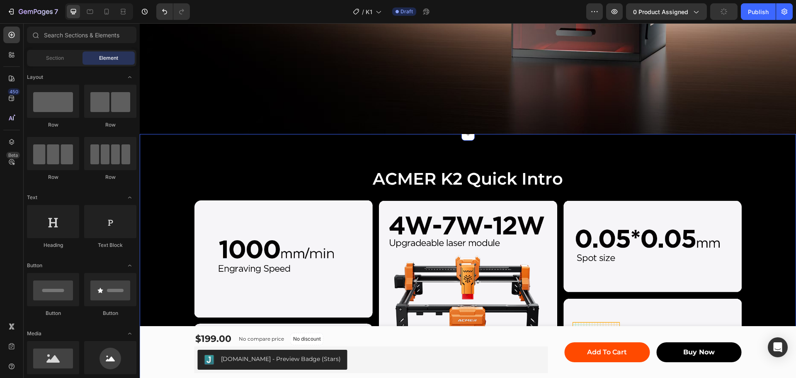
scroll to position [663, 0]
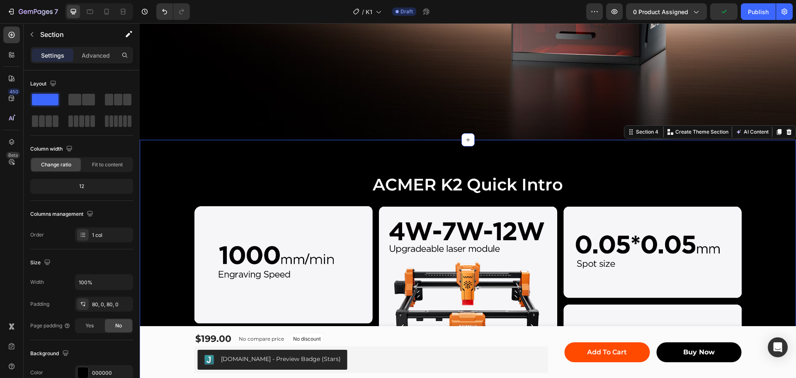
click at [786, 131] on icon at bounding box center [788, 132] width 5 height 6
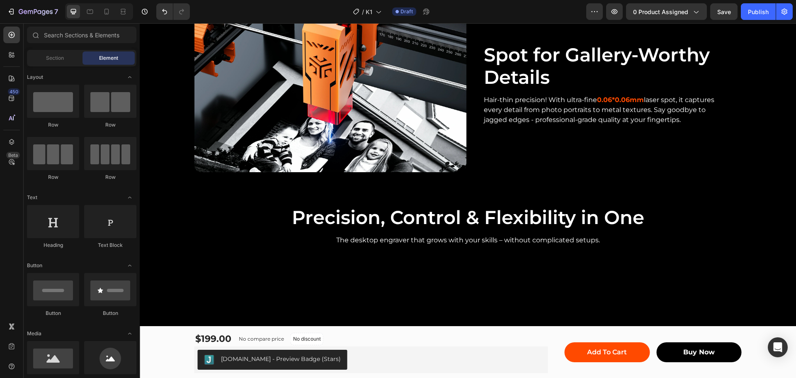
scroll to position [1160, 0]
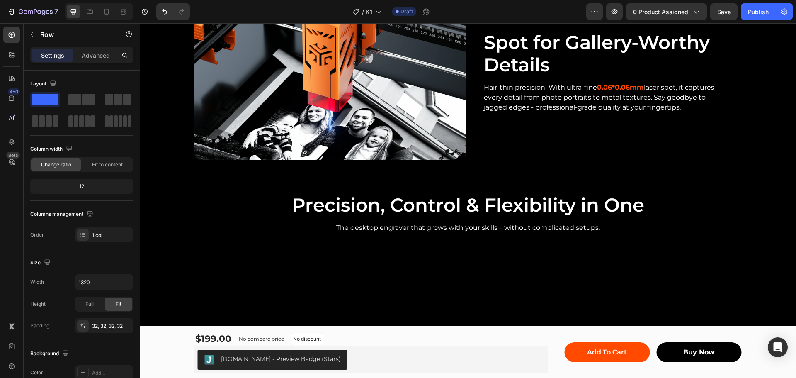
scroll to position [995, 0]
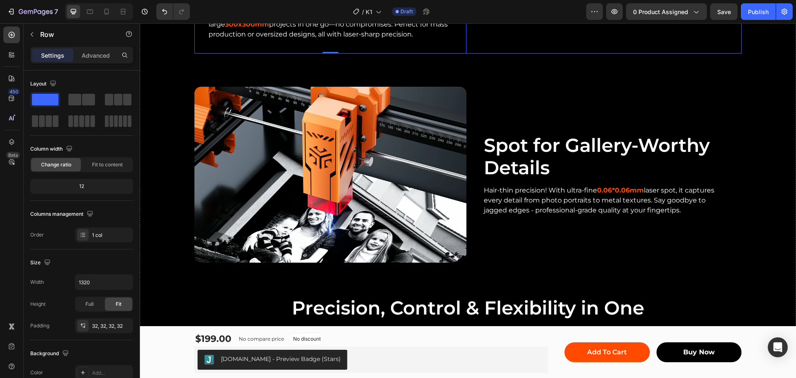
click at [424, 53] on div "Go Big & Batch Faster Text Block Engrave multiple small items at once, or tackl…" at bounding box center [330, 11] width 272 height 85
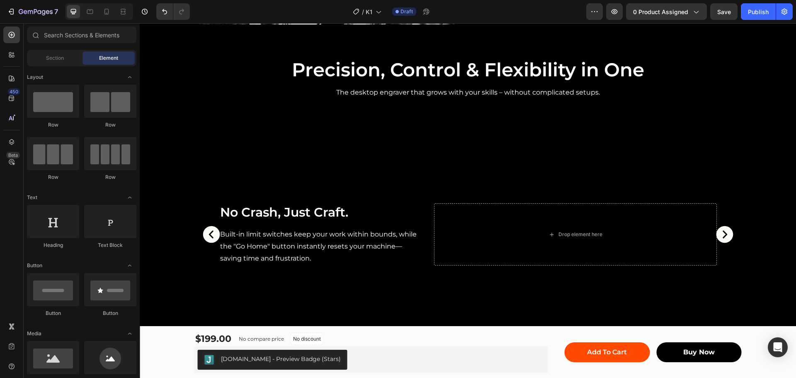
scroll to position [1119, 0]
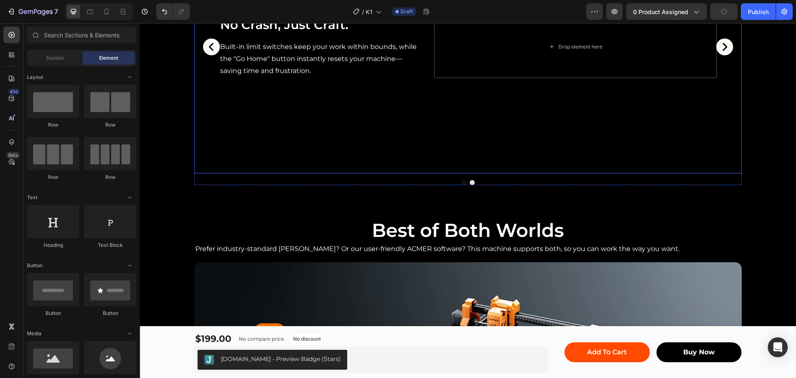
scroll to position [1036, 0]
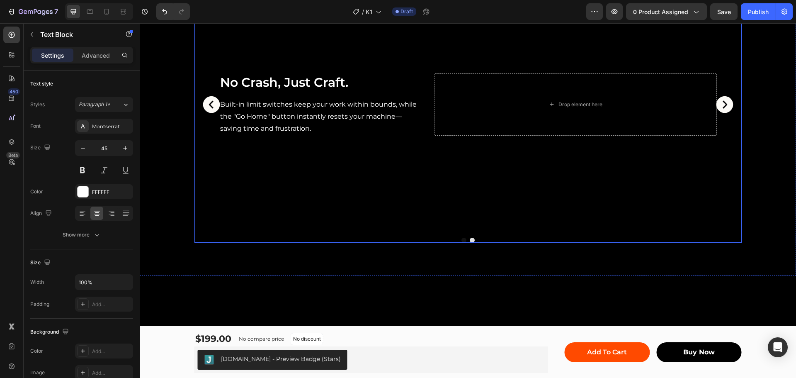
click at [719, 191] on div "No Crash, Just Craft. Heading Built-in limit switches keep your work within bou…" at bounding box center [467, 105] width 547 height 274
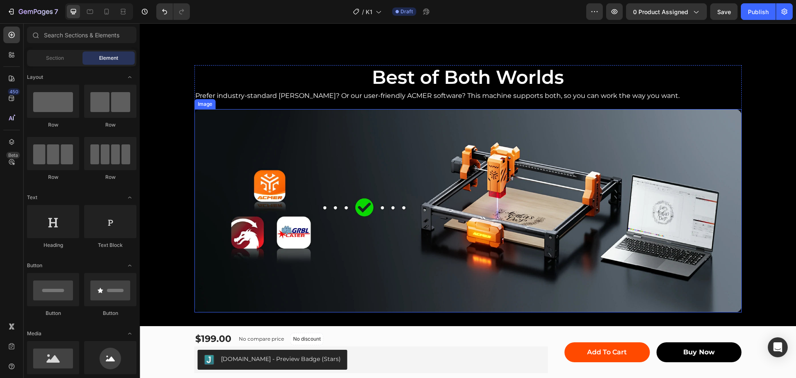
scroll to position [1077, 0]
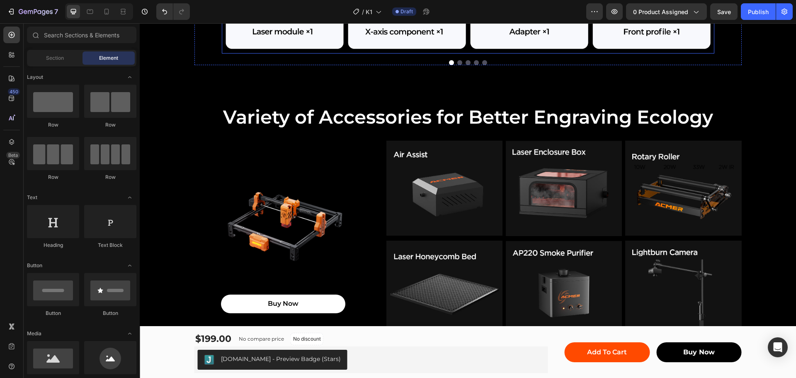
scroll to position [1160, 0]
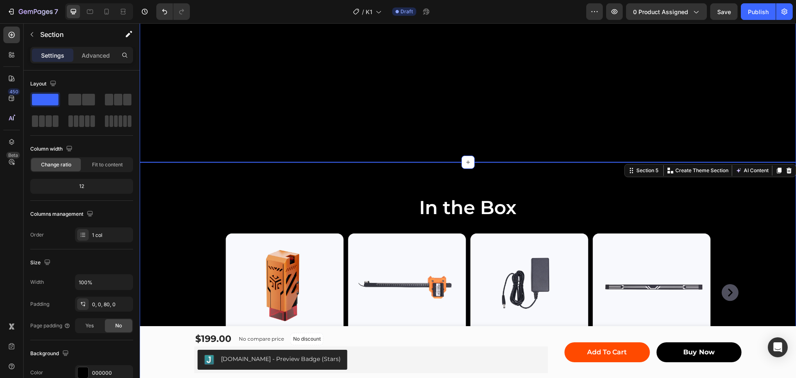
scroll to position [1056, 0]
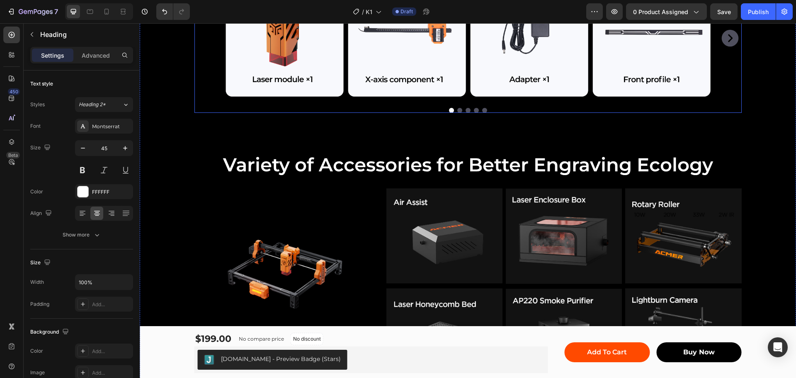
click at [201, 113] on div "Image Image Image Image Image Carousel" at bounding box center [467, 39] width 547 height 148
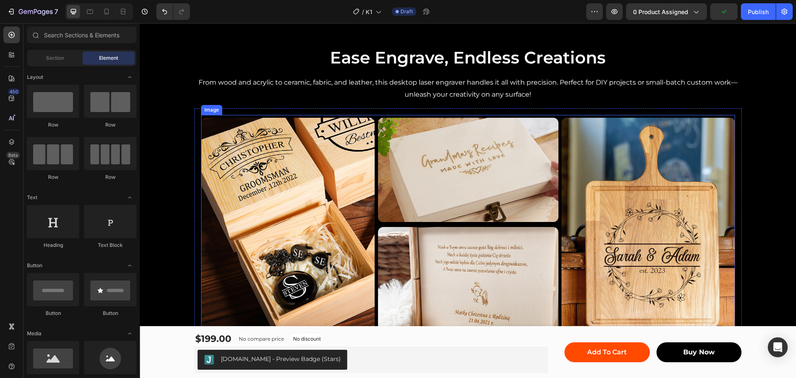
scroll to position [953, 0]
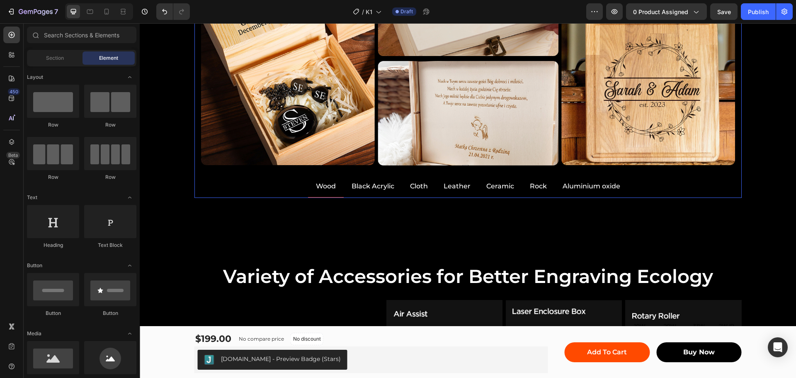
click at [371, 186] on p "Black Acrylic" at bounding box center [372, 186] width 43 height 12
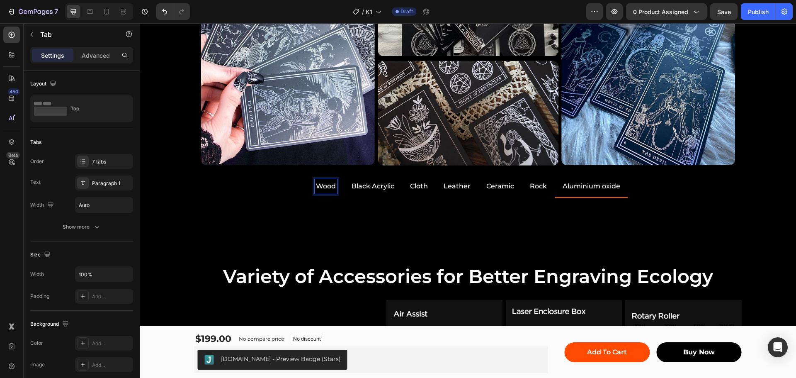
click at [320, 184] on p "Wood" at bounding box center [326, 186] width 20 height 12
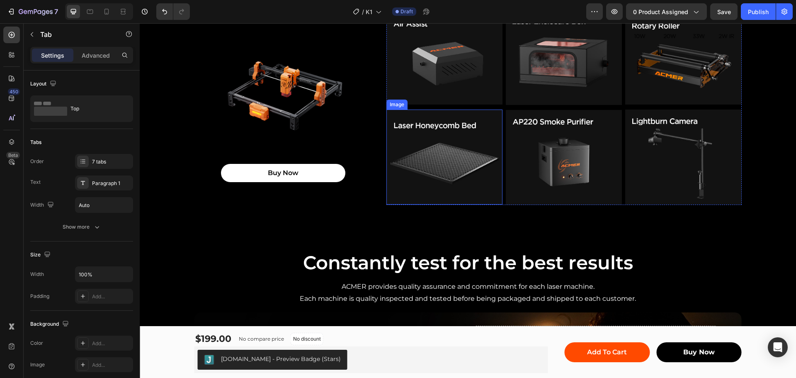
scroll to position [1243, 0]
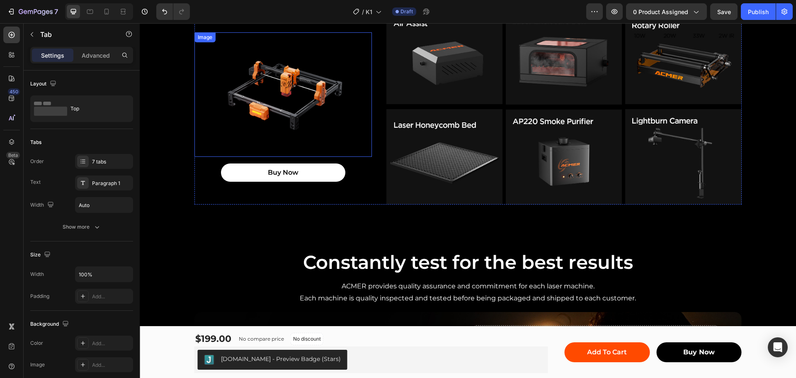
click at [272, 90] on img at bounding box center [283, 94] width 124 height 124
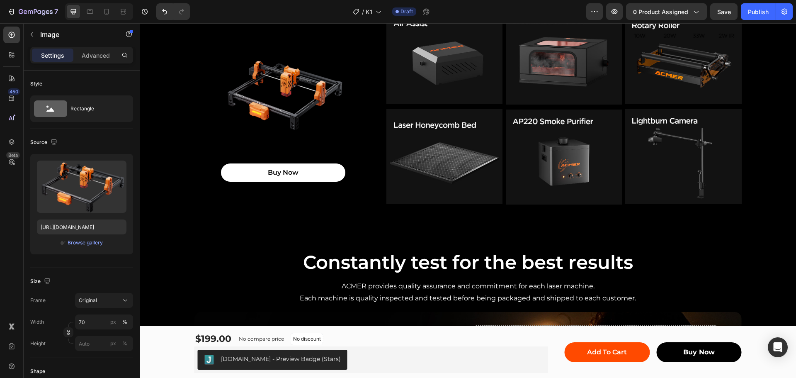
click at [278, 95] on img at bounding box center [283, 94] width 124 height 124
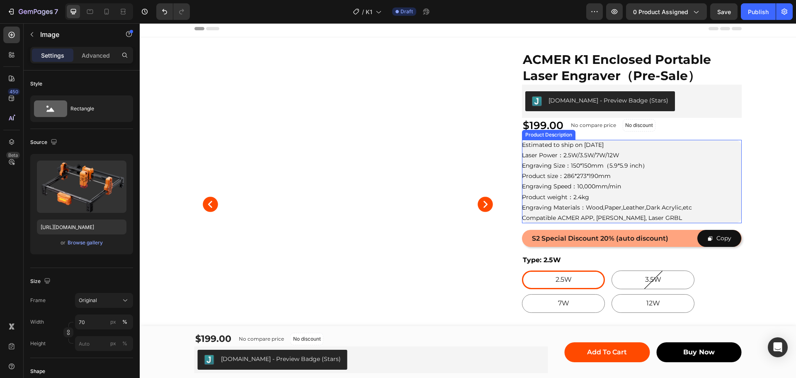
scroll to position [0, 0]
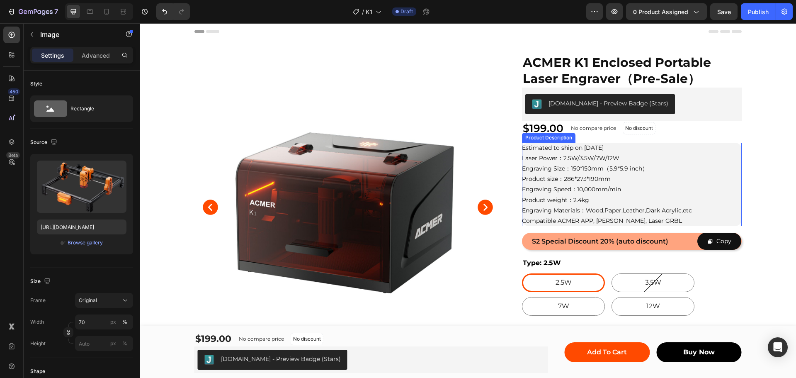
click at [637, 156] on div "Estimated to ship on October 31st Laser Power：2.5W/3.5W/7W/12W Engraving Size：1…" at bounding box center [631, 185] width 219 height 84
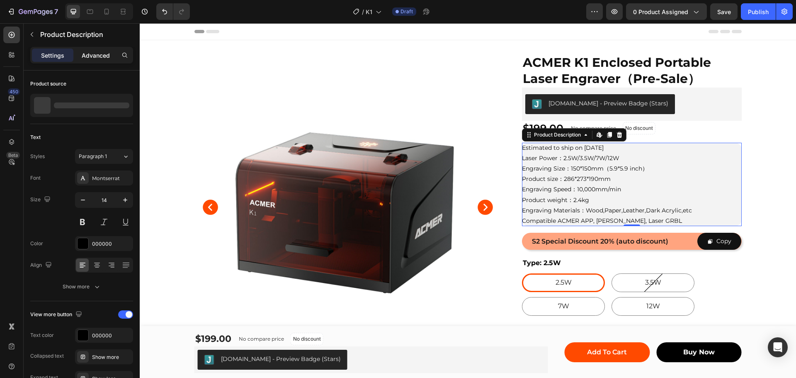
click at [97, 54] on p "Advanced" at bounding box center [96, 55] width 28 height 9
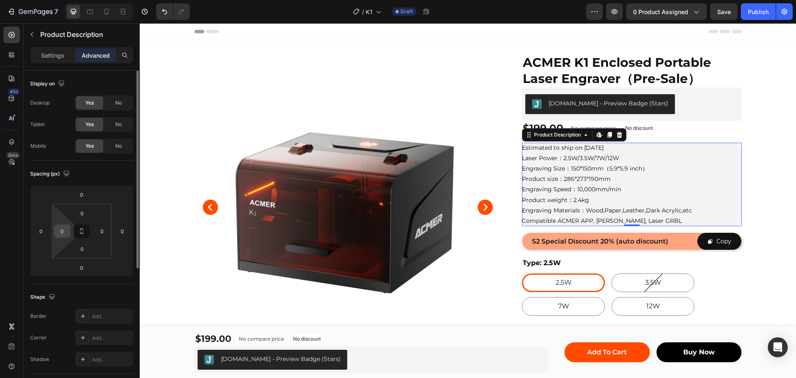
click at [61, 228] on input "0" at bounding box center [62, 231] width 12 height 12
type input "10"
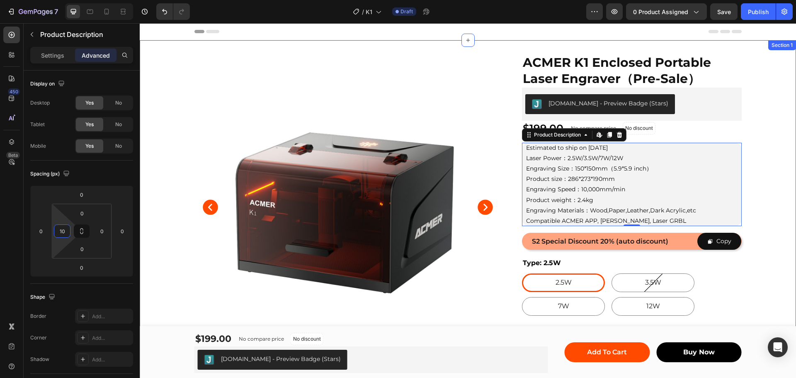
click at [754, 167] on div "Product Images Row ACMER K1 Enclosed Portable Laser Engraver（Pre-Sale） Product …" at bounding box center [468, 258] width 656 height 410
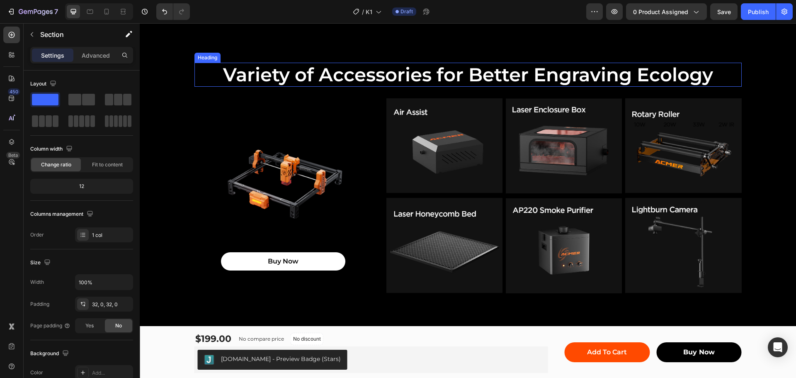
scroll to position [1074, 0]
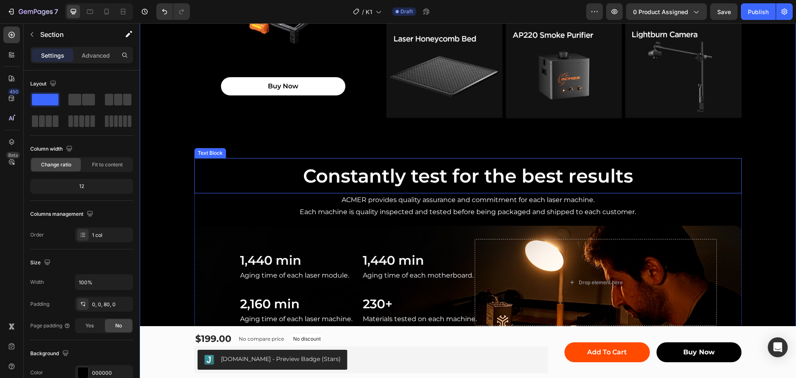
scroll to position [1199, 0]
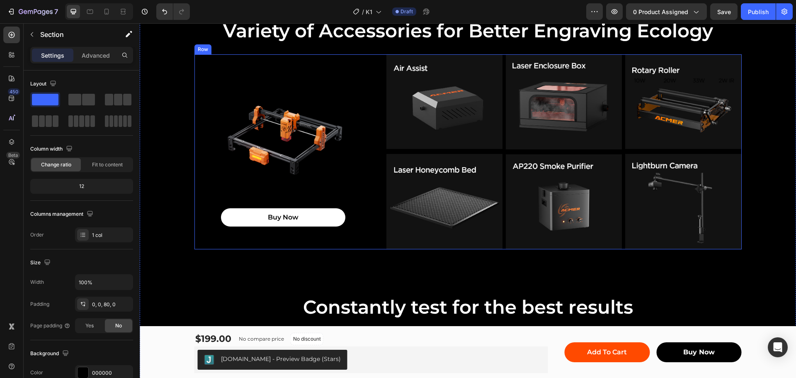
click at [277, 242] on div "Image Buy Now Button" at bounding box center [282, 151] width 177 height 195
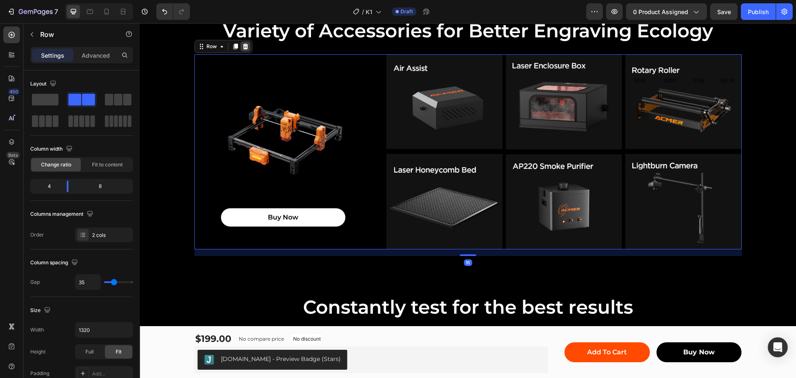
click at [243, 48] on icon at bounding box center [245, 46] width 7 height 7
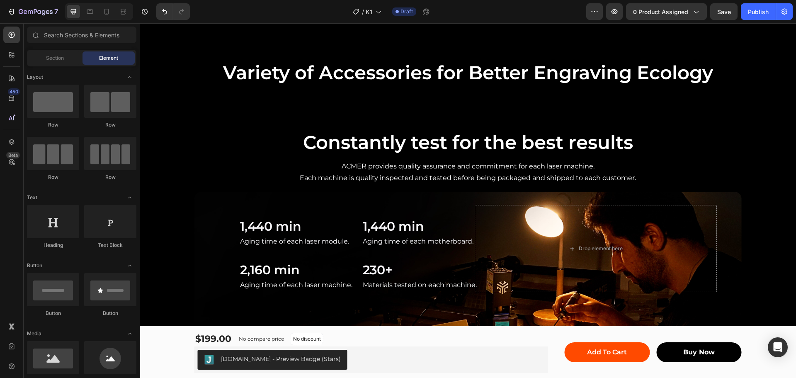
scroll to position [1033, 0]
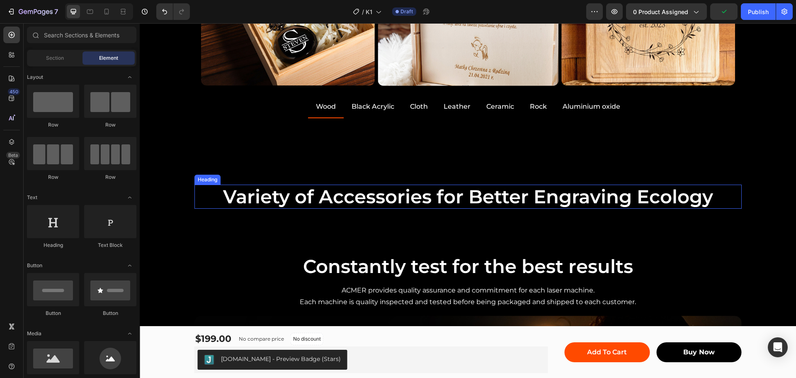
click at [421, 186] on h2 "Variety of Accessories for Better Engraving Ecology" at bounding box center [467, 196] width 547 height 24
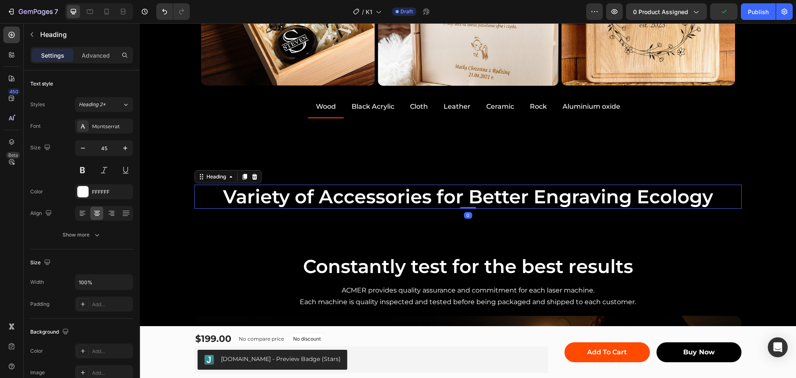
click at [251, 177] on icon at bounding box center [254, 176] width 7 height 7
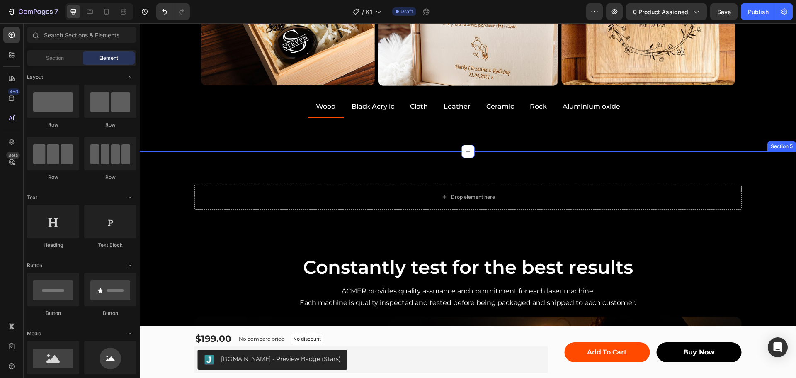
click at [522, 212] on div "Drop element here Row Constantly test for the best results Text Block ACMER pro…" at bounding box center [468, 348] width 656 height 395
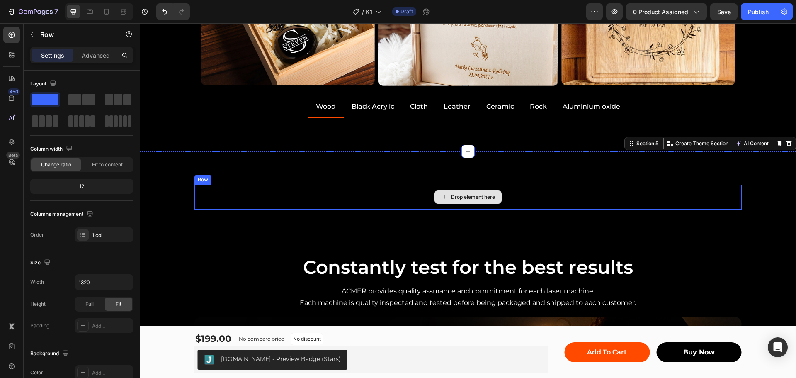
click at [409, 208] on div "Drop element here" at bounding box center [467, 196] width 547 height 25
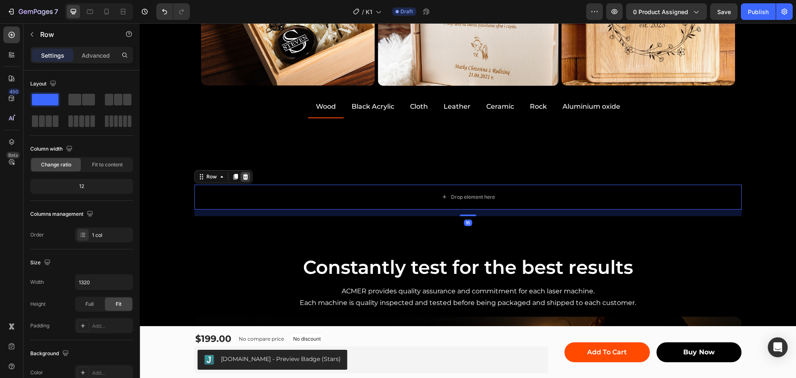
click at [243, 177] on icon at bounding box center [245, 176] width 7 height 7
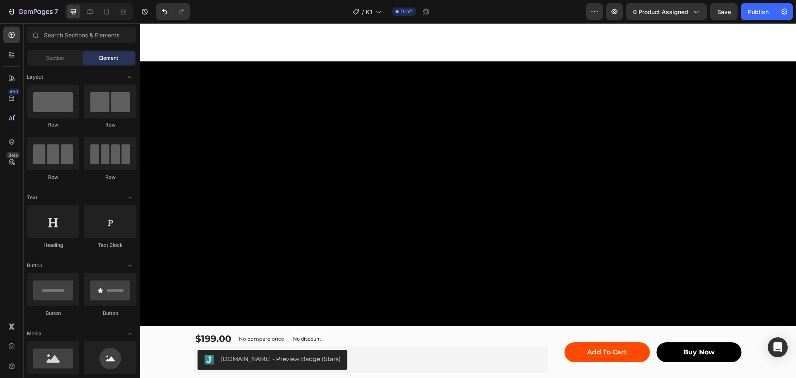
scroll to position [0, 0]
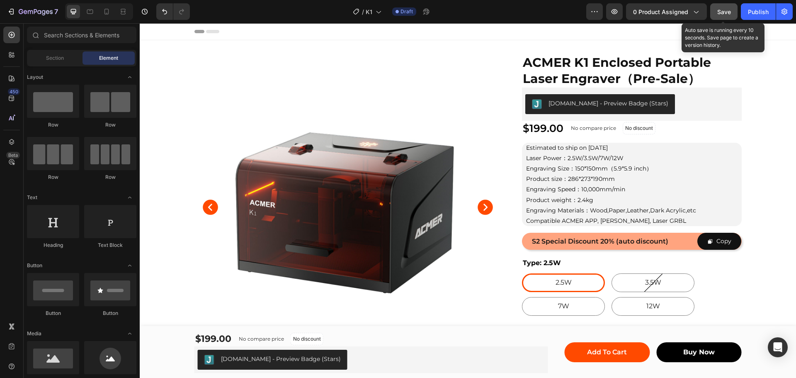
click at [718, 13] on span "Save" at bounding box center [724, 11] width 14 height 7
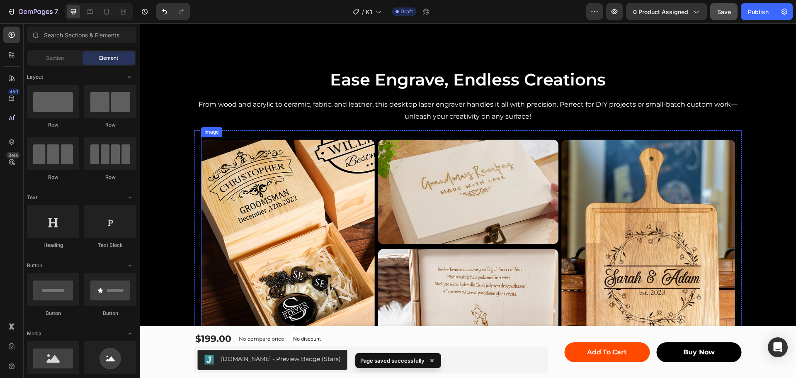
scroll to position [870, 0]
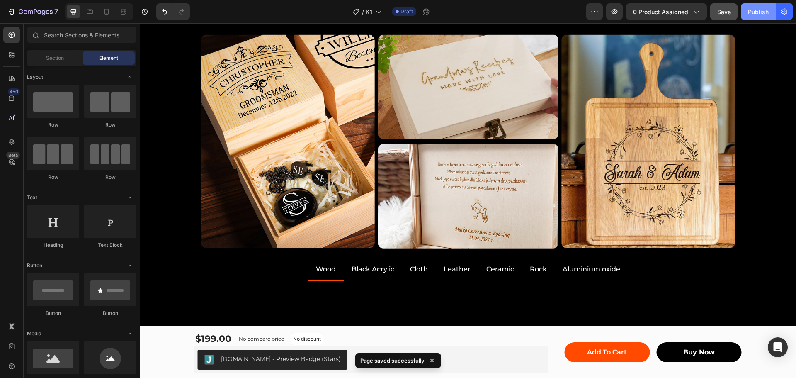
click at [755, 10] on div "Publish" at bounding box center [758, 11] width 21 height 9
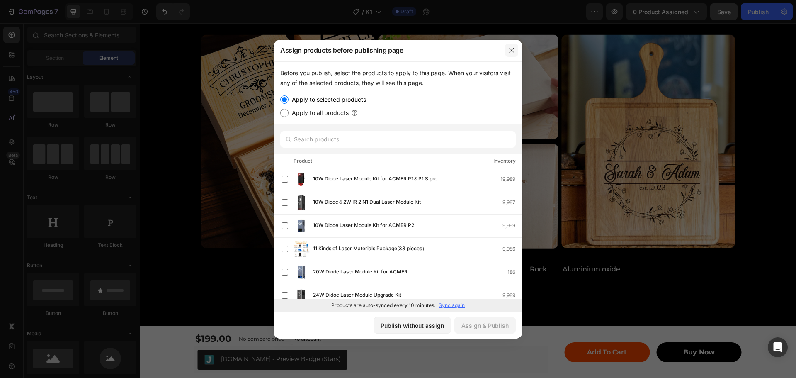
click at [509, 49] on icon "button" at bounding box center [511, 50] width 7 height 7
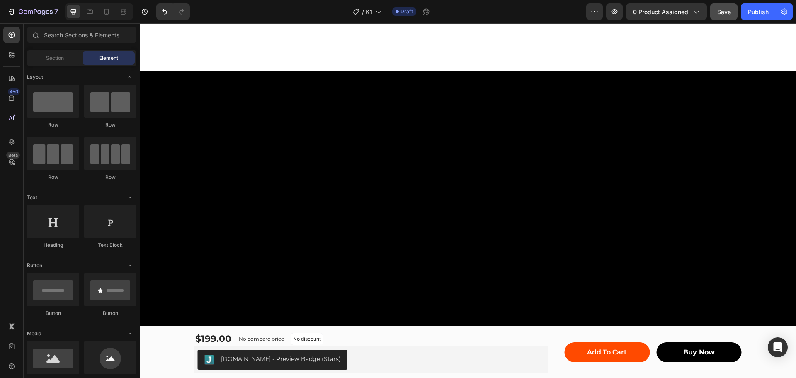
scroll to position [0, 0]
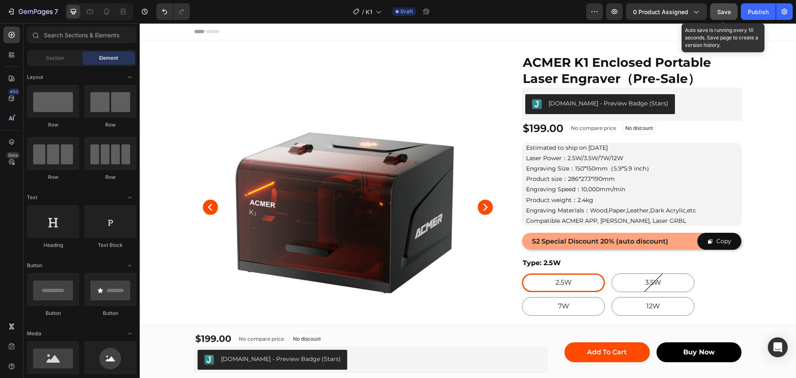
click at [719, 12] on span "Save" at bounding box center [724, 11] width 14 height 7
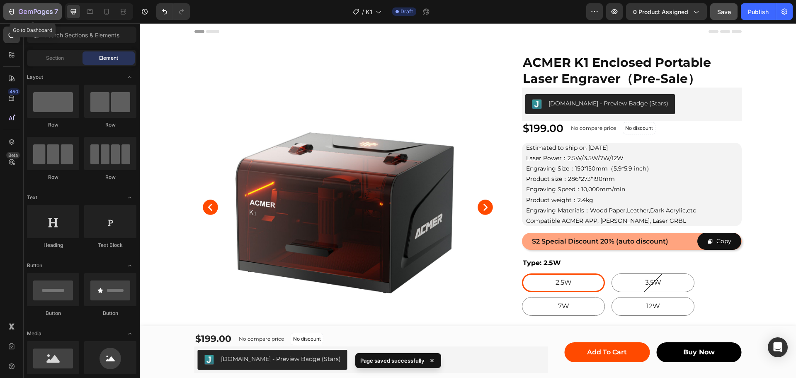
click at [12, 10] on icon "button" at bounding box center [11, 11] width 8 height 8
